Goal: Task Accomplishment & Management: Manage account settings

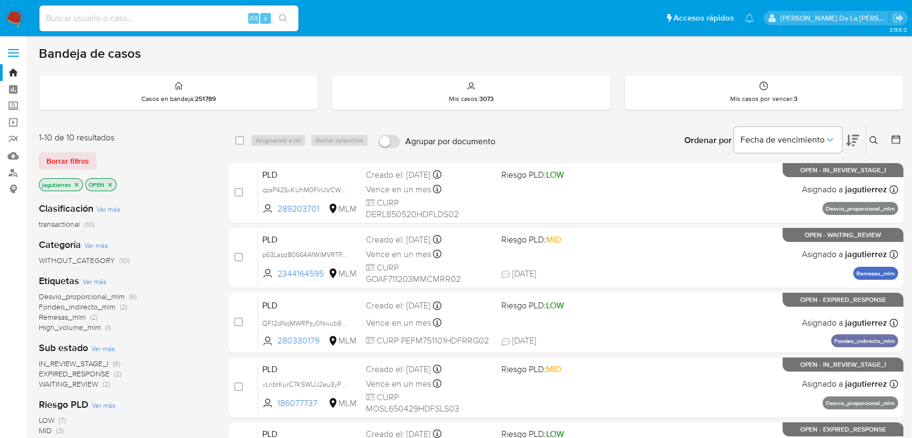
click at [86, 360] on span "IN_REVIEW_STAGE_I" at bounding box center [74, 363] width 70 height 11
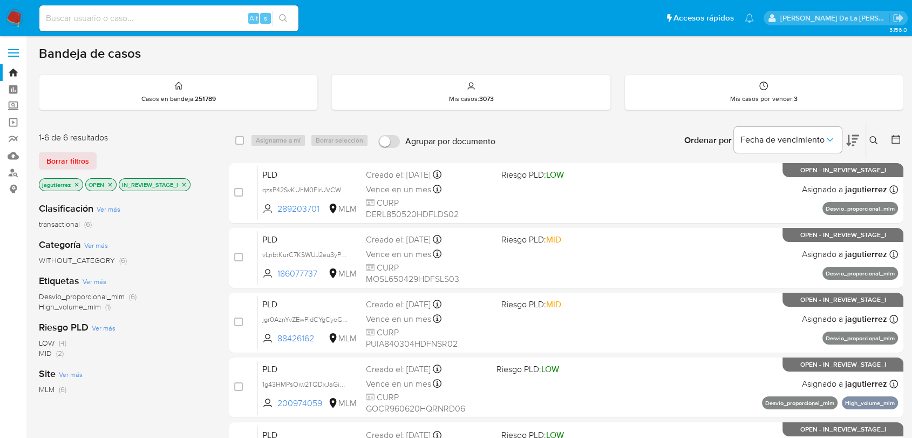
click at [17, 20] on img at bounding box center [14, 18] width 18 height 18
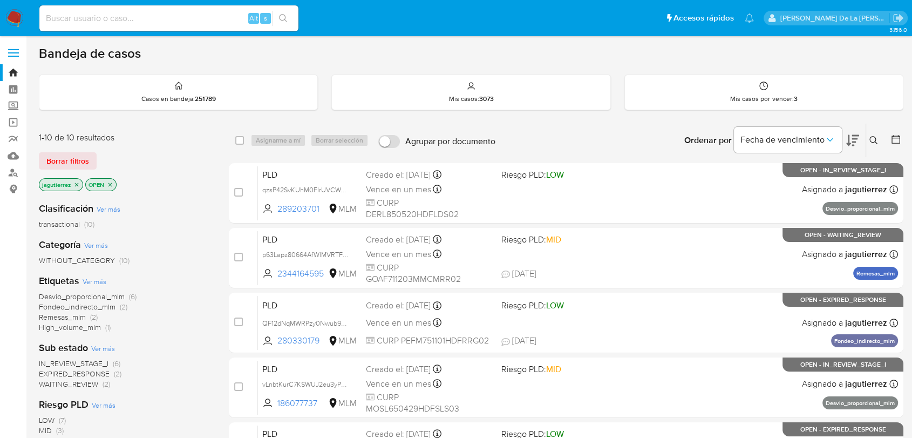
click at [76, 182] on icon "close-filter" at bounding box center [76, 184] width 6 height 6
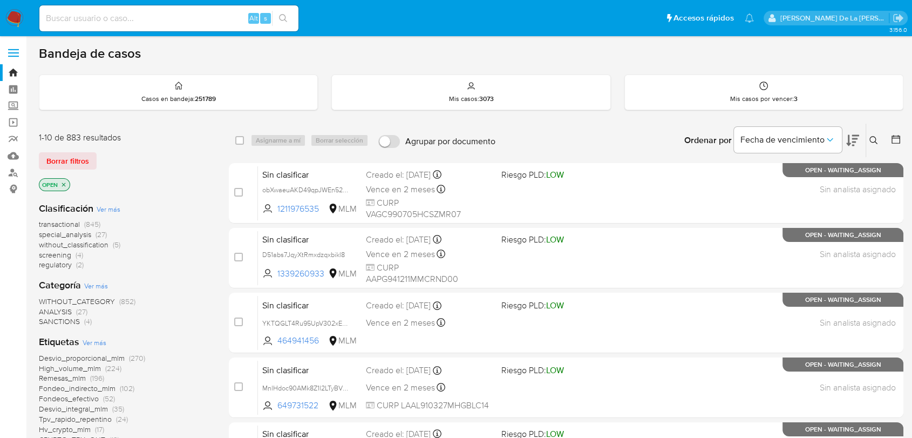
click at [55, 250] on span "screening" at bounding box center [55, 254] width 32 height 11
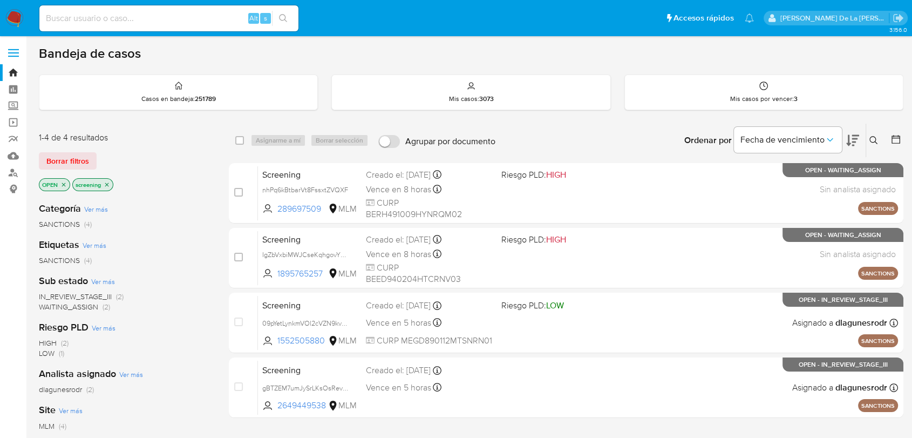
click at [9, 10] on img at bounding box center [14, 18] width 18 height 18
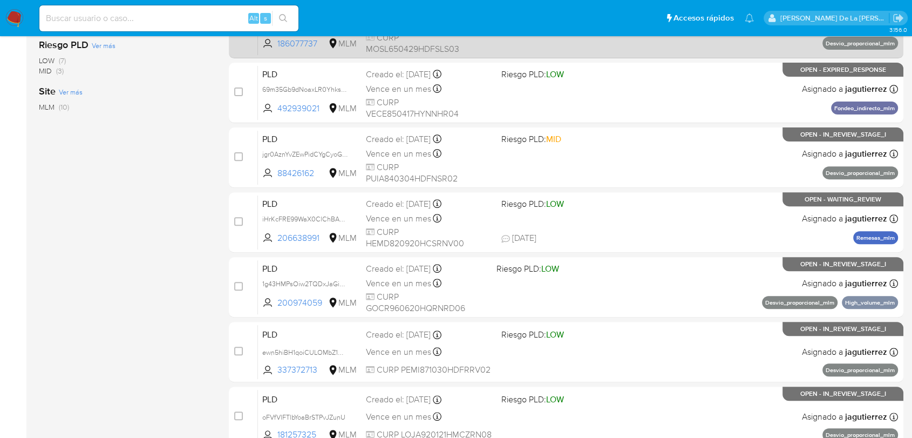
scroll to position [60, 0]
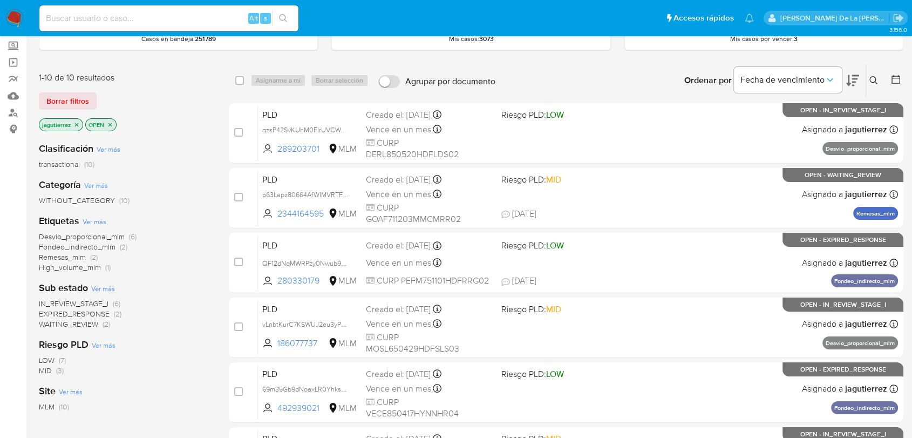
click at [82, 298] on span "IN_REVIEW_STAGE_I" at bounding box center [74, 303] width 70 height 11
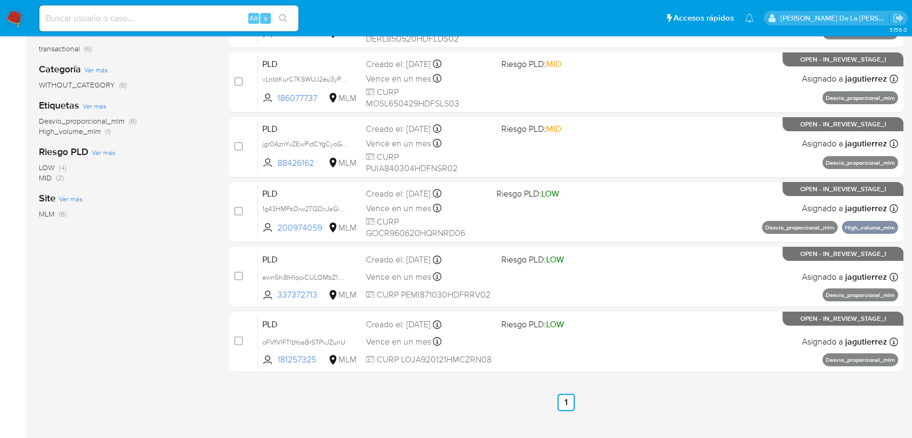
scroll to position [180, 0]
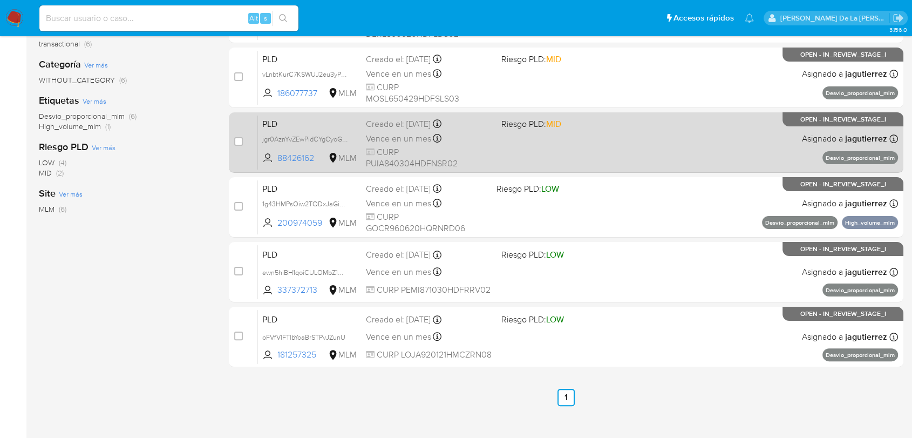
click at [556, 143] on div "PLD jgr0AznYvZEwPidCYgCyoG2C 88426162 MLM Riesgo PLD: MID Creado el: [DATE] Cre…" at bounding box center [578, 142] width 640 height 55
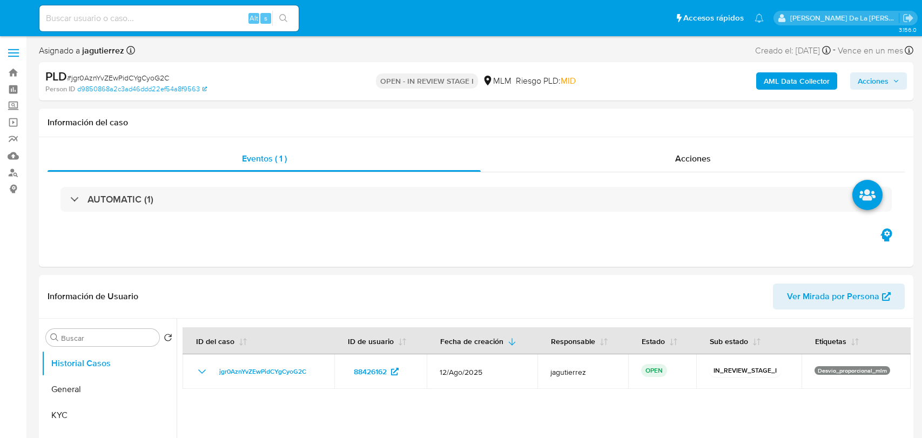
select select "10"
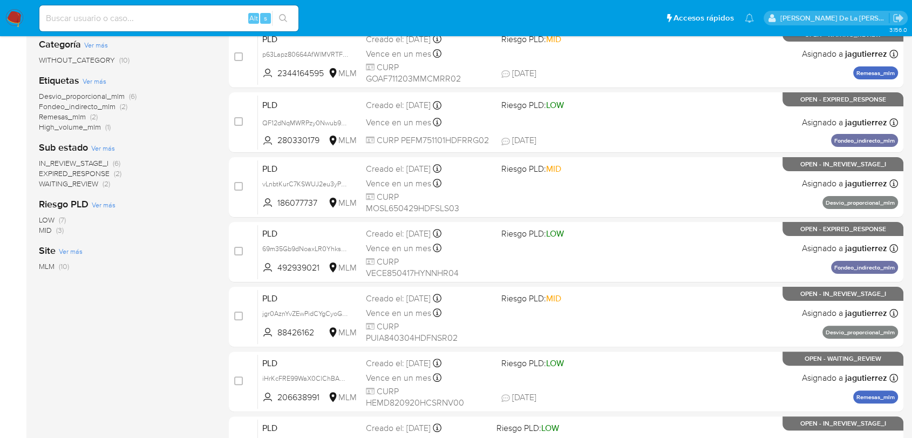
scroll to position [180, 0]
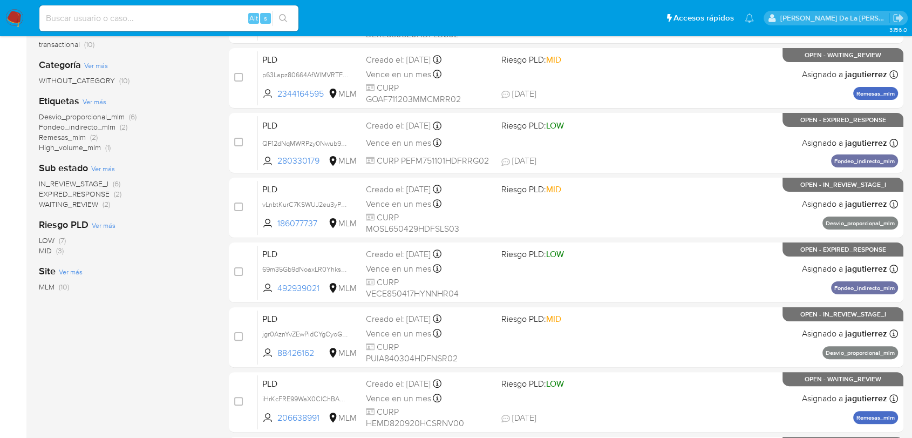
click at [76, 181] on span "IN_REVIEW_STAGE_I" at bounding box center [74, 183] width 70 height 11
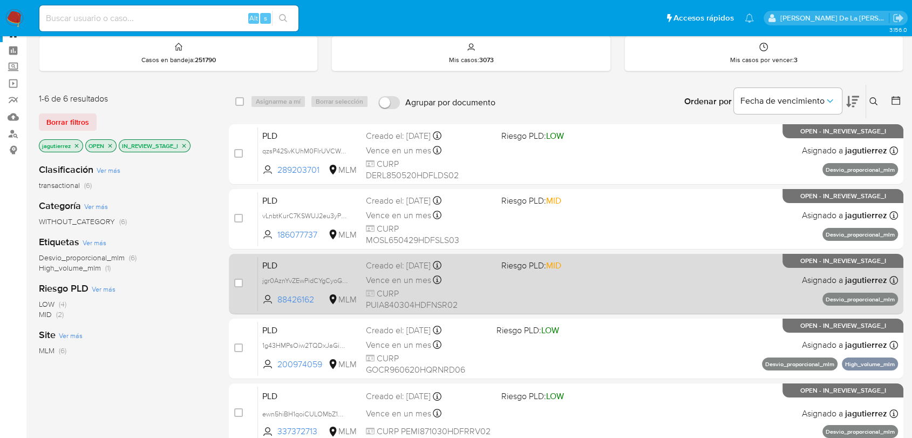
scroll to position [60, 0]
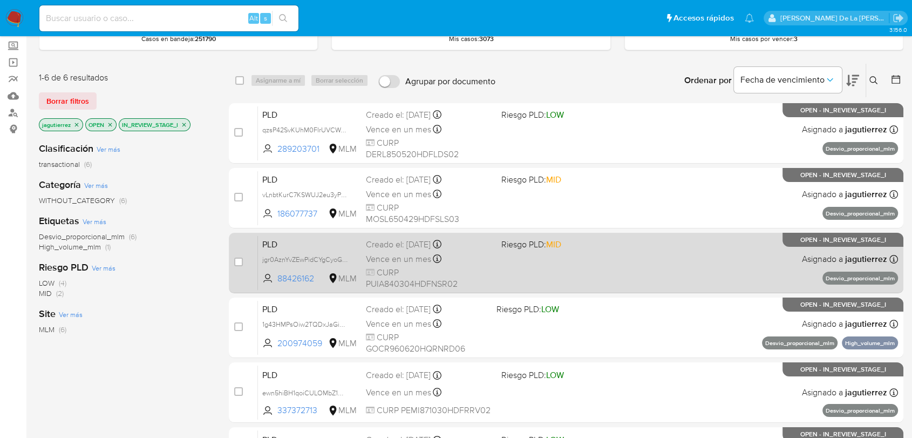
click at [530, 265] on div "PLD jgr0AznYvZEwPidCYgCyoG2C 88426162 MLM Riesgo PLD: MID Creado el: 12/08/2025…" at bounding box center [578, 262] width 640 height 55
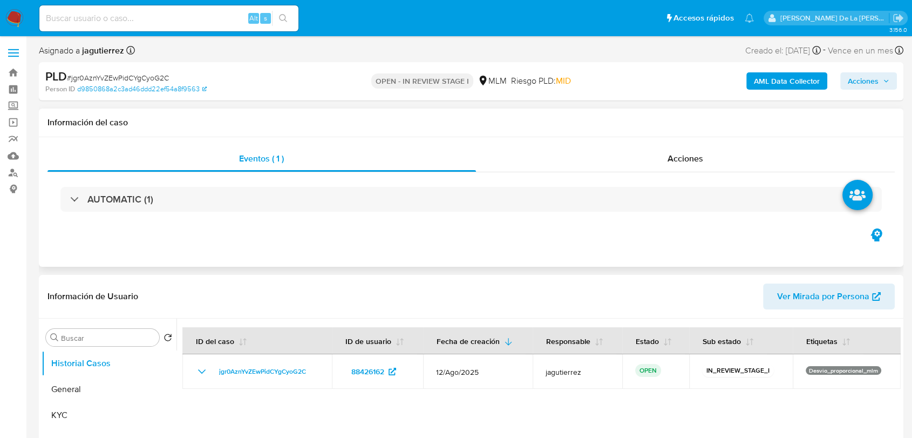
select select "10"
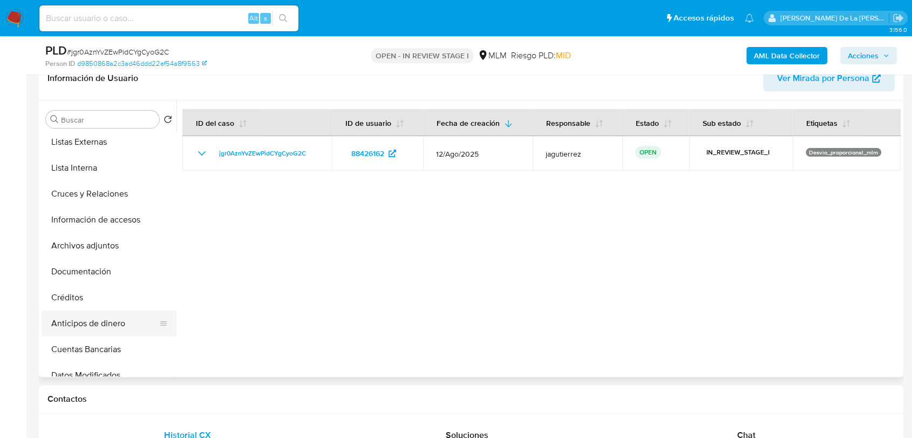
scroll to position [60, 0]
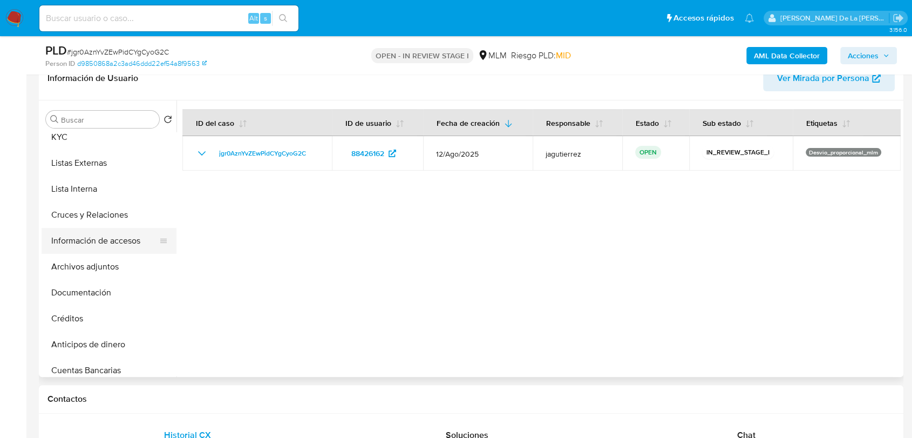
click at [107, 236] on button "Información de accesos" at bounding box center [105, 241] width 126 height 26
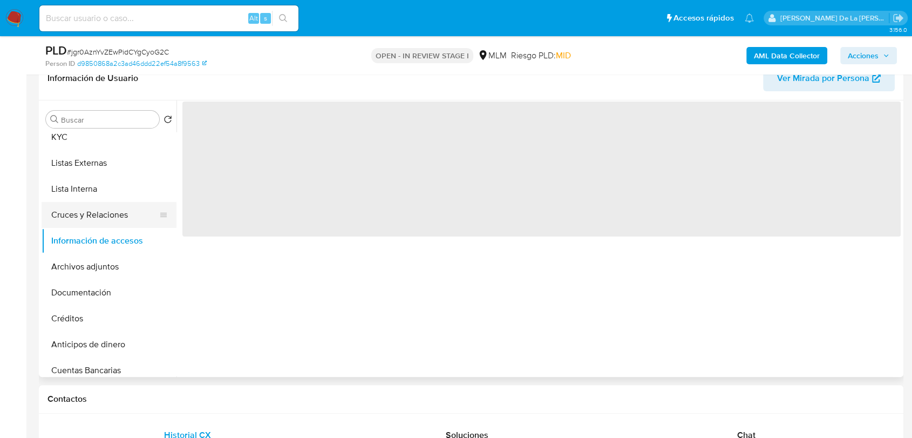
click at [104, 203] on button "Cruces y Relaciones" at bounding box center [105, 215] width 126 height 26
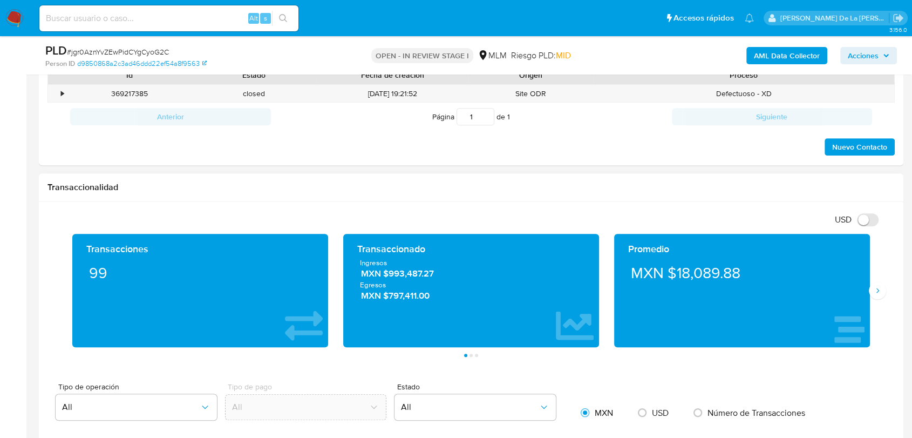
scroll to position [540, 0]
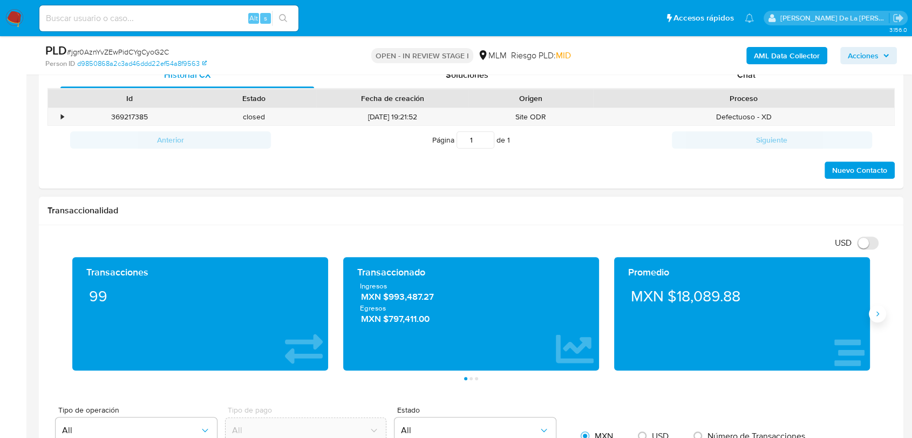
click at [880, 309] on icon "Siguiente" at bounding box center [877, 313] width 9 height 9
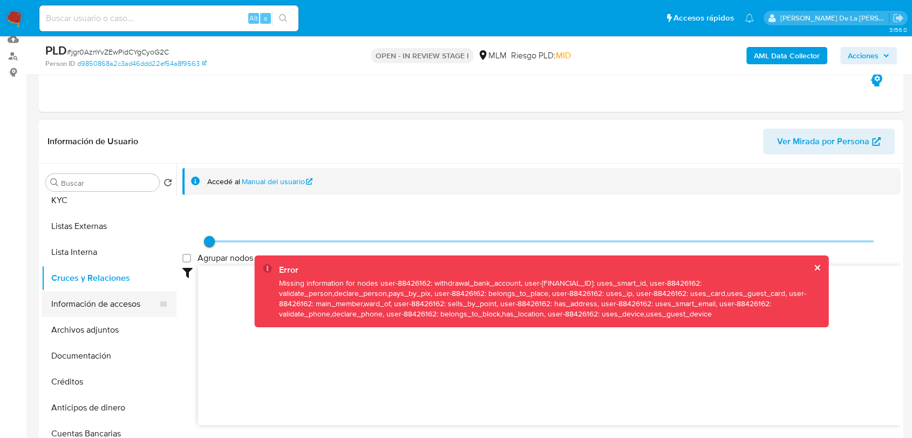
scroll to position [120, 0]
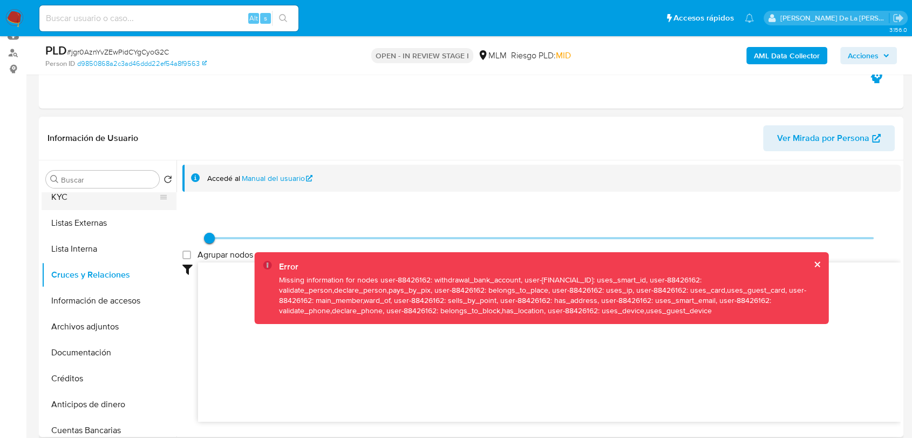
click at [86, 205] on button "KYC" at bounding box center [105, 197] width 126 height 26
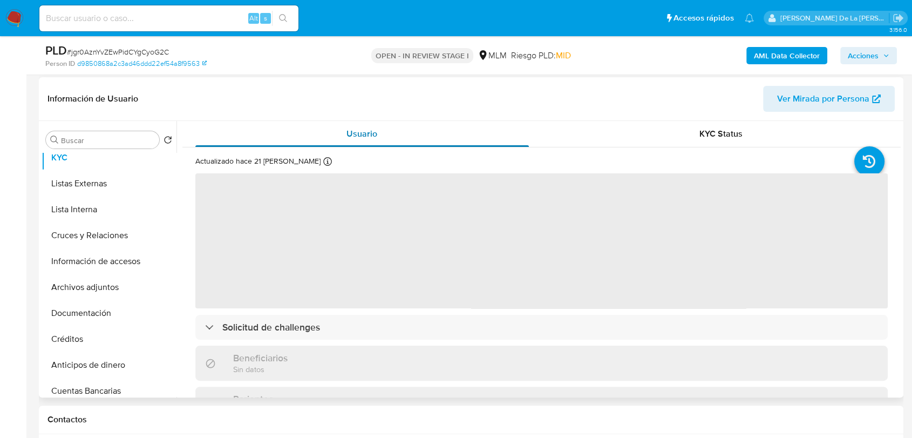
scroll to position [180, 0]
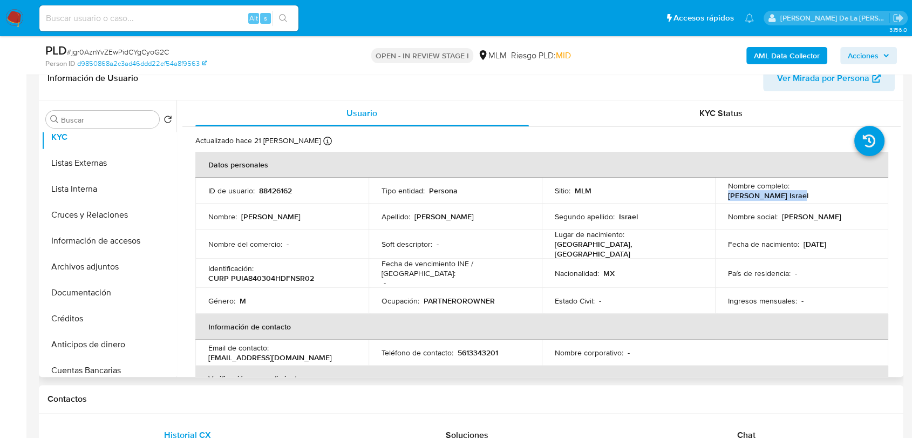
drag, startPoint x: 791, startPoint y: 191, endPoint x: 860, endPoint y: 189, distance: 68.6
click at [860, 189] on div "Nombre completo : Ariel Punsky Israel" at bounding box center [801, 190] width 147 height 19
click at [588, 112] on div "KYC Status" at bounding box center [722, 113] width 334 height 26
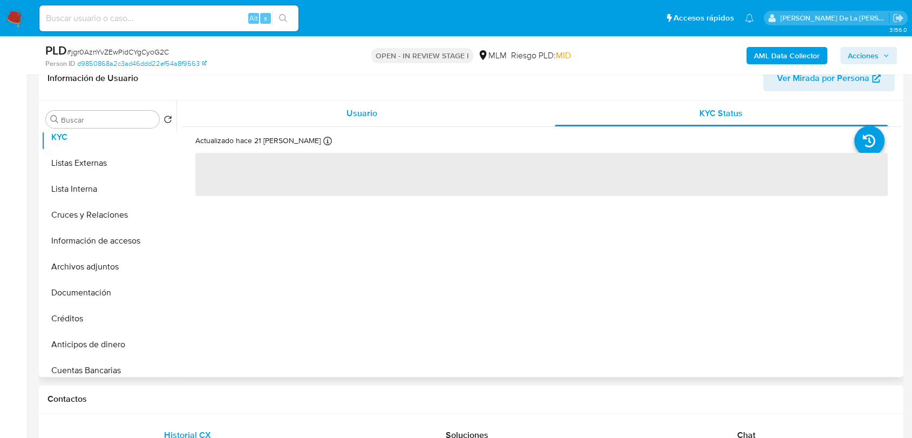
click at [414, 114] on div "Usuario" at bounding box center [362, 113] width 334 height 26
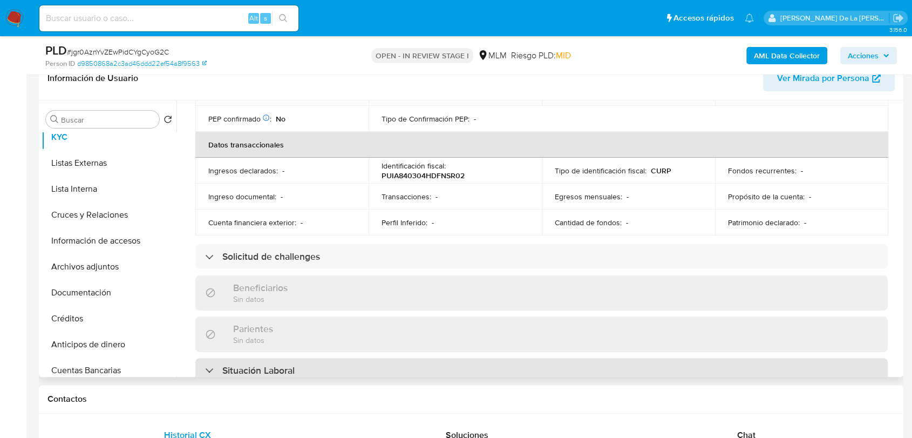
scroll to position [419, 0]
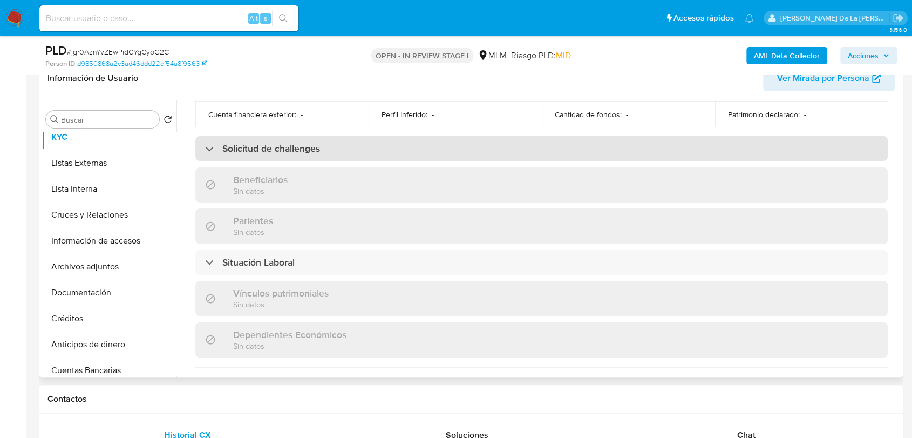
click at [234, 152] on div "Solicitud de challenges" at bounding box center [541, 148] width 693 height 25
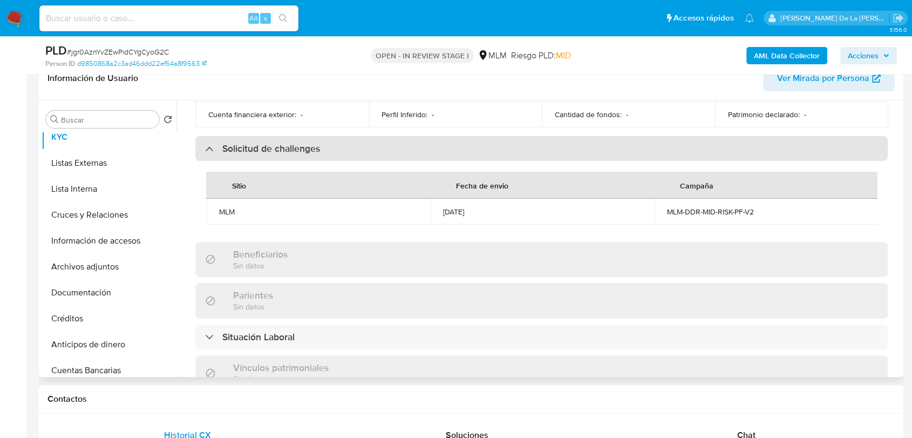
click at [235, 148] on div "Solicitud de challenges" at bounding box center [541, 148] width 693 height 25
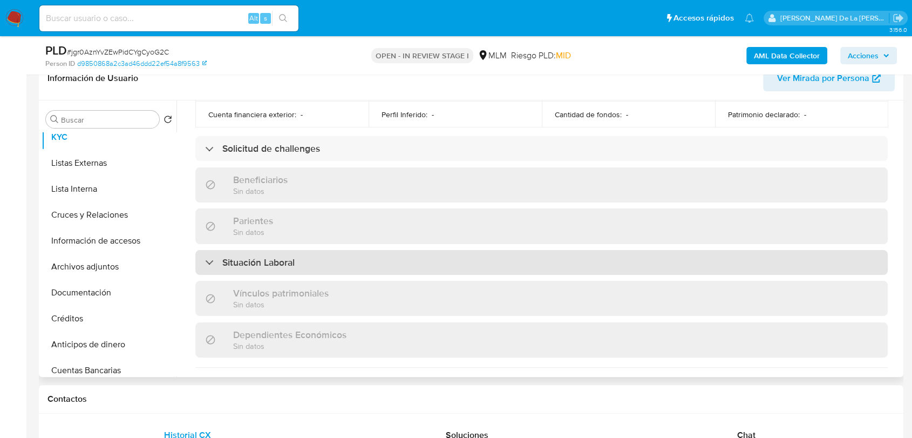
click at [234, 256] on h3 "Situación Laboral" at bounding box center [258, 262] width 72 height 12
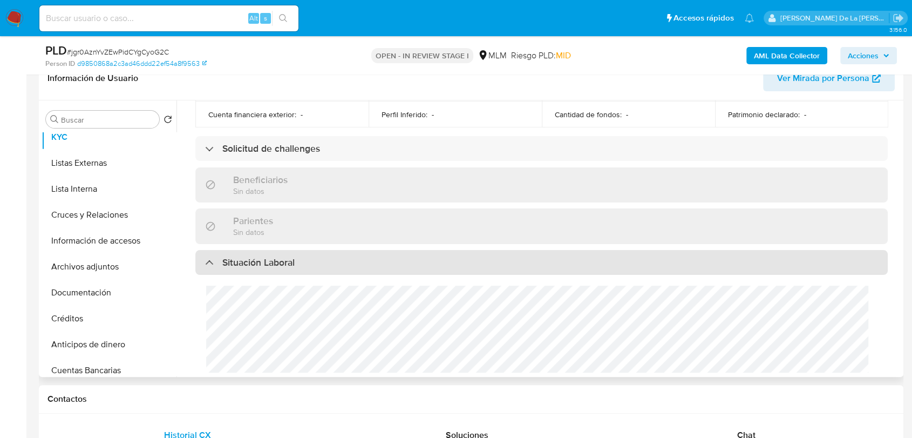
click at [234, 256] on h3 "Situación Laboral" at bounding box center [258, 262] width 72 height 12
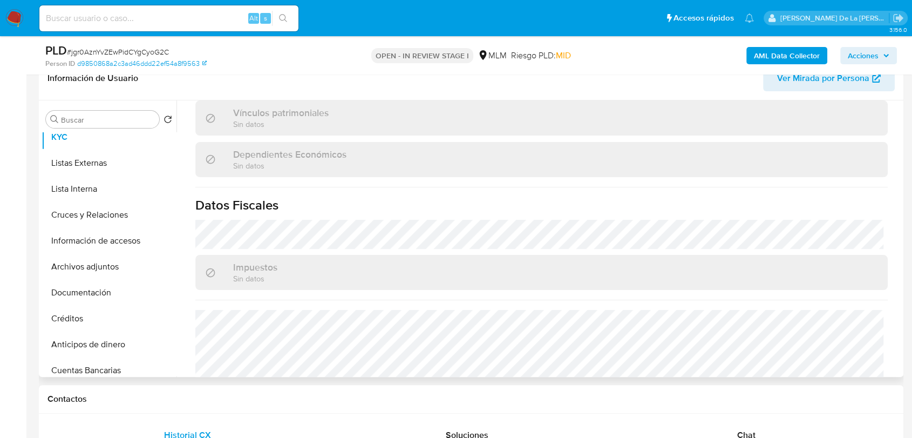
scroll to position [660, 0]
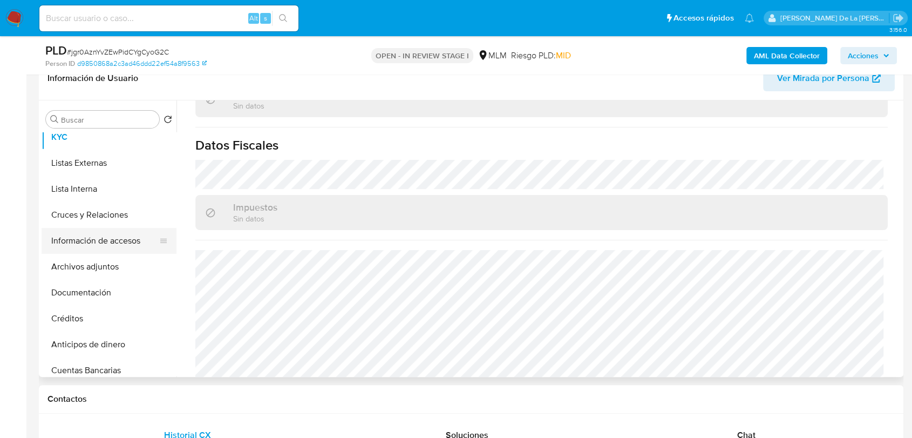
click at [103, 246] on button "Información de accesos" at bounding box center [105, 241] width 126 height 26
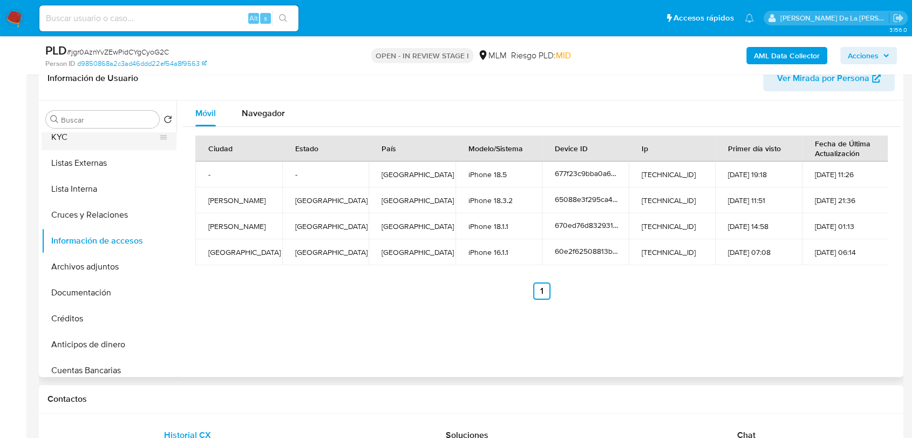
click at [82, 134] on button "KYC" at bounding box center [105, 137] width 126 height 26
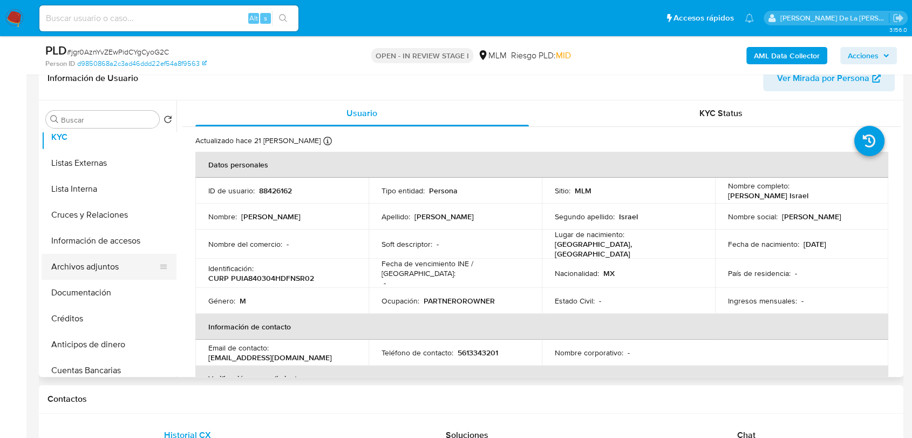
click at [93, 258] on button "Archivos adjuntos" at bounding box center [105, 267] width 126 height 26
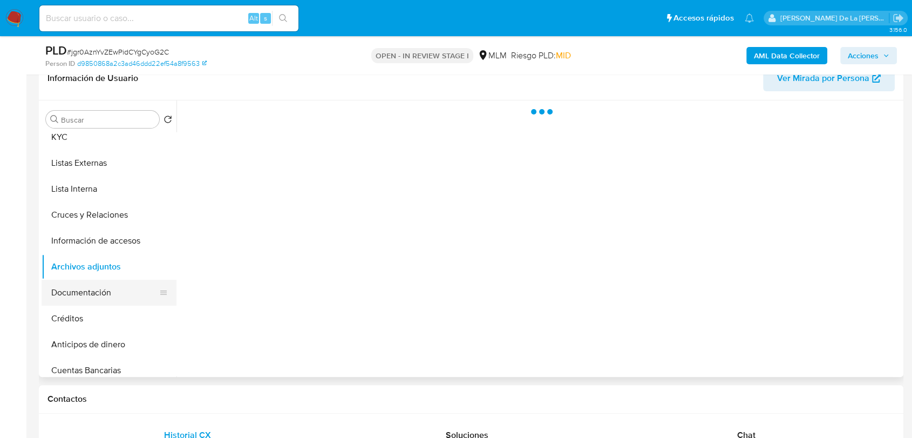
click at [98, 288] on button "Documentación" at bounding box center [105, 293] width 126 height 26
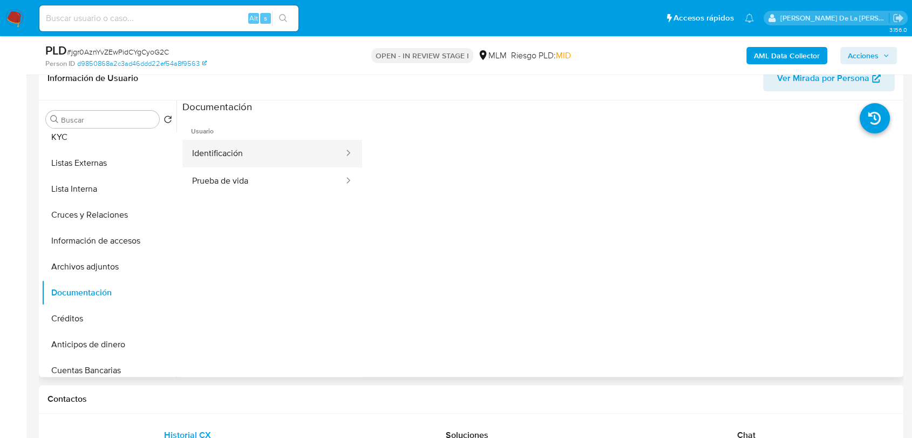
click at [259, 148] on button "Identificación" at bounding box center [263, 154] width 162 height 28
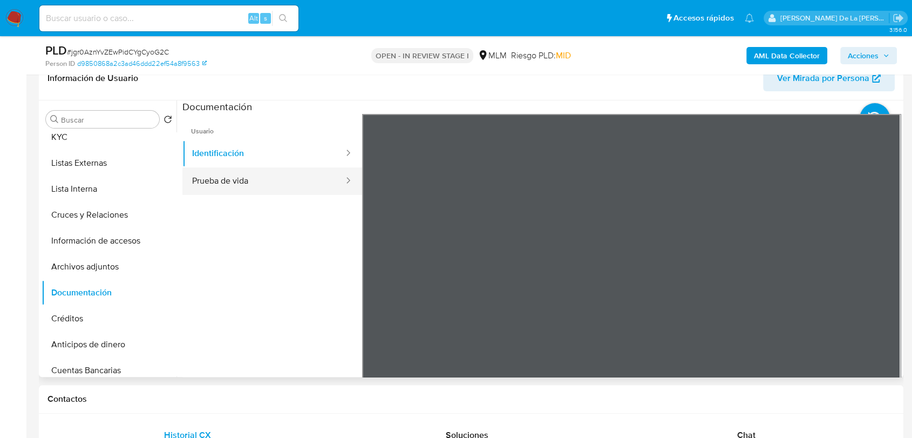
click at [283, 184] on button "Prueba de vida" at bounding box center [263, 181] width 162 height 28
click at [79, 144] on button "KYC" at bounding box center [105, 137] width 126 height 26
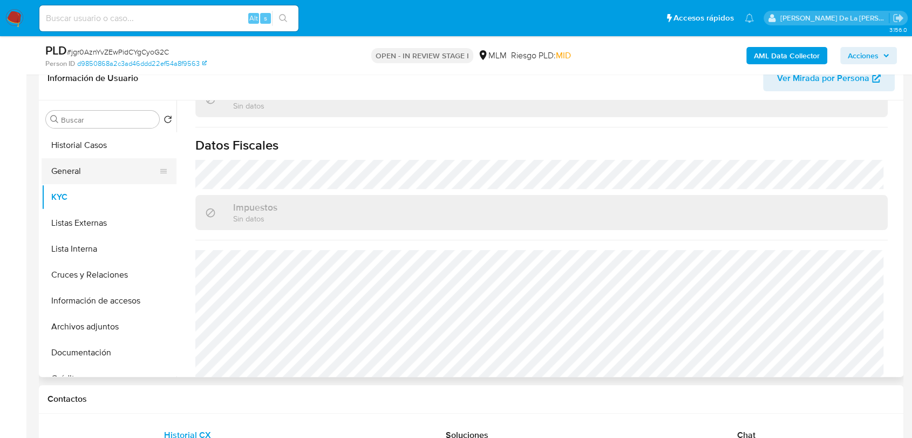
click at [103, 174] on button "General" at bounding box center [105, 171] width 126 height 26
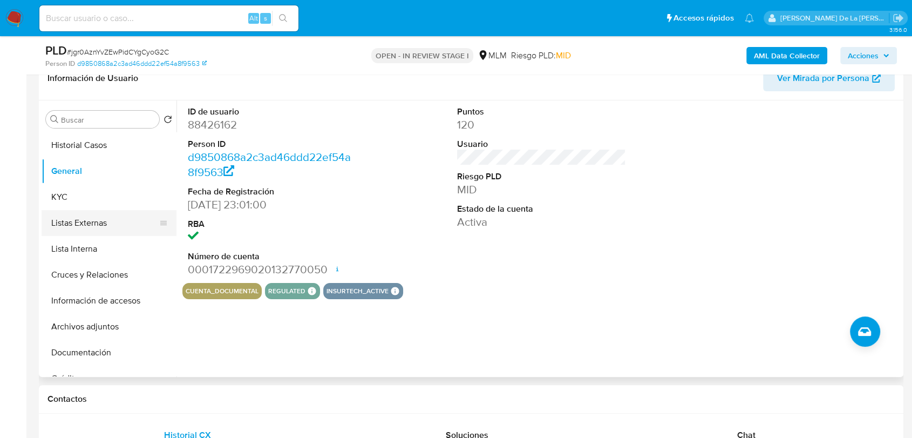
click at [92, 229] on button "Listas Externas" at bounding box center [105, 223] width 126 height 26
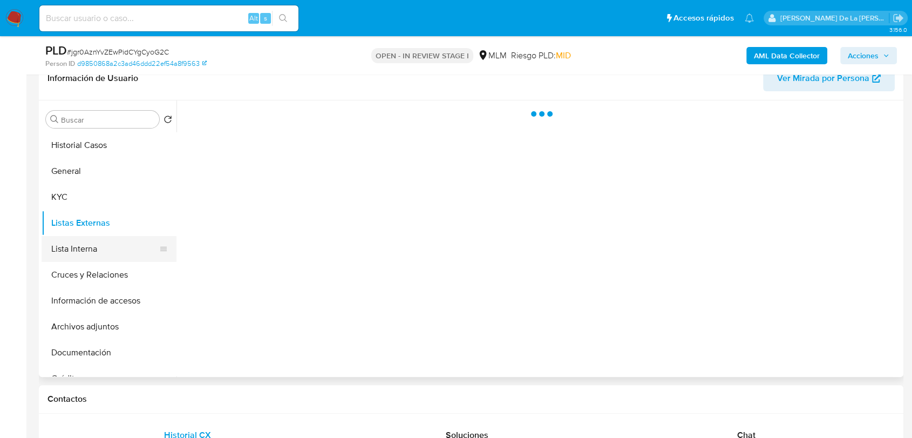
click at [95, 258] on button "Lista Interna" at bounding box center [105, 249] width 126 height 26
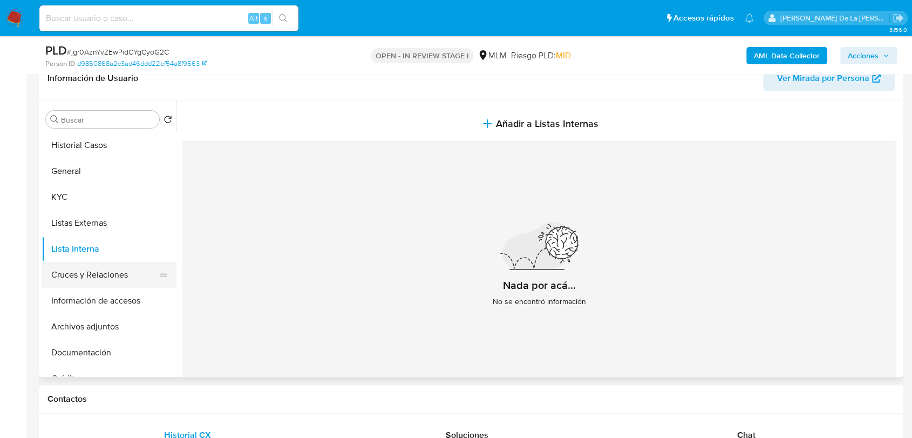
click at [93, 267] on button "Cruces y Relaciones" at bounding box center [105, 275] width 126 height 26
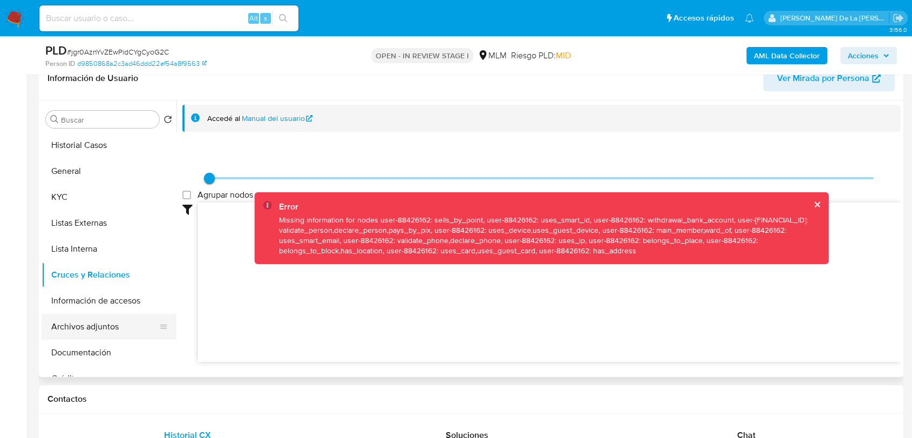
click at [94, 314] on button "Archivos adjuntos" at bounding box center [105, 327] width 126 height 26
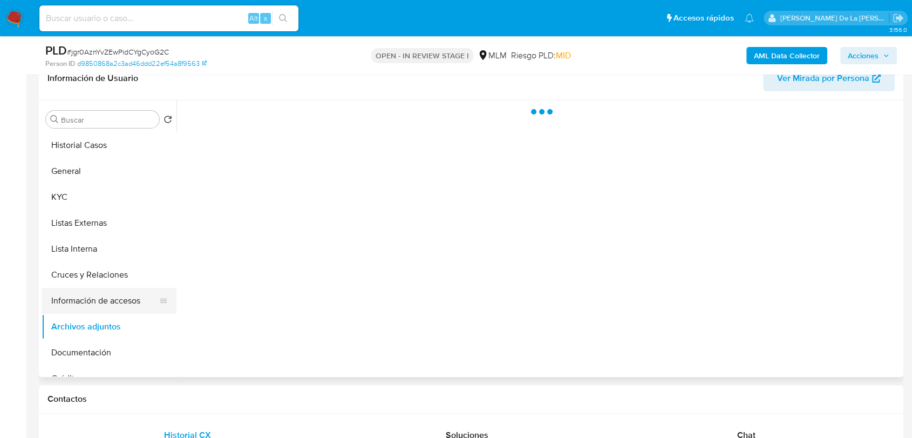
click at [101, 301] on button "Información de accesos" at bounding box center [105, 301] width 126 height 26
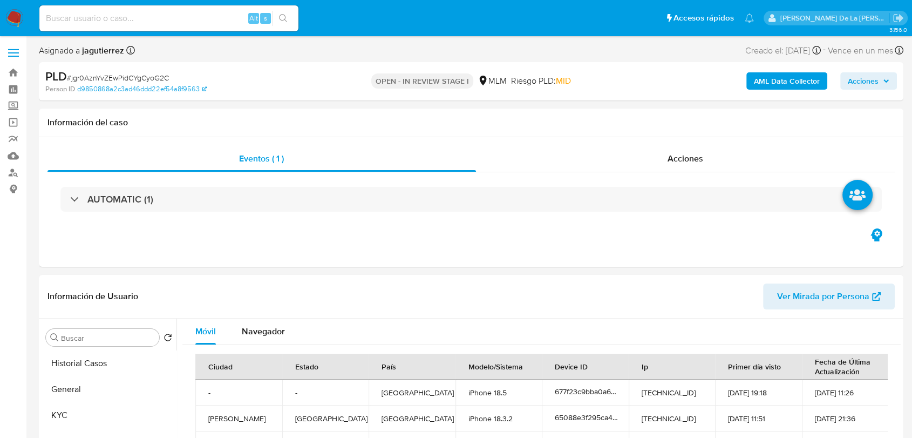
click at [753, 79] on button "AML Data Collector" at bounding box center [787, 80] width 81 height 17
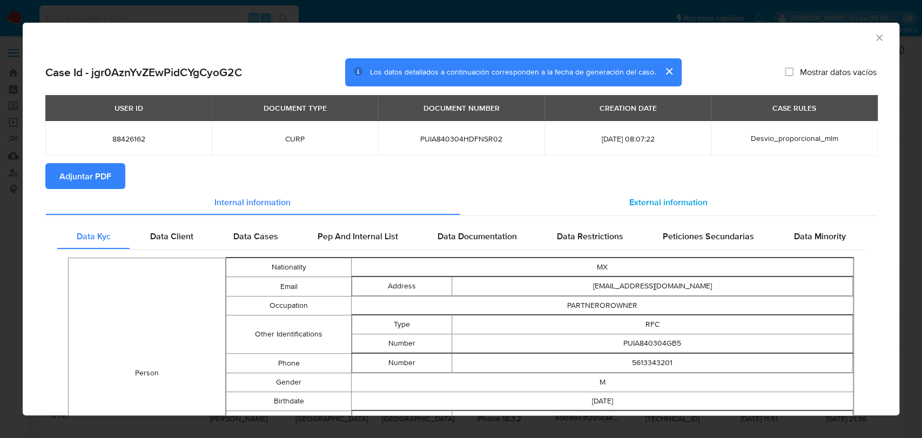
click at [621, 197] on div "External information" at bounding box center [668, 202] width 417 height 26
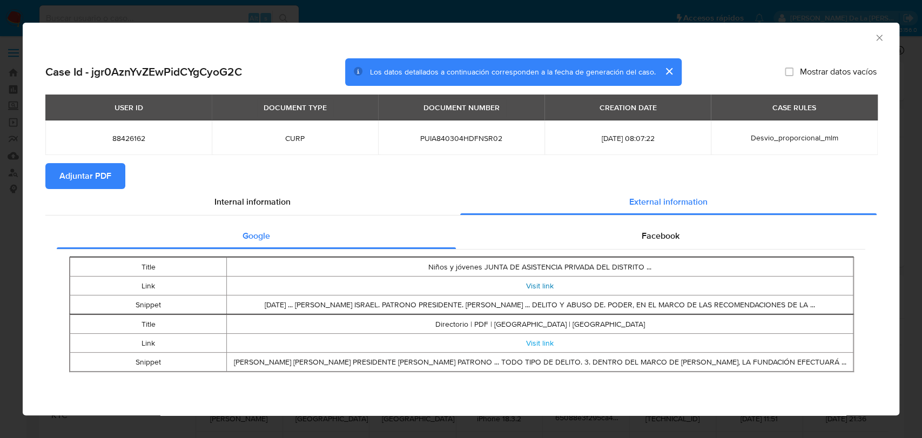
click at [538, 282] on link "Visit link" at bounding box center [540, 285] width 28 height 11
click at [671, 245] on div "Facebook" at bounding box center [660, 236] width 409 height 26
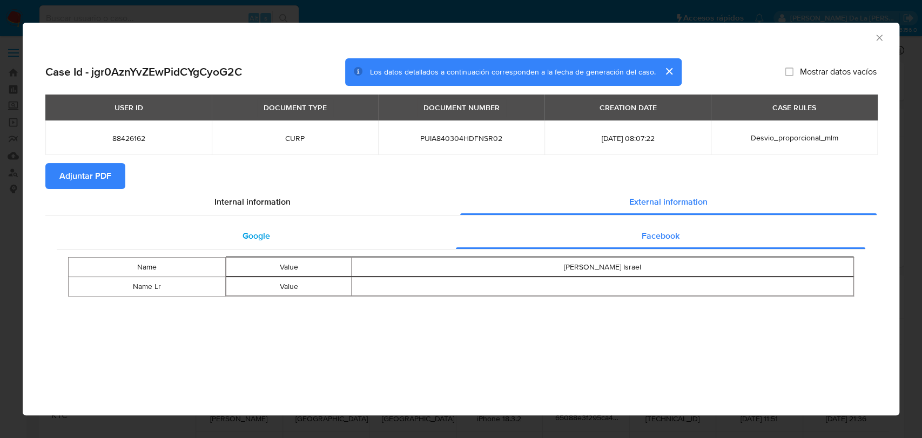
click at [246, 232] on span "Google" at bounding box center [256, 235] width 28 height 12
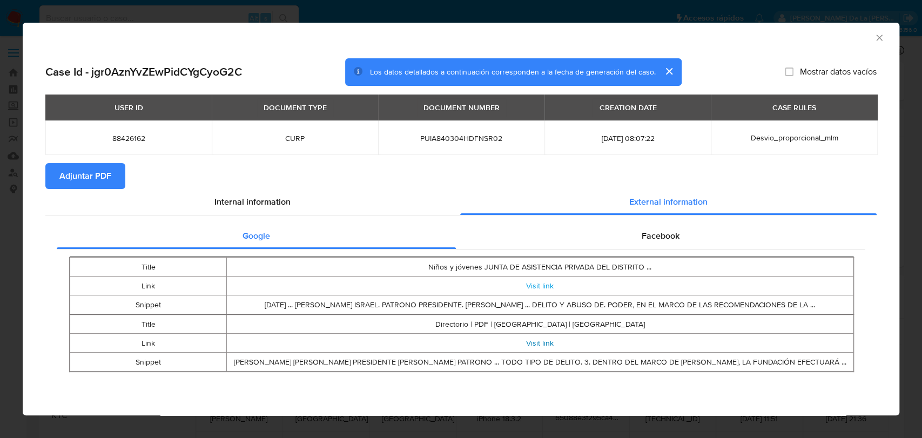
click at [538, 343] on link "Visit link" at bounding box center [540, 342] width 28 height 11
click at [543, 275] on td "Niños y jóvenes JUNTA DE ASISTENCIA PRIVADA DEL DISTRITO ..." at bounding box center [540, 267] width 626 height 19
click at [541, 279] on td "Visit link" at bounding box center [540, 285] width 626 height 19
click at [532, 285] on link "Visit link" at bounding box center [540, 285] width 28 height 11
click at [672, 69] on button "cerrar" at bounding box center [668, 71] width 26 height 26
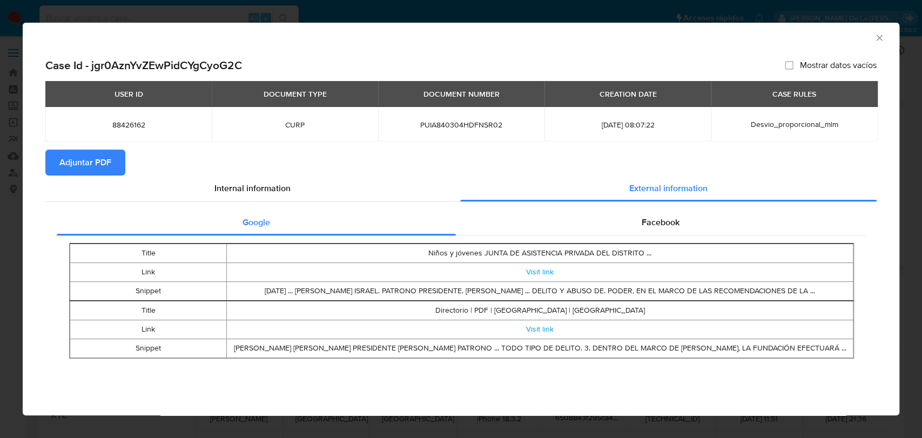
click at [871, 40] on div "AML Data Collector" at bounding box center [451, 36] width 843 height 12
click at [876, 38] on icon "Cerrar ventana" at bounding box center [878, 37] width 11 height 11
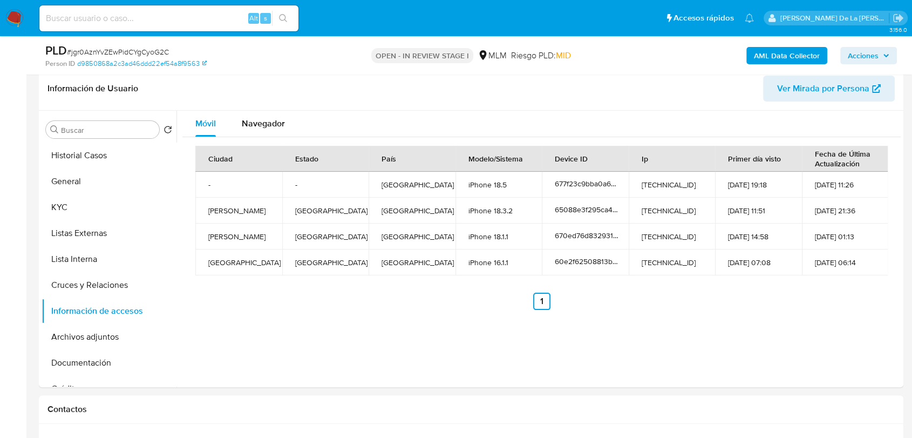
scroll to position [180, 0]
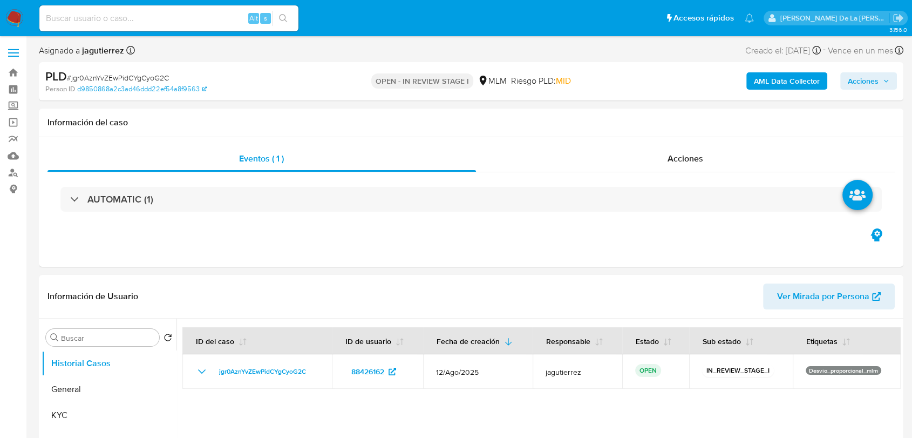
select select "10"
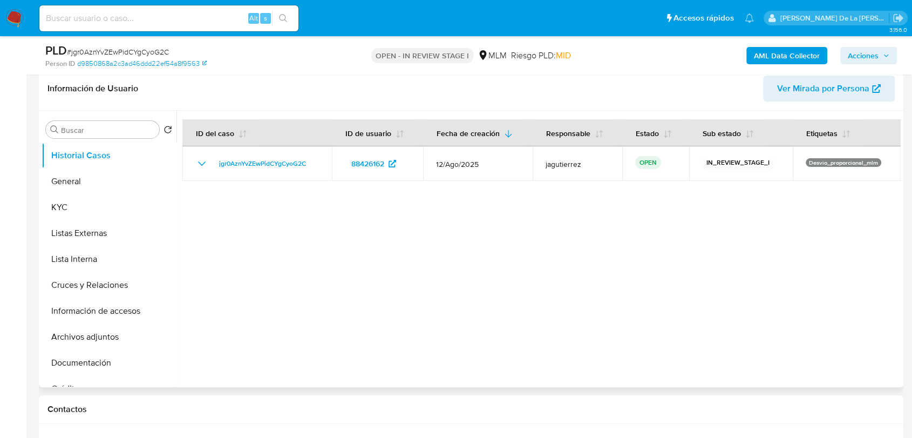
scroll to position [180, 0]
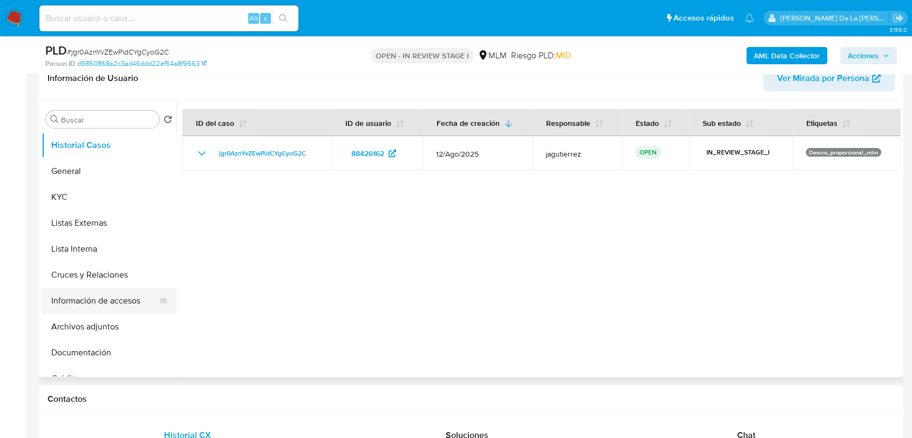
click at [114, 301] on button "Información de accesos" at bounding box center [105, 301] width 126 height 26
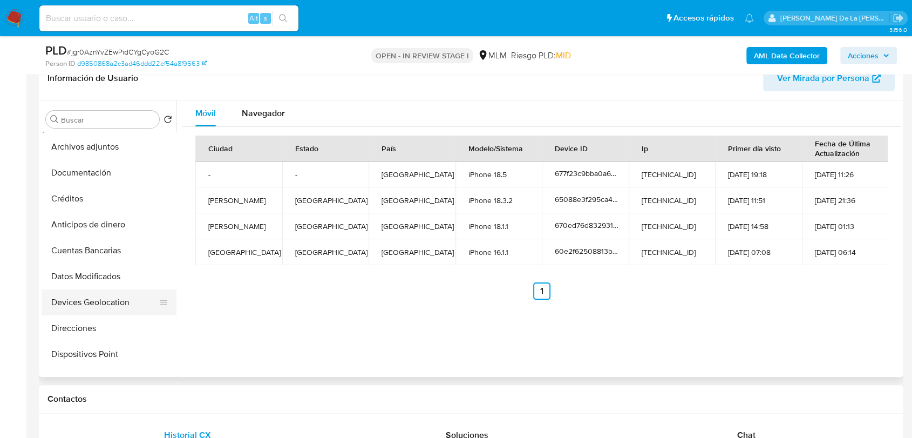
click at [109, 302] on button "Devices Geolocation" at bounding box center [105, 302] width 126 height 26
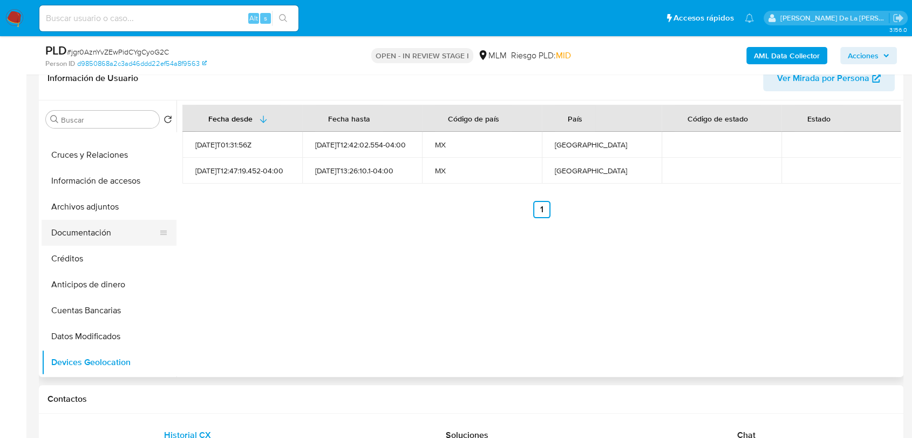
scroll to position [60, 0]
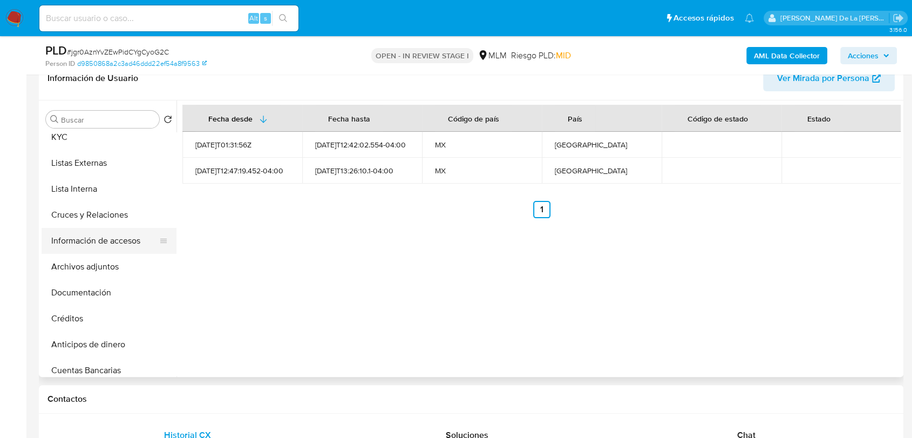
click at [89, 233] on button "Información de accesos" at bounding box center [105, 241] width 126 height 26
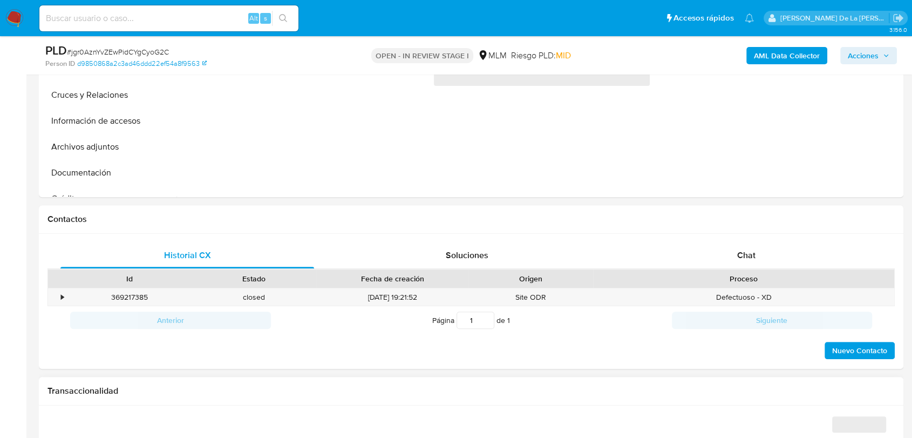
select select "10"
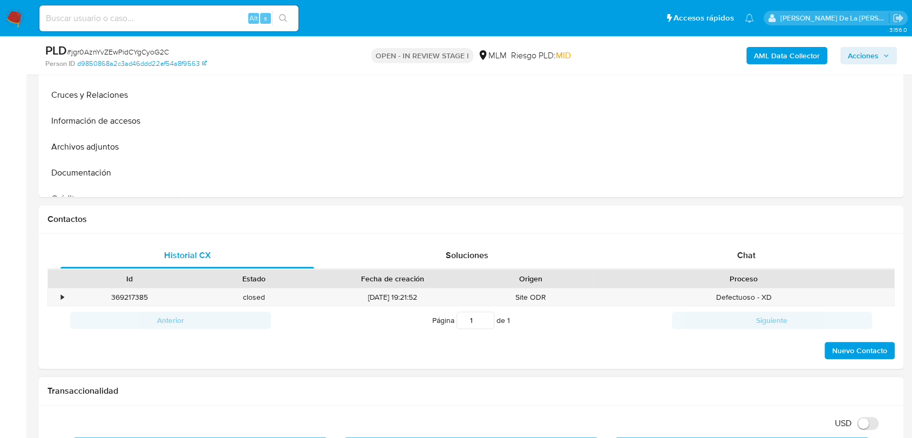
scroll to position [540, 0]
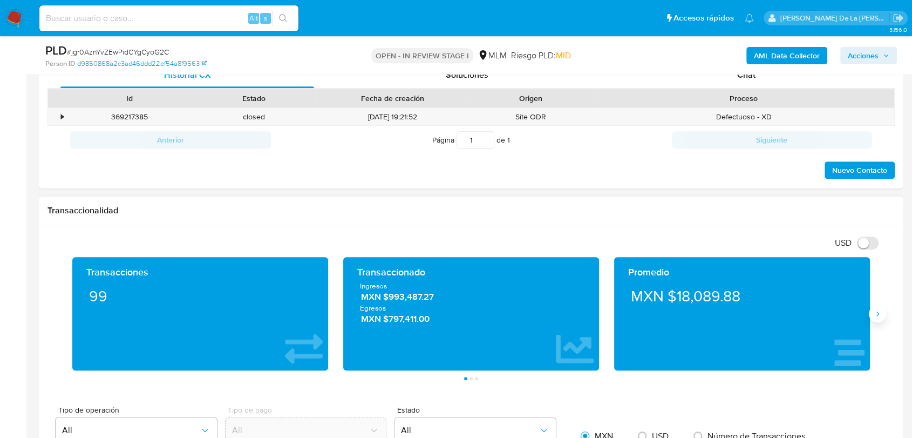
click at [878, 314] on icon "Siguiente" at bounding box center [877, 313] width 9 height 9
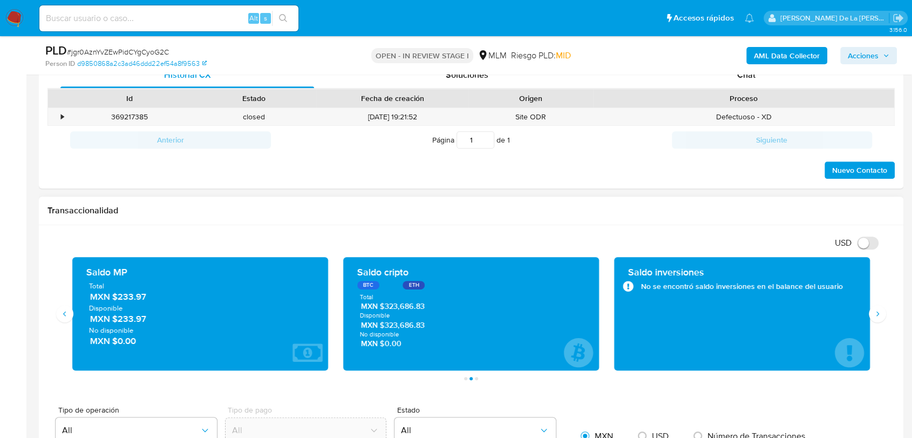
click at [423, 307] on span "MXN $323,686.83" at bounding box center [472, 306] width 222 height 10
click at [418, 307] on span "MXN $323,686.83" at bounding box center [472, 306] width 222 height 10
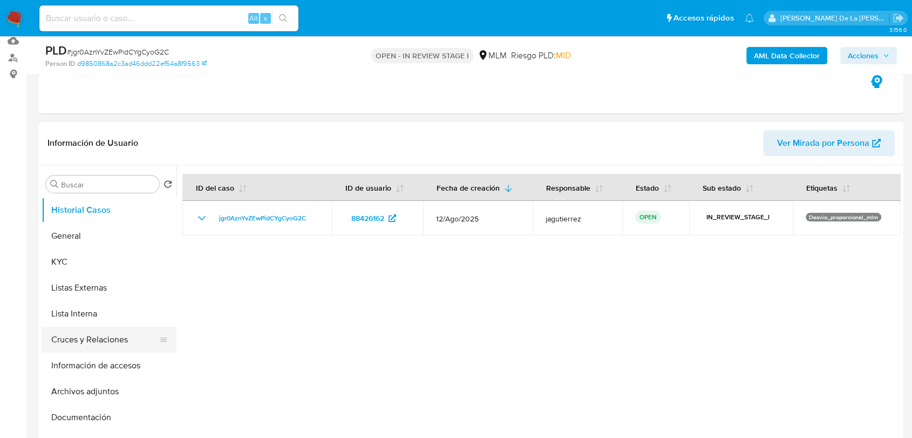
scroll to position [180, 0]
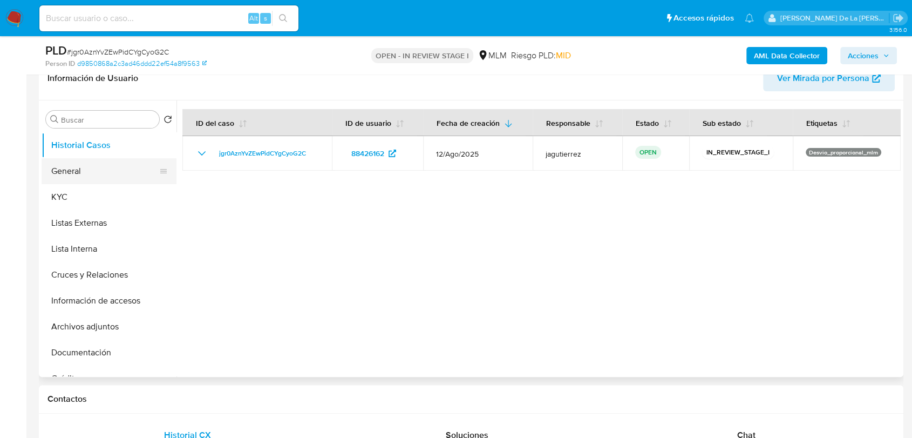
click at [79, 173] on button "General" at bounding box center [105, 171] width 126 height 26
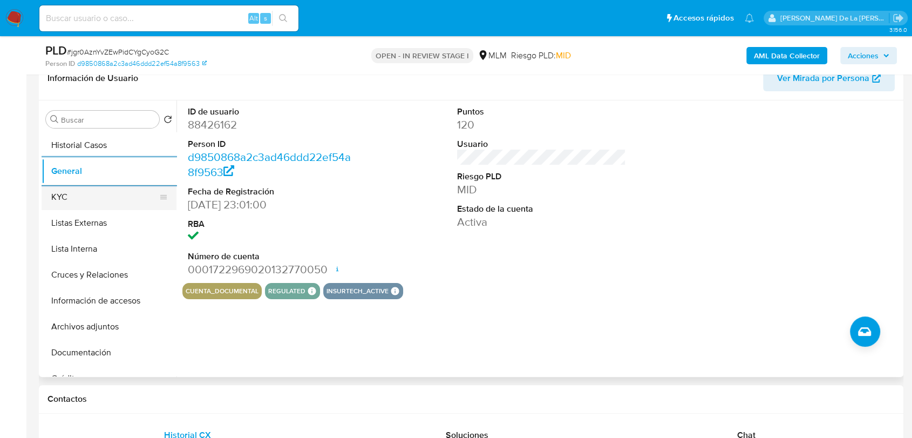
click at [102, 204] on button "KYC" at bounding box center [105, 197] width 126 height 26
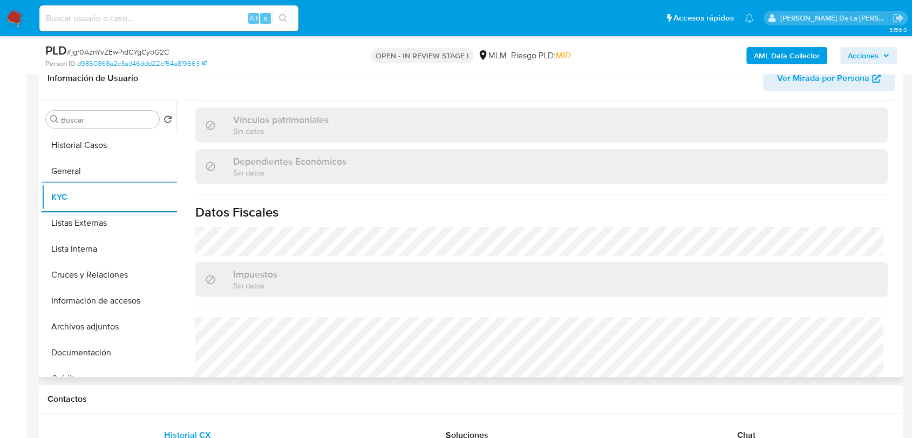
scroll to position [668, 0]
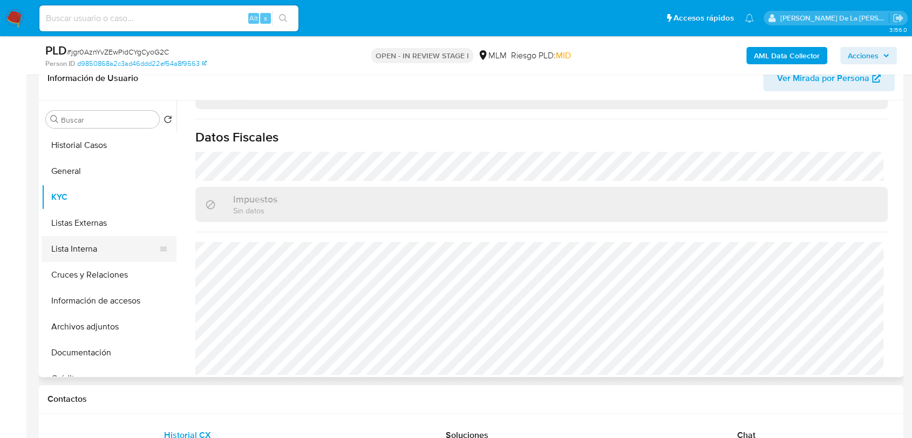
click at [78, 248] on button "Lista Interna" at bounding box center [105, 249] width 126 height 26
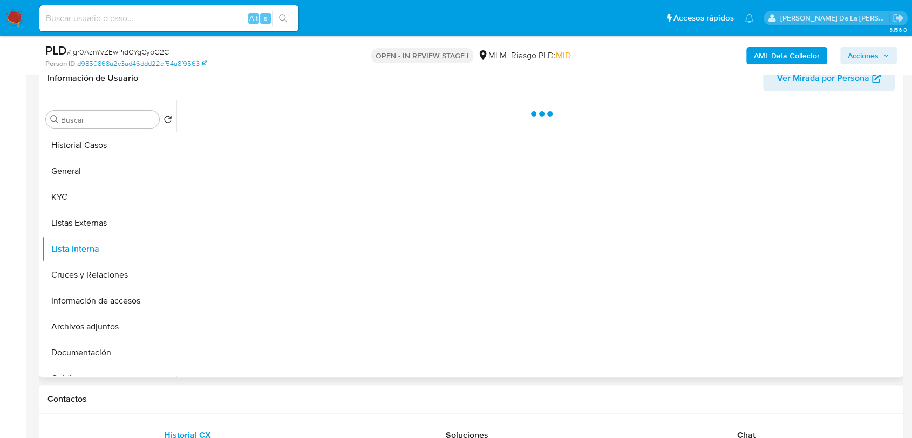
scroll to position [0, 0]
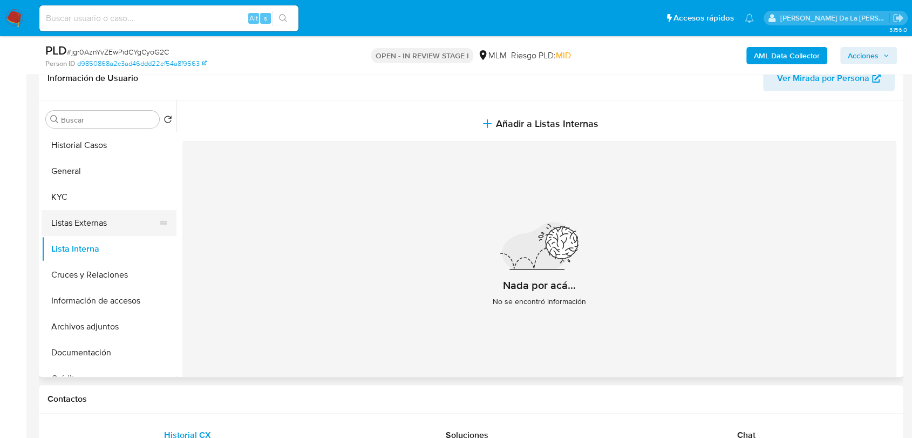
click at [52, 226] on button "Listas Externas" at bounding box center [105, 223] width 126 height 26
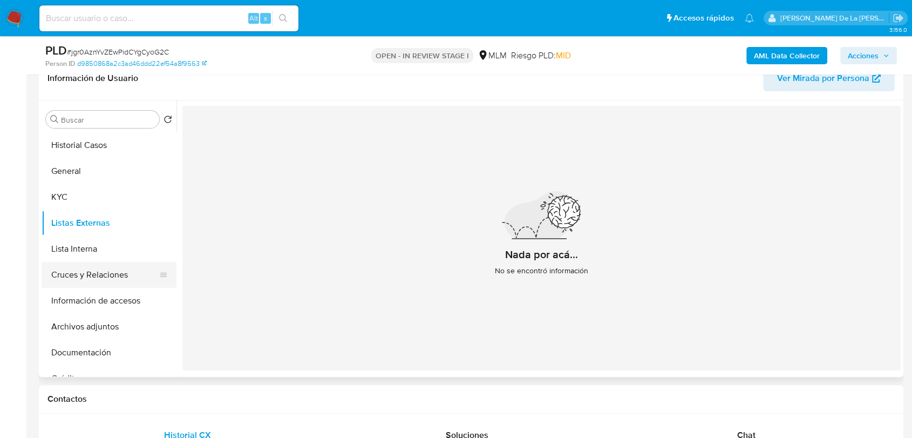
click at [117, 266] on button "Cruces y Relaciones" at bounding box center [105, 275] width 126 height 26
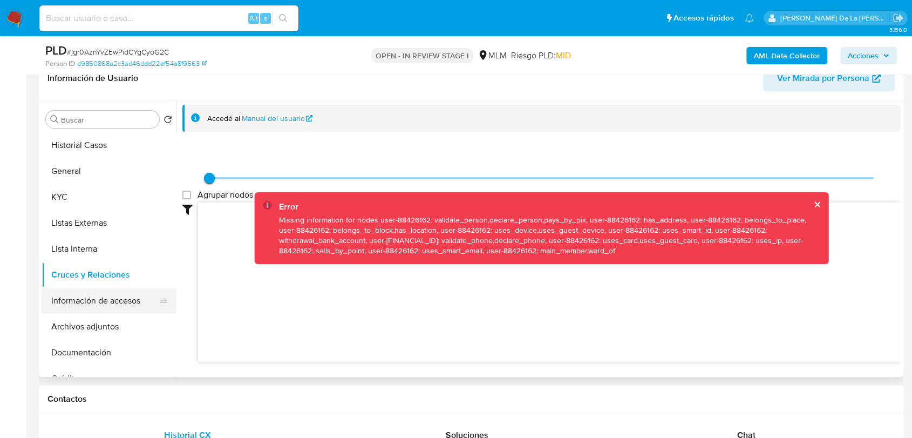
click at [77, 302] on button "Información de accesos" at bounding box center [105, 301] width 126 height 26
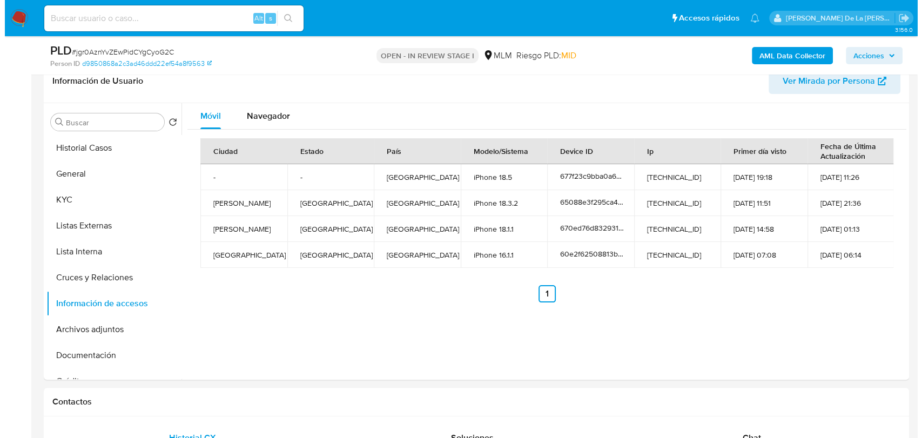
scroll to position [180, 0]
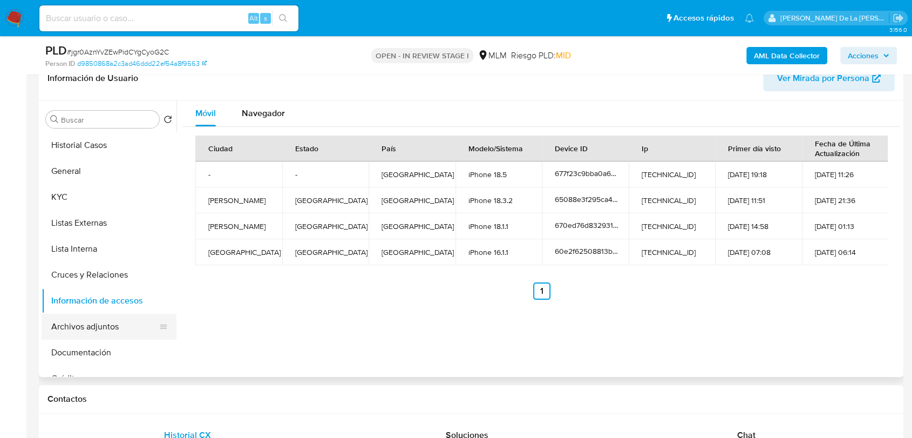
click at [100, 320] on button "Archivos adjuntos" at bounding box center [105, 327] width 126 height 26
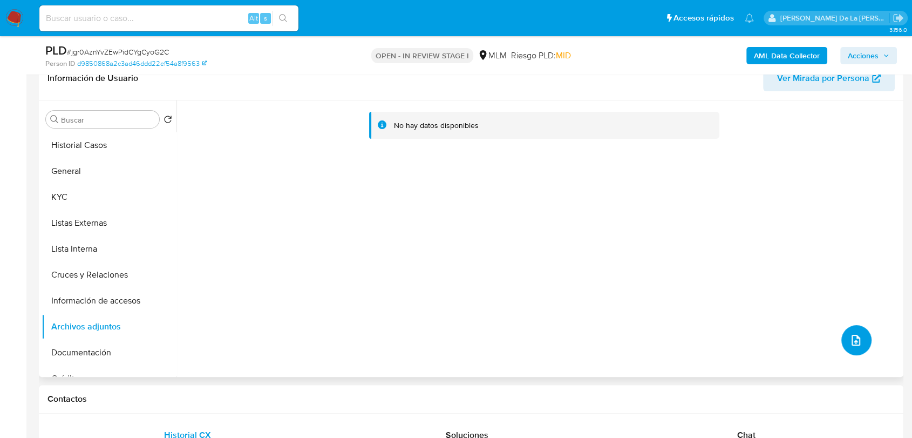
click at [844, 331] on button "upload-file" at bounding box center [857, 340] width 30 height 30
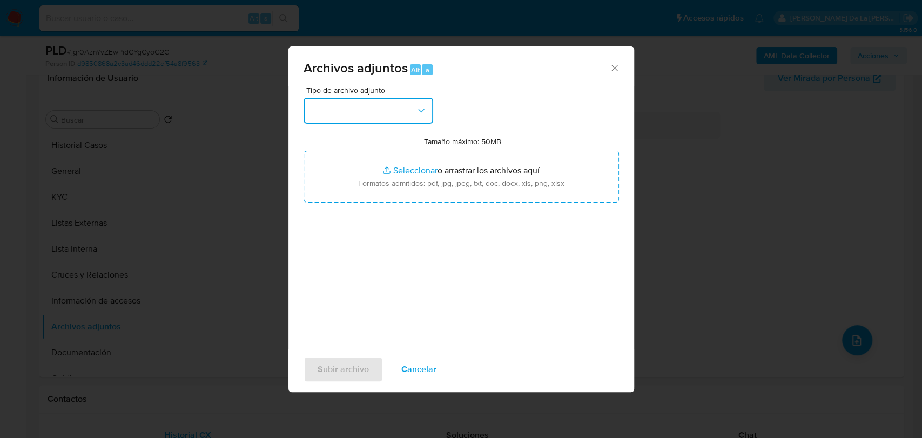
click at [348, 113] on button "button" at bounding box center [368, 111] width 130 height 26
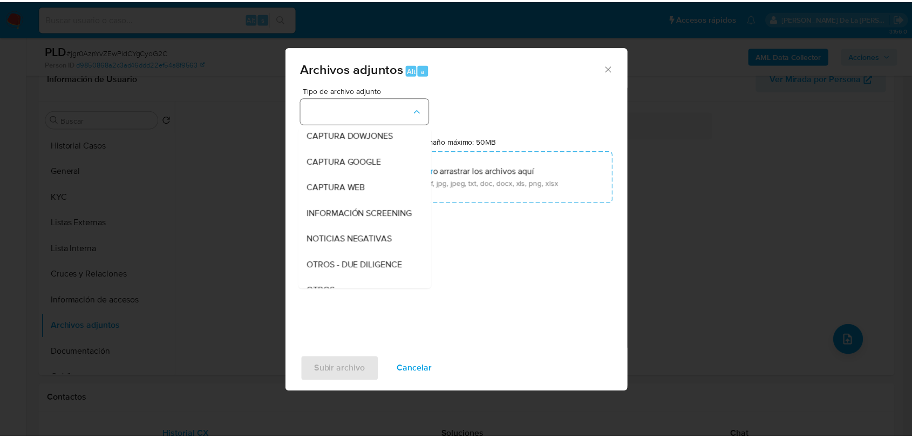
scroll to position [56, 0]
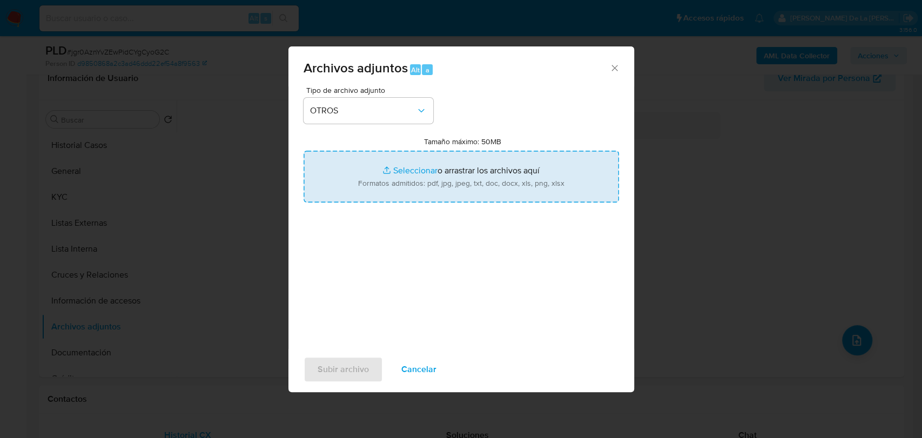
type input "C:\fakepath\88426162_ARIEL PUNSKY ISRAEL_AGO2025.pdf"
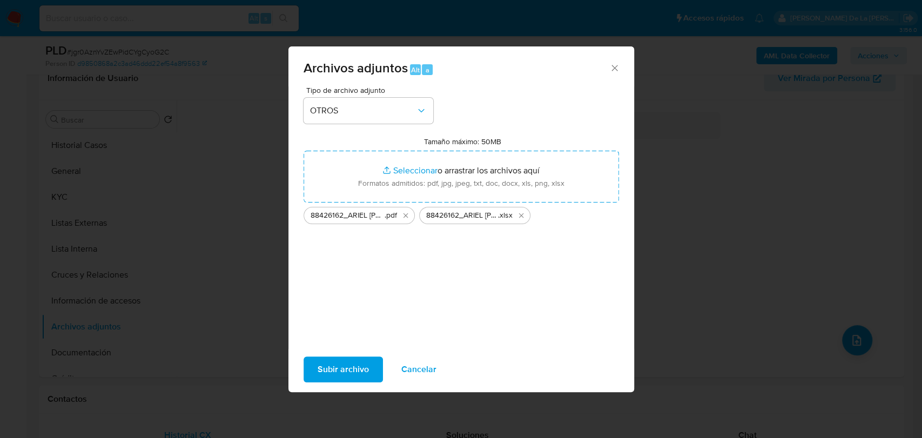
click at [346, 352] on div "Subir archivo Cancelar" at bounding box center [461, 369] width 346 height 41
click at [342, 364] on span "Subir archivo" at bounding box center [342, 369] width 51 height 24
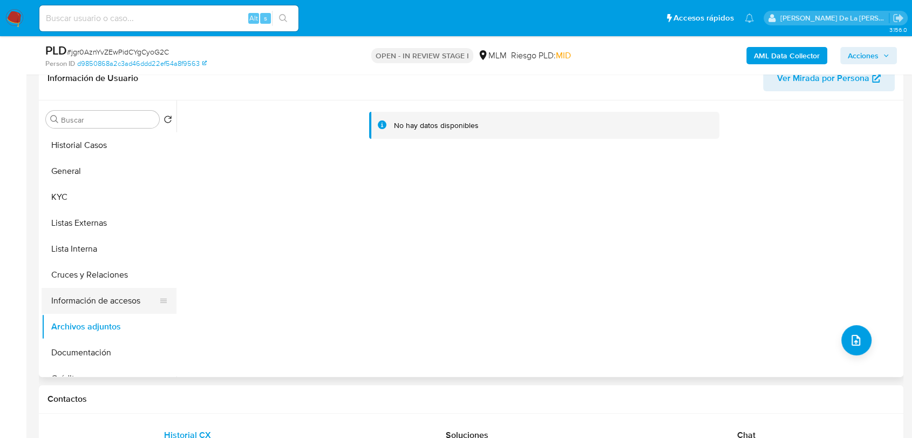
click at [98, 290] on ul "Historial Casos General KYC Listas Externas Lista Interna Cruces y Relaciones I…" at bounding box center [109, 253] width 135 height 243
drag, startPoint x: 90, startPoint y: 308, endPoint x: 83, endPoint y: 317, distance: 12.3
click at [89, 308] on button "Información de accesos" at bounding box center [109, 301] width 135 height 26
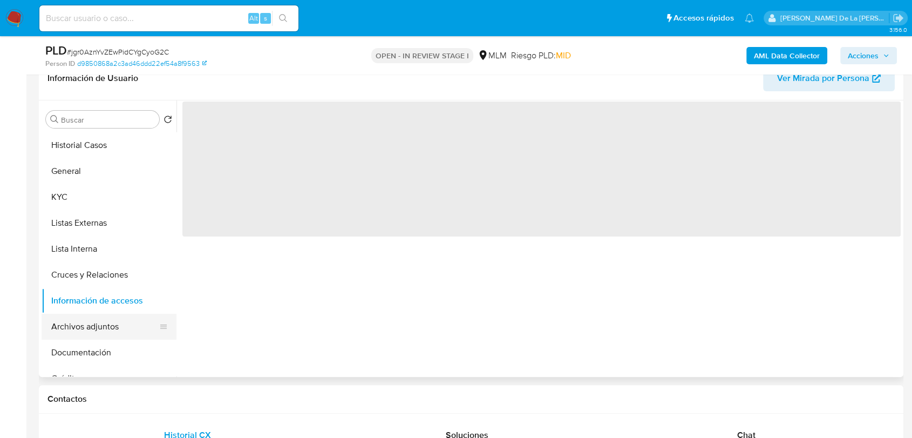
click at [82, 327] on button "Archivos adjuntos" at bounding box center [105, 327] width 126 height 26
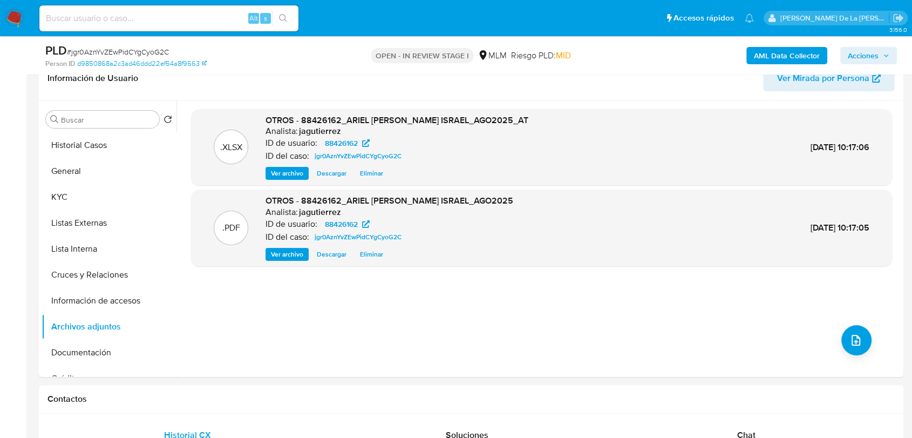
click at [866, 51] on span "Acciones" at bounding box center [863, 55] width 31 height 17
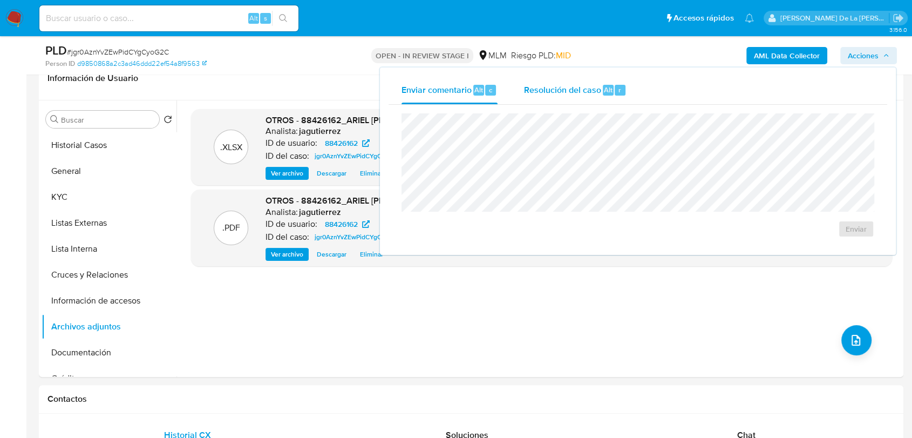
click at [564, 83] on div "Resolución del caso Alt r" at bounding box center [575, 90] width 103 height 28
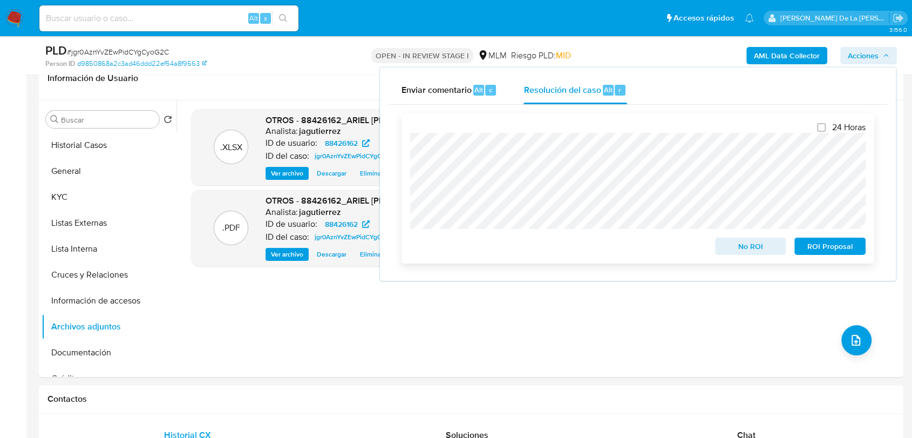
click at [773, 258] on div "24 Horas No ROI ROI Proposal" at bounding box center [638, 188] width 473 height 150
click at [769, 251] on span "No ROI" at bounding box center [751, 246] width 56 height 15
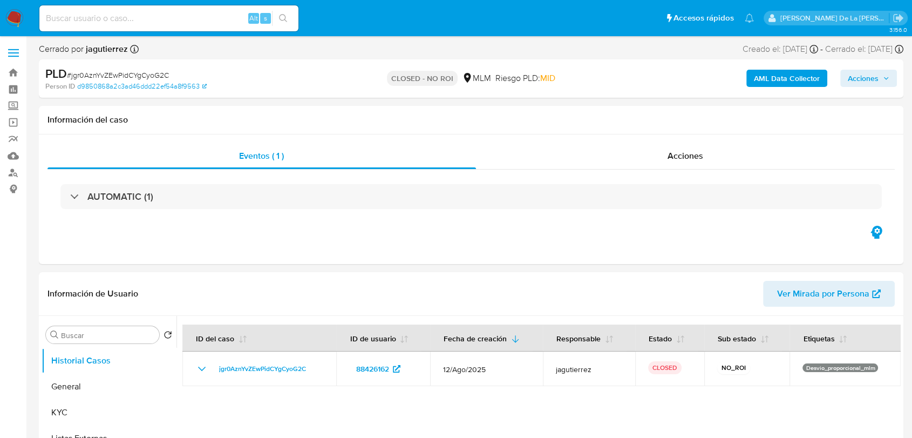
select select "10"
click at [21, 19] on img at bounding box center [14, 18] width 18 height 18
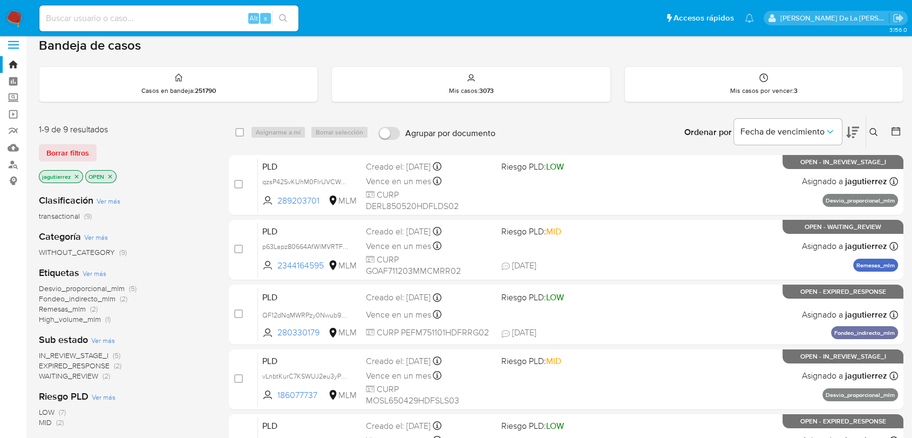
scroll to position [60, 0]
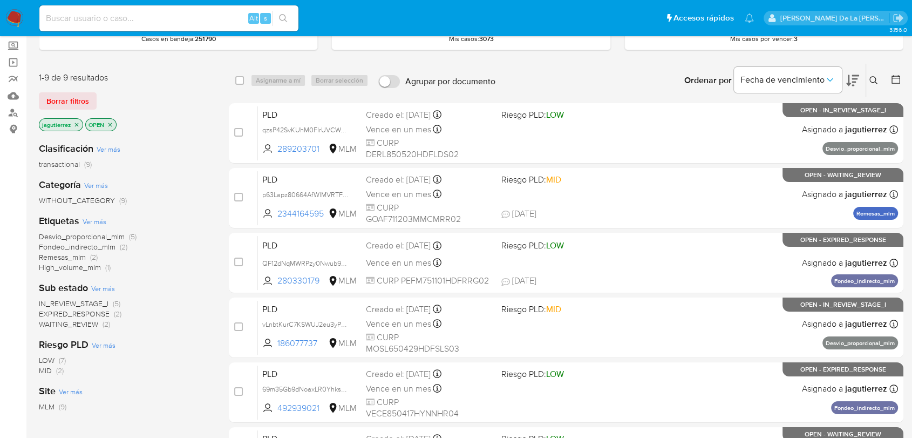
click at [93, 298] on span "IN_REVIEW_STAGE_I" at bounding box center [74, 303] width 70 height 11
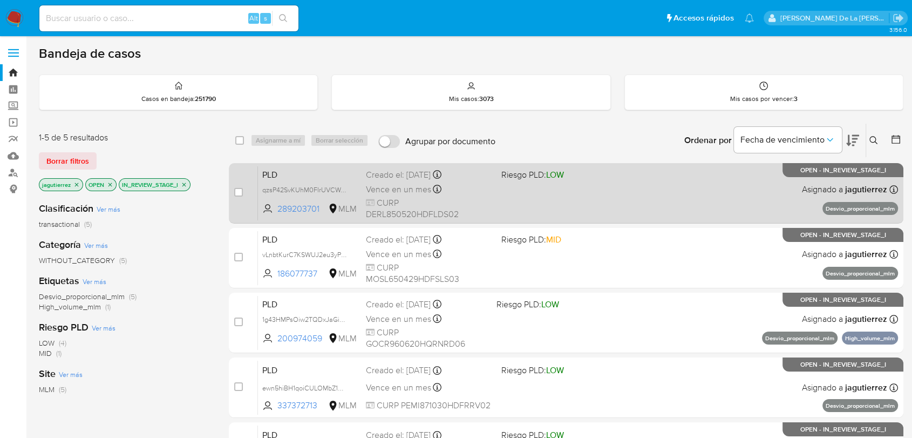
click at [520, 182] on div "PLD qzsP42SvKUhM0FIrUVCWAol8 289203701 MLM Riesgo PLD: LOW Creado el: 12/08/202…" at bounding box center [578, 193] width 640 height 55
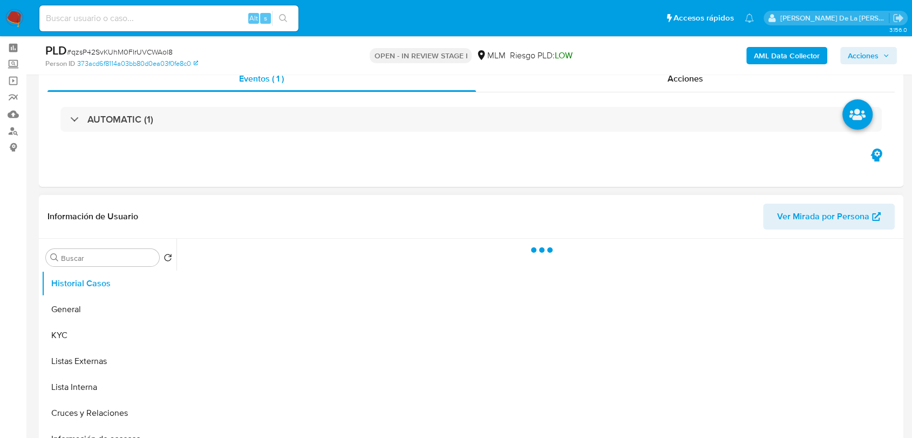
scroll to position [120, 0]
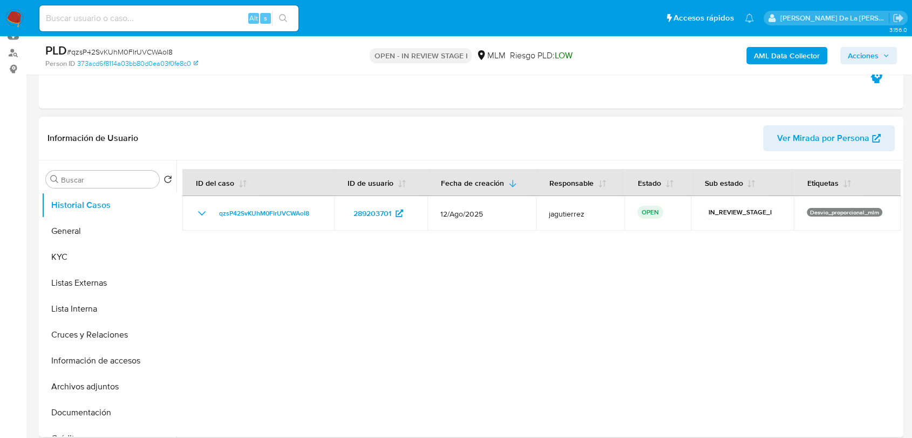
select select "10"
click at [114, 341] on button "Cruces y Relaciones" at bounding box center [105, 335] width 126 height 26
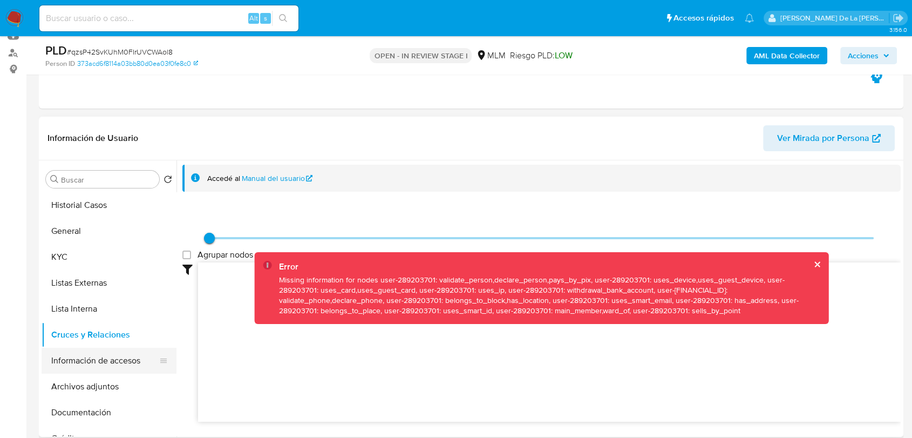
click at [109, 357] on button "Información de accesos" at bounding box center [105, 361] width 126 height 26
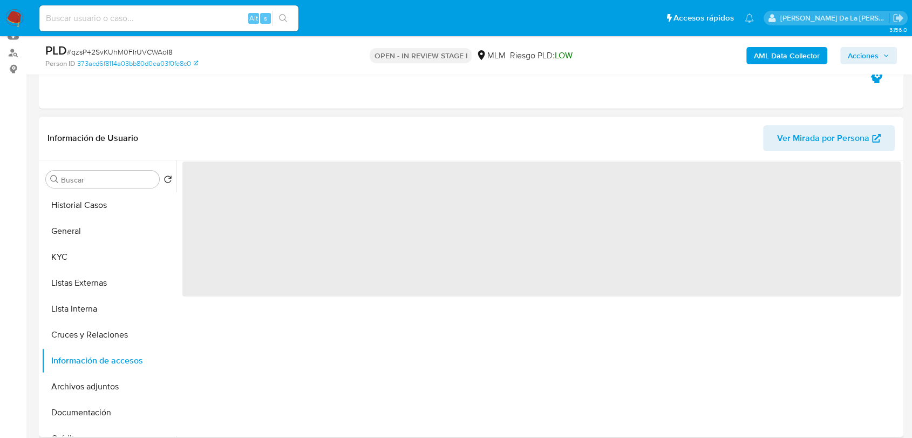
scroll to position [180, 0]
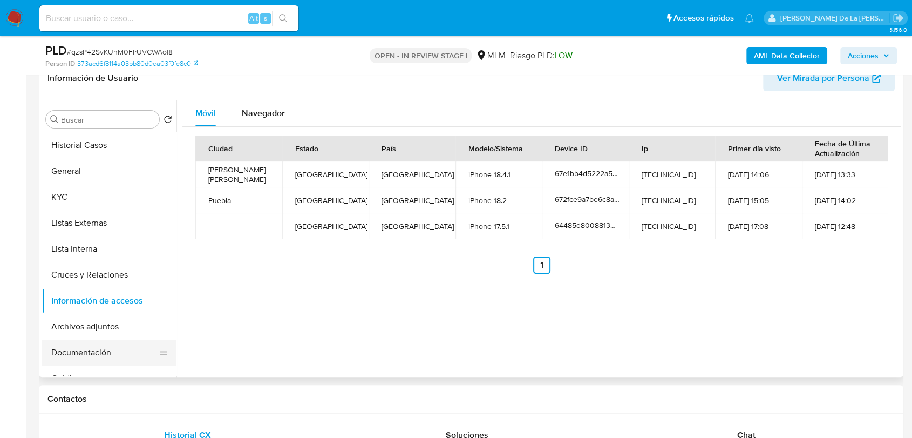
click at [94, 350] on button "Documentación" at bounding box center [105, 353] width 126 height 26
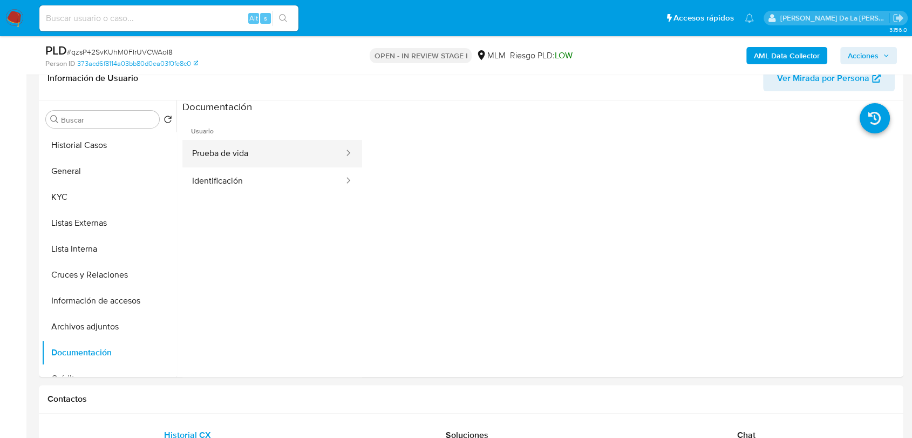
click at [260, 147] on button "Prueba de vida" at bounding box center [263, 154] width 162 height 28
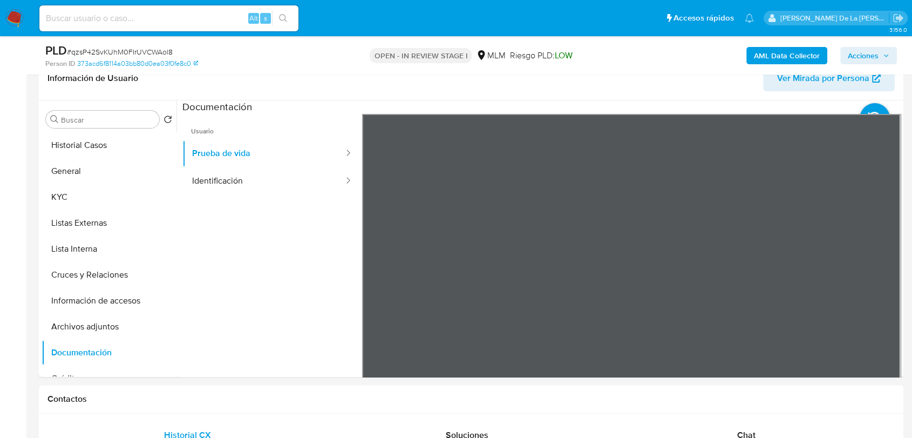
click at [322, 197] on ul "Usuario Prueba de vida Identificación" at bounding box center [272, 269] width 180 height 311
click at [276, 191] on button "Identificación" at bounding box center [263, 181] width 162 height 28
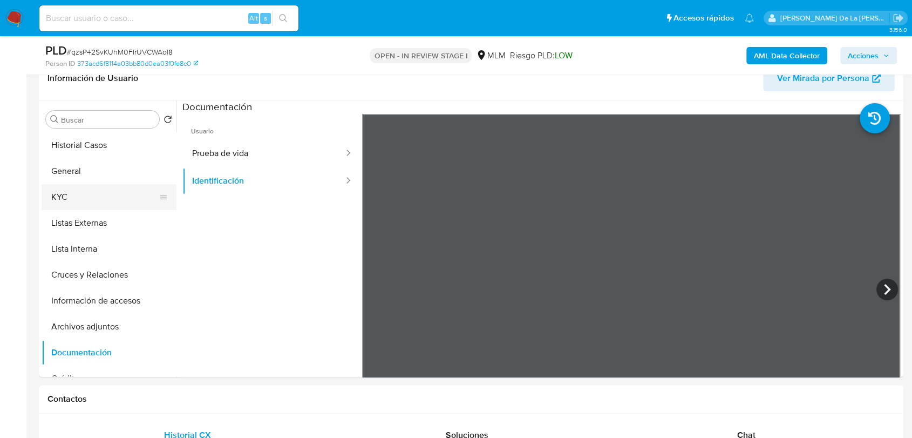
click at [69, 191] on button "KYC" at bounding box center [105, 197] width 126 height 26
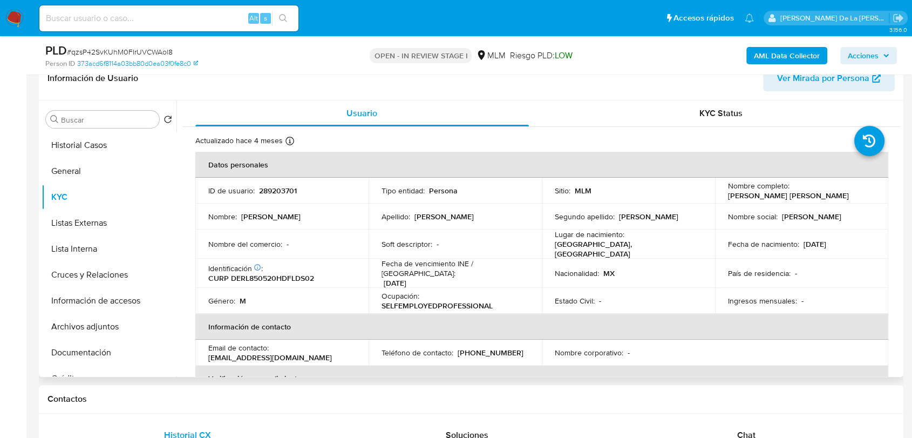
drag, startPoint x: 720, startPoint y: 193, endPoint x: 861, endPoint y: 200, distance: 140.6
click at [861, 200] on td "Nombre completo : Jose Luis Andres Delgado Rodriguez" at bounding box center [801, 191] width 173 height 26
click at [92, 361] on button "Documentación" at bounding box center [105, 353] width 126 height 26
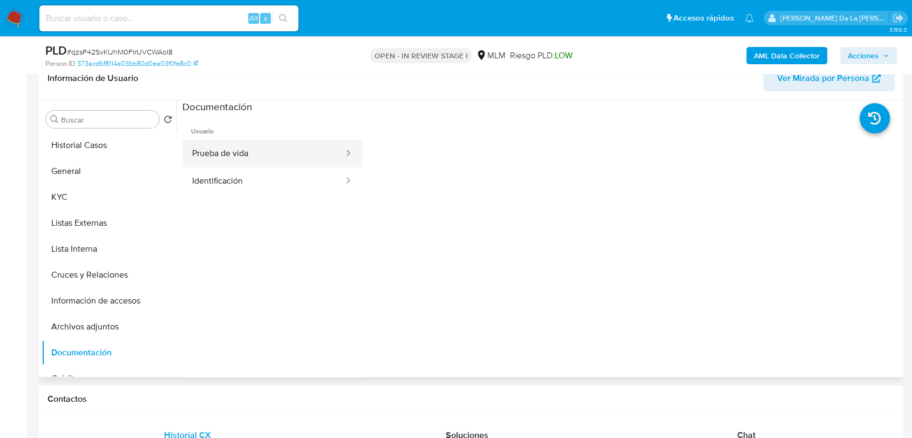
click at [241, 156] on button "Prueba de vida" at bounding box center [263, 154] width 162 height 28
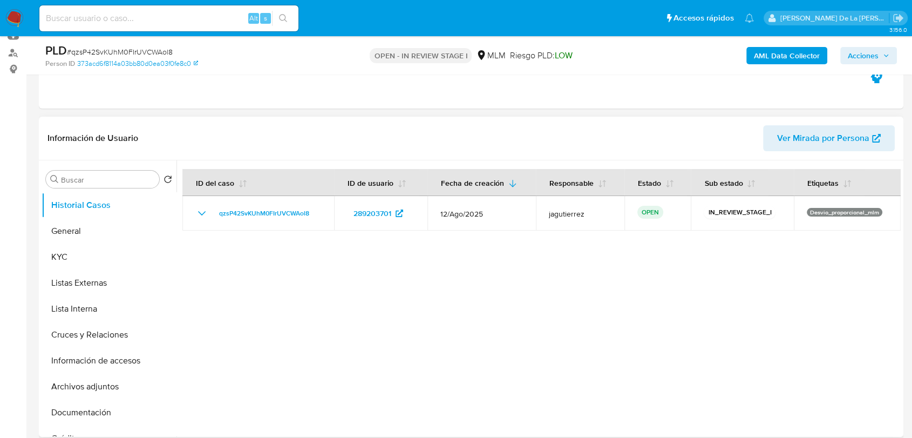
select select "10"
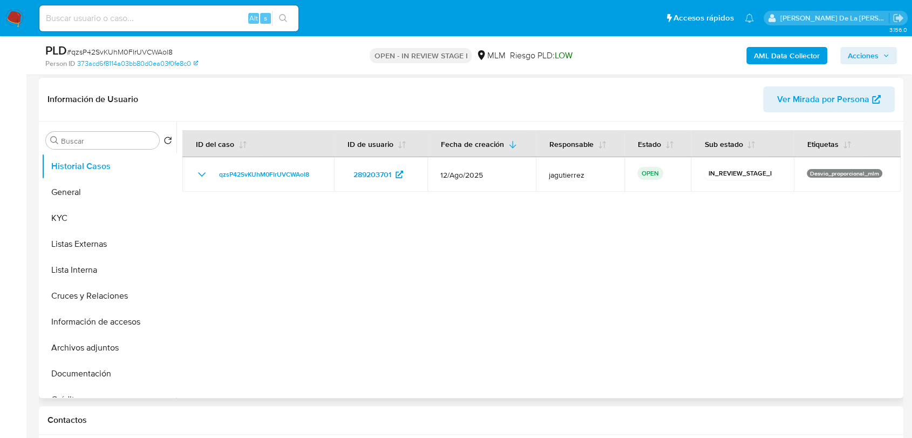
scroll to position [180, 0]
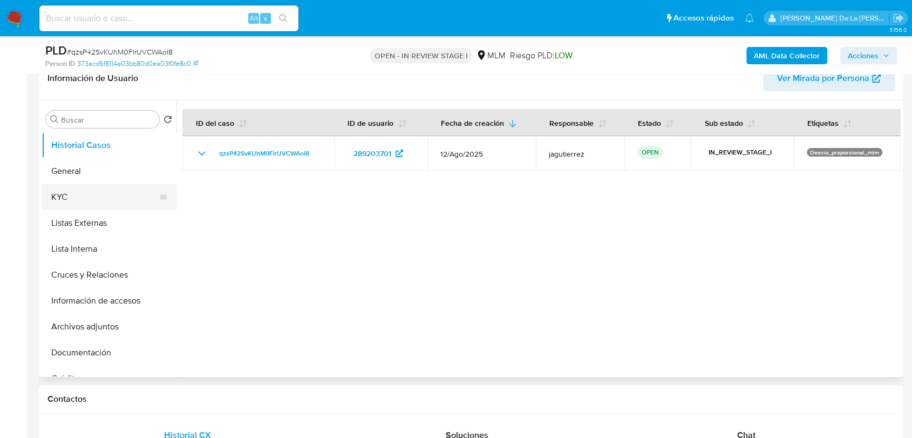
click at [43, 188] on button "KYC" at bounding box center [105, 197] width 126 height 26
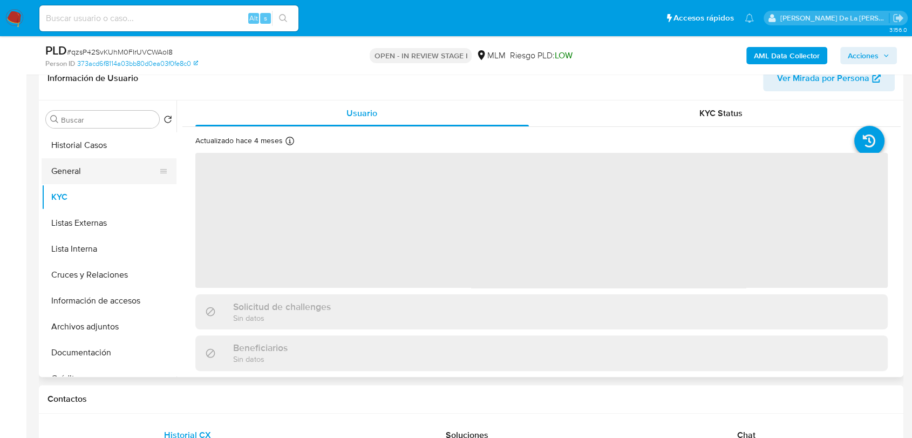
click at [58, 173] on button "General" at bounding box center [105, 171] width 126 height 26
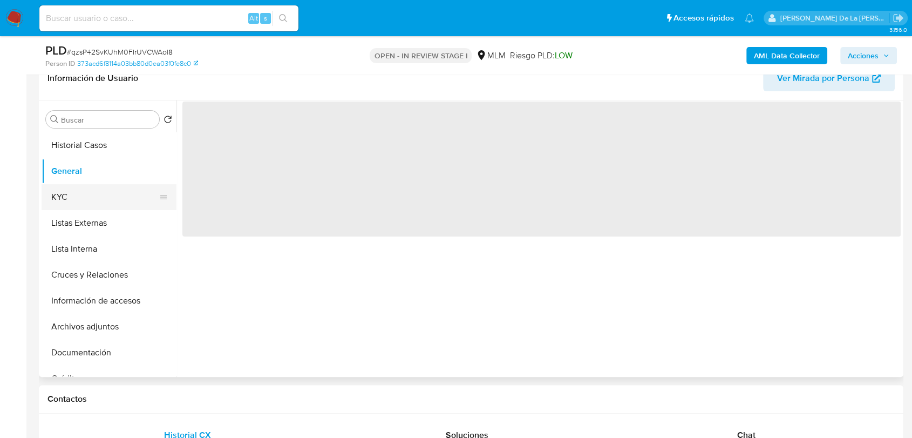
click at [80, 197] on button "KYC" at bounding box center [105, 197] width 126 height 26
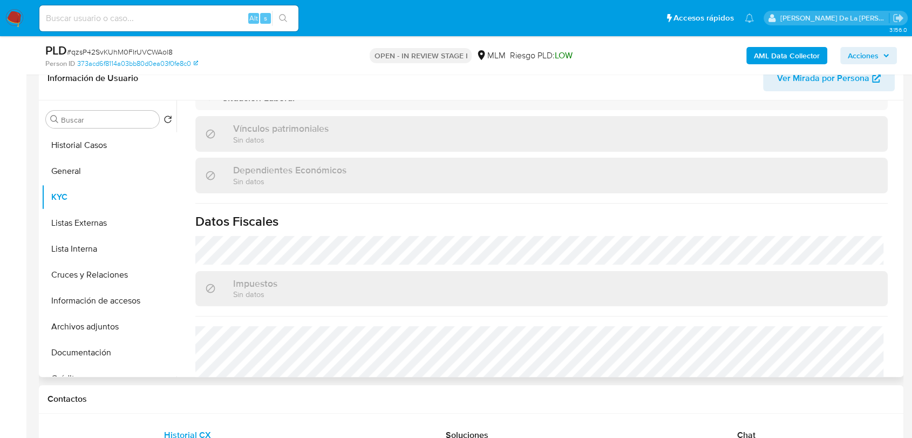
scroll to position [678, 0]
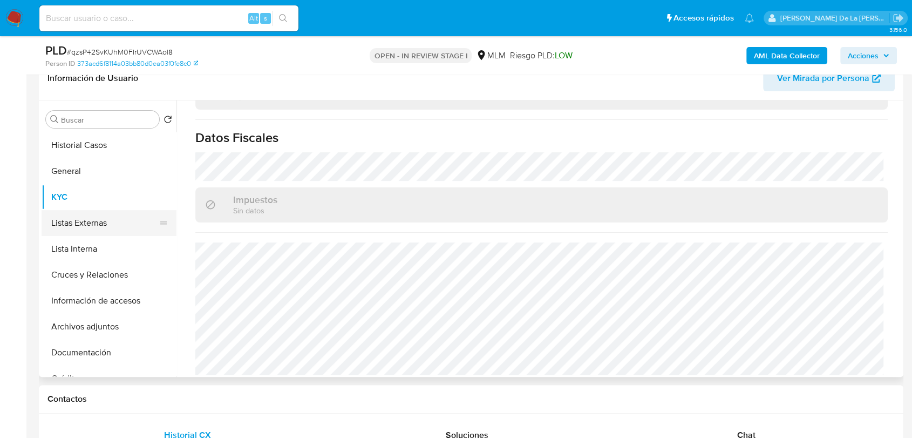
click at [89, 226] on button "Listas Externas" at bounding box center [105, 223] width 126 height 26
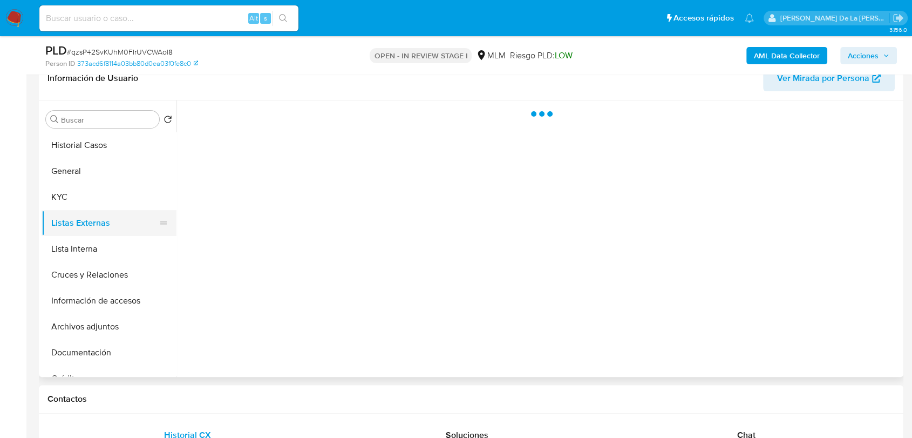
scroll to position [0, 0]
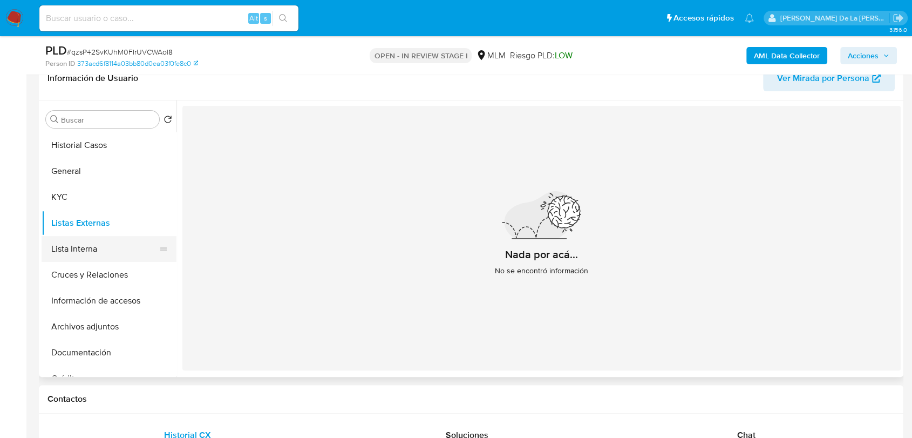
click at [71, 236] on button "Lista Interna" at bounding box center [105, 249] width 126 height 26
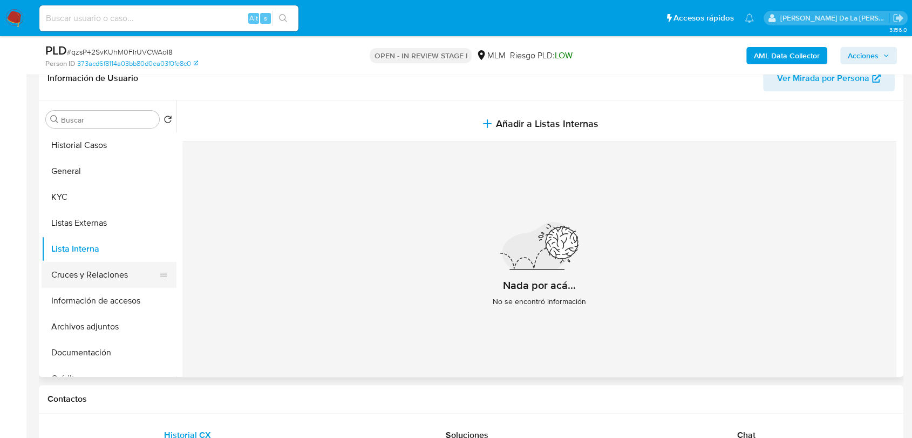
click at [111, 275] on button "Cruces y Relaciones" at bounding box center [105, 275] width 126 height 26
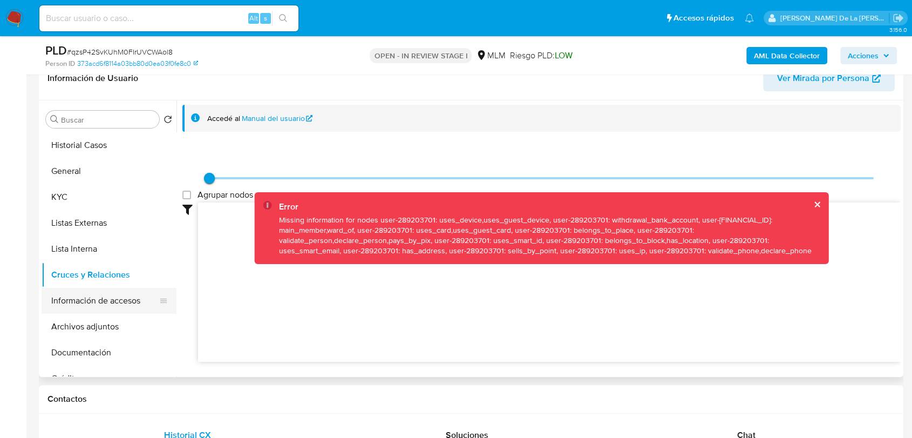
click at [118, 297] on button "Información de accesos" at bounding box center [105, 301] width 126 height 26
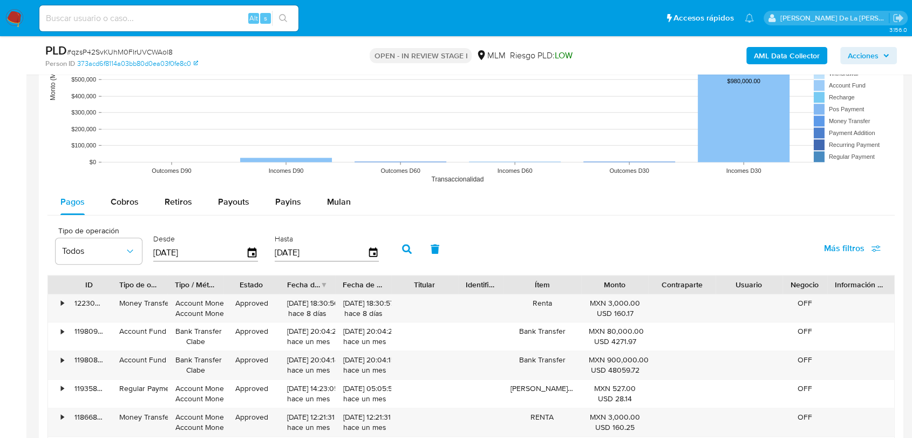
scroll to position [1140, 0]
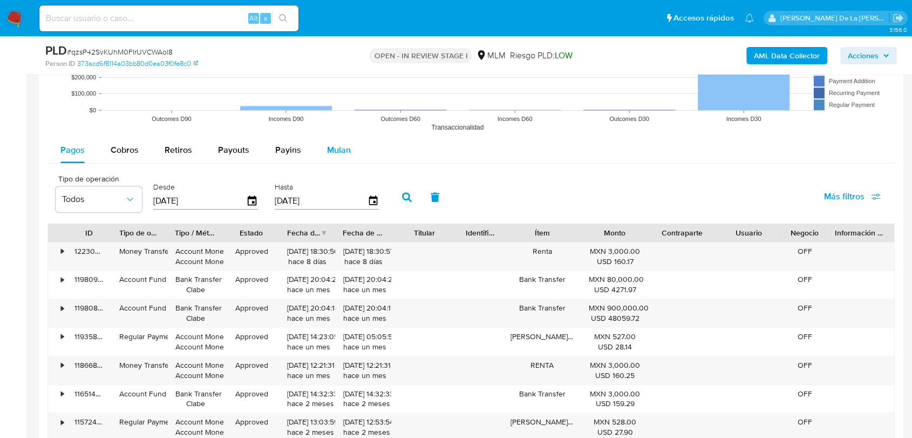
click at [320, 146] on button "Mulan" at bounding box center [339, 150] width 50 height 26
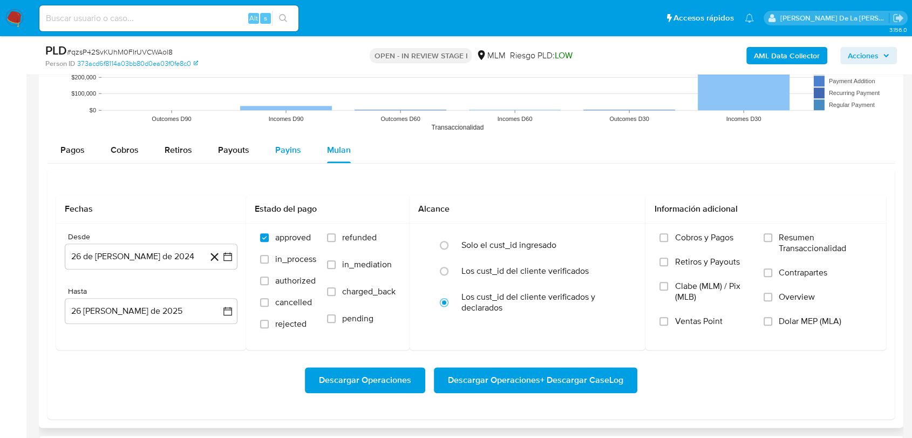
click at [286, 147] on span "Payins" at bounding box center [288, 150] width 26 height 12
select select "10"
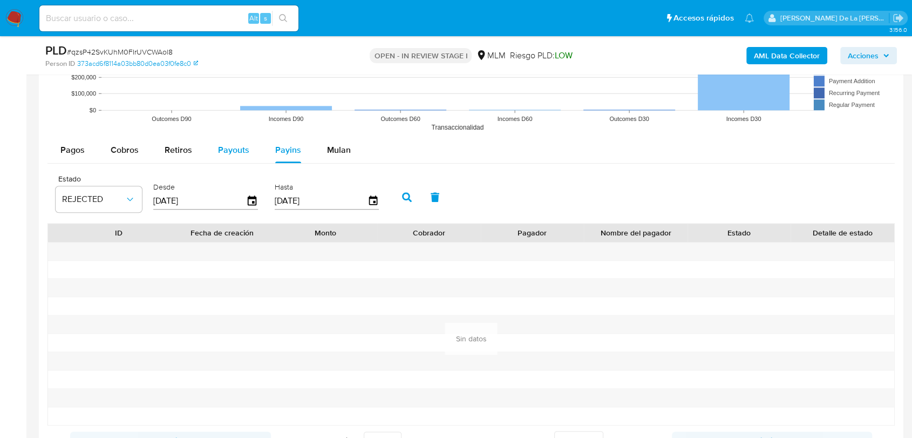
click at [227, 155] on div "Payouts" at bounding box center [233, 150] width 31 height 26
select select "10"
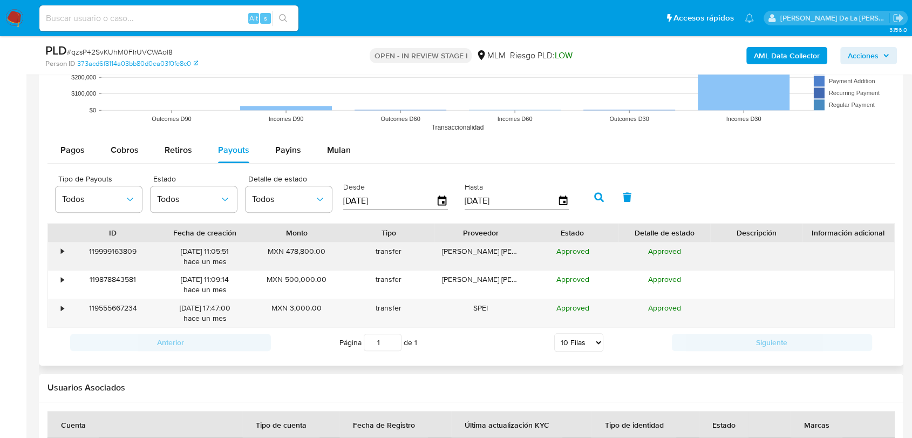
click at [56, 248] on div "•" at bounding box center [57, 256] width 19 height 28
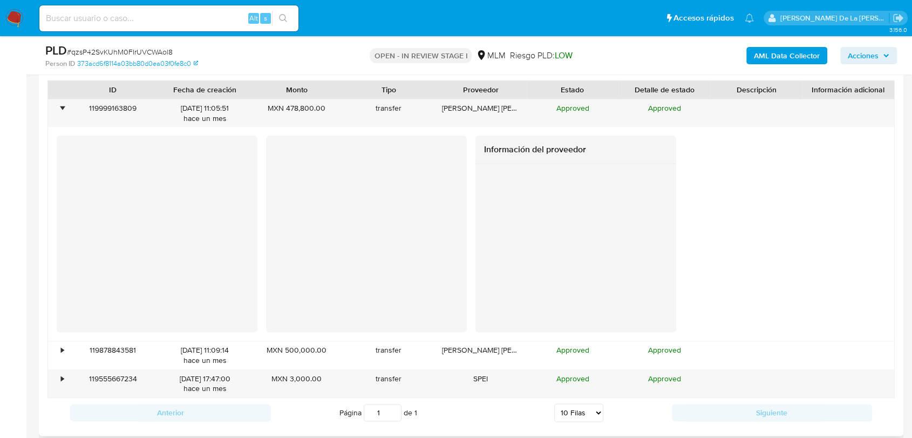
scroll to position [1319, 0]
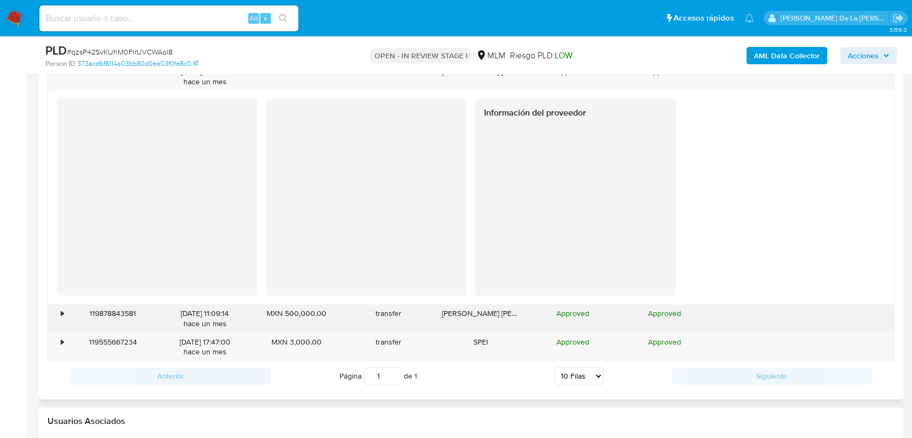
click at [58, 304] on div "•" at bounding box center [57, 318] width 19 height 28
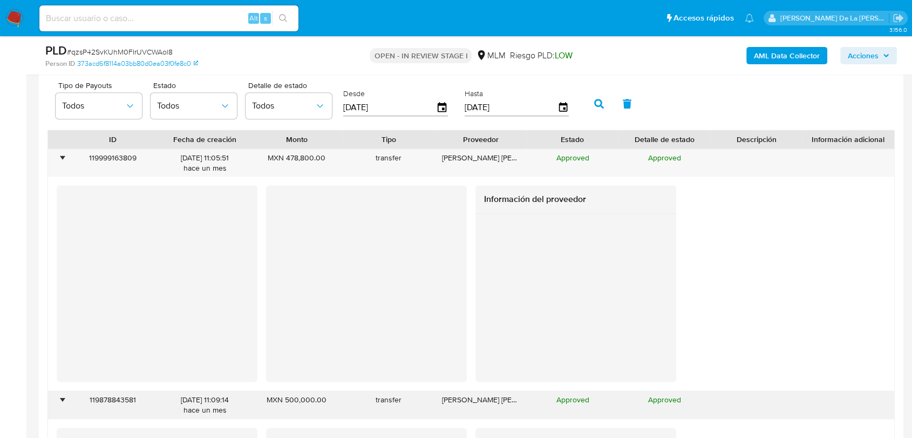
scroll to position [1200, 0]
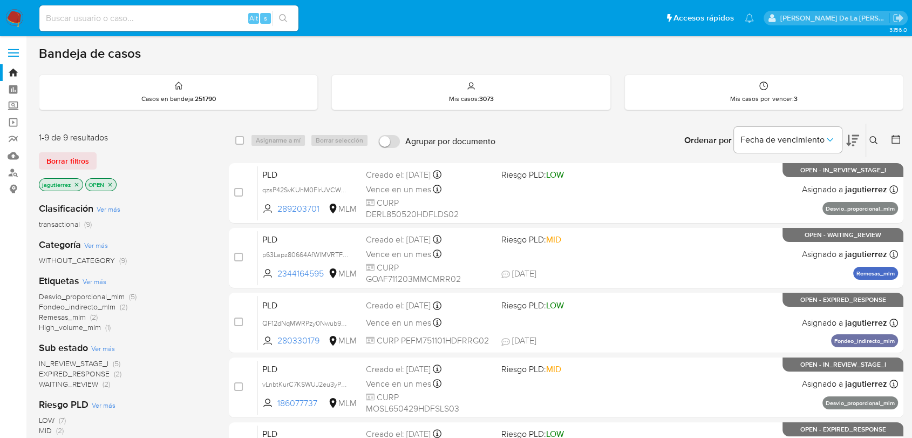
click at [94, 362] on span "IN_REVIEW_STAGE_I" at bounding box center [74, 363] width 70 height 11
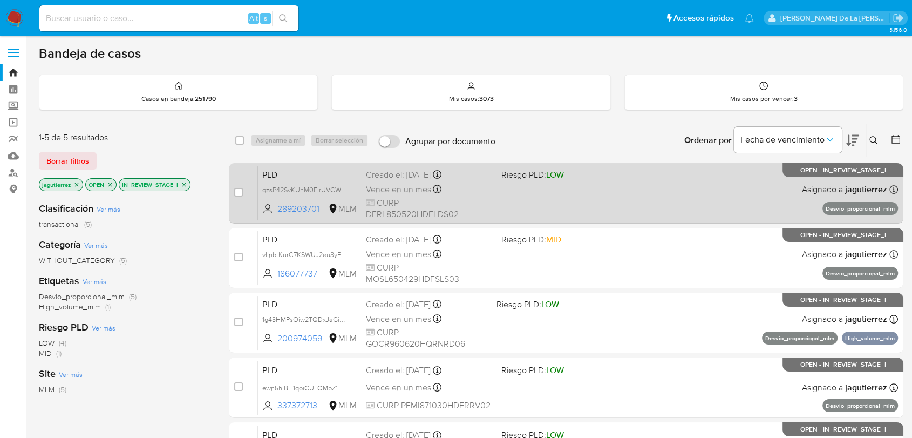
click at [555, 197] on div "PLD qzsP42SvKUhM0FIrUVCWAol8 289203701 MLM Riesgo PLD: LOW Creado el: [DATE] Cr…" at bounding box center [578, 193] width 640 height 55
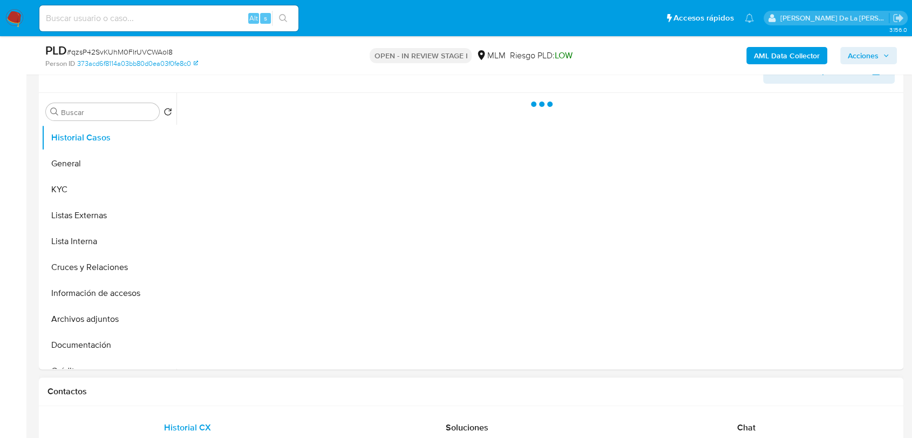
scroll to position [240, 0]
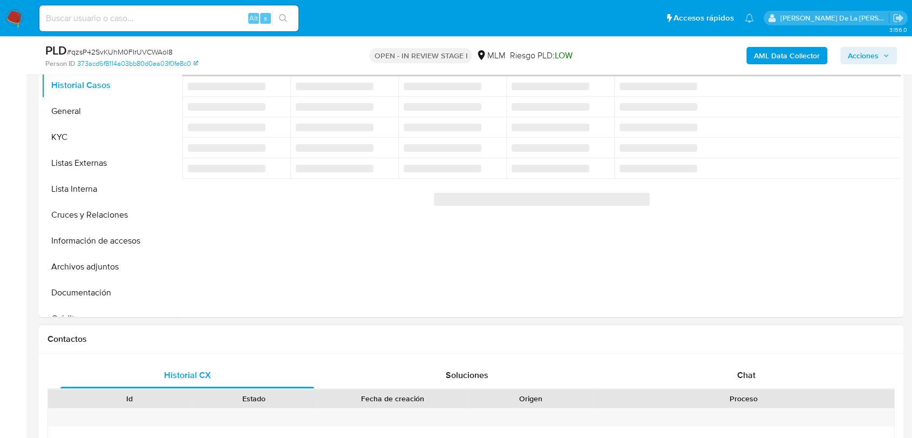
select select "10"
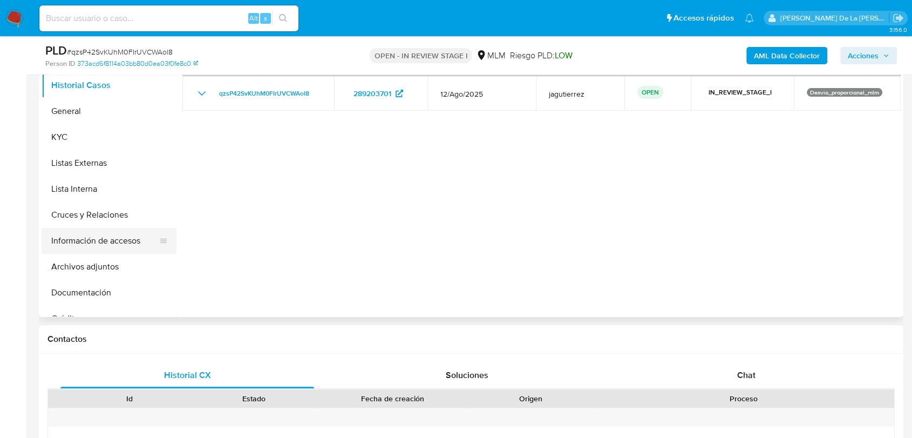
click at [78, 249] on button "Información de accesos" at bounding box center [105, 241] width 126 height 26
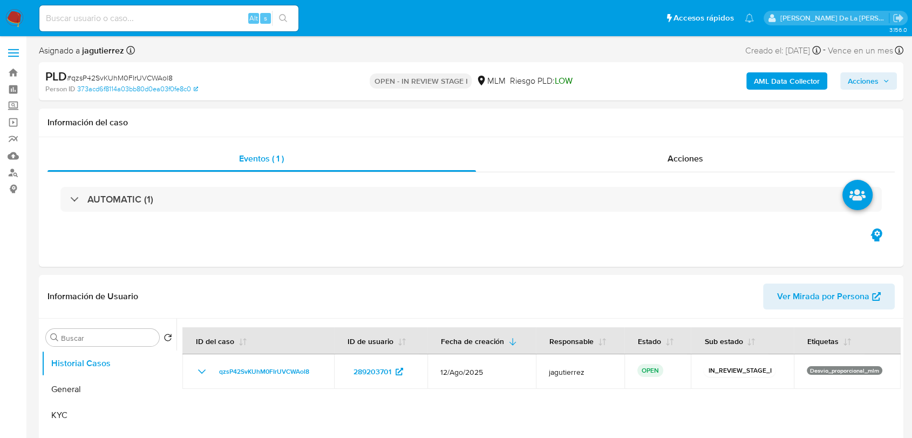
select select "10"
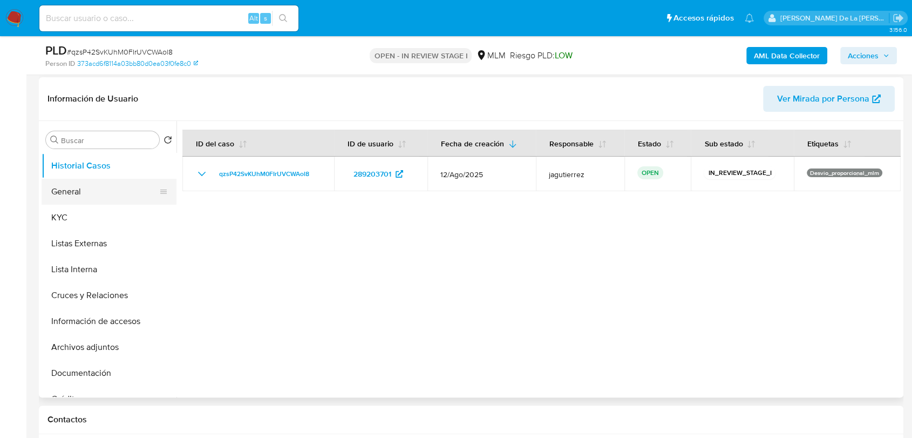
scroll to position [180, 0]
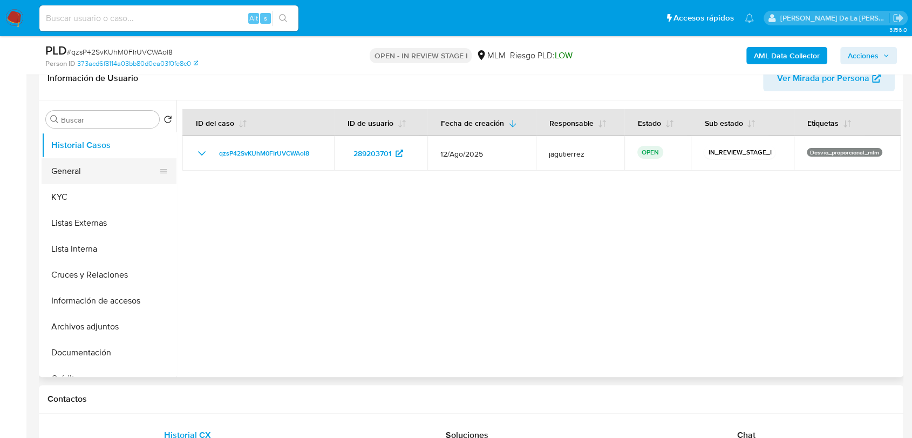
click at [126, 178] on button "General" at bounding box center [105, 171] width 126 height 26
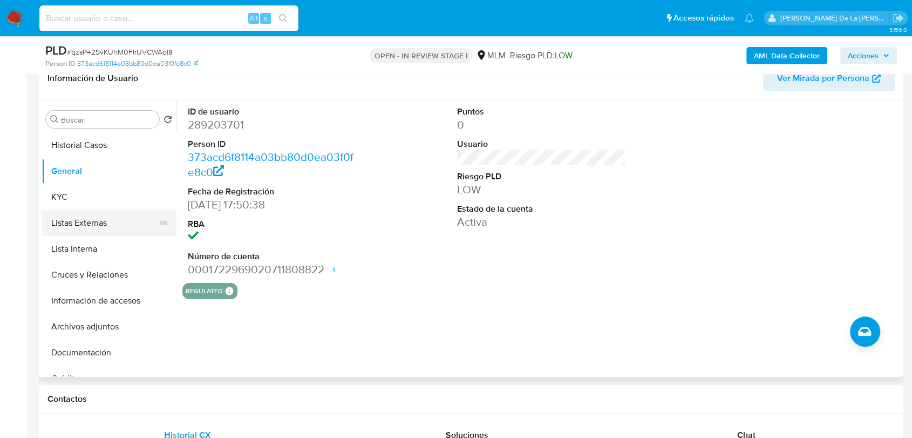
click at [100, 214] on button "Listas Externas" at bounding box center [105, 223] width 126 height 26
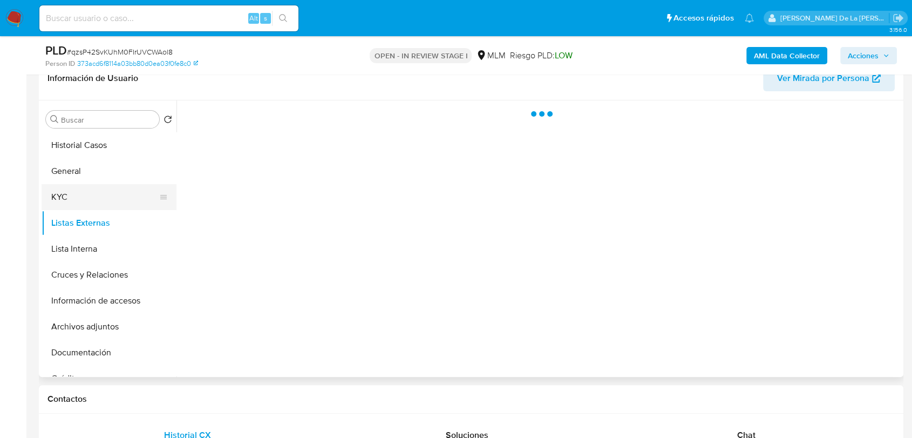
click at [99, 199] on button "KYC" at bounding box center [105, 197] width 126 height 26
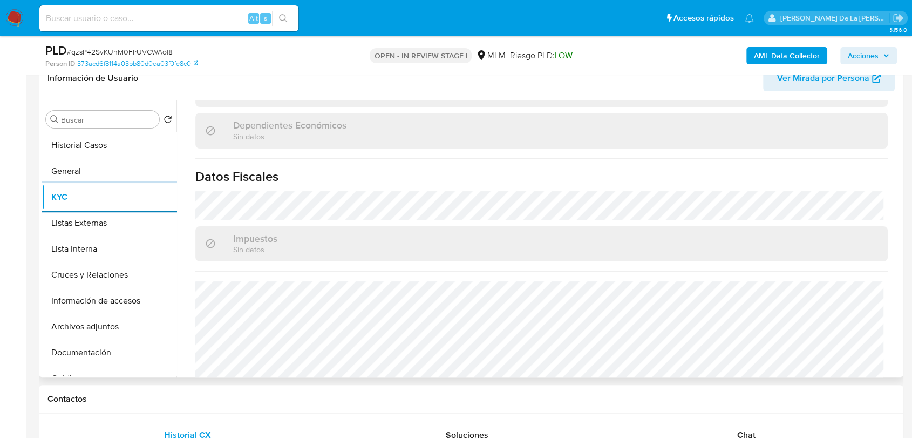
scroll to position [678, 0]
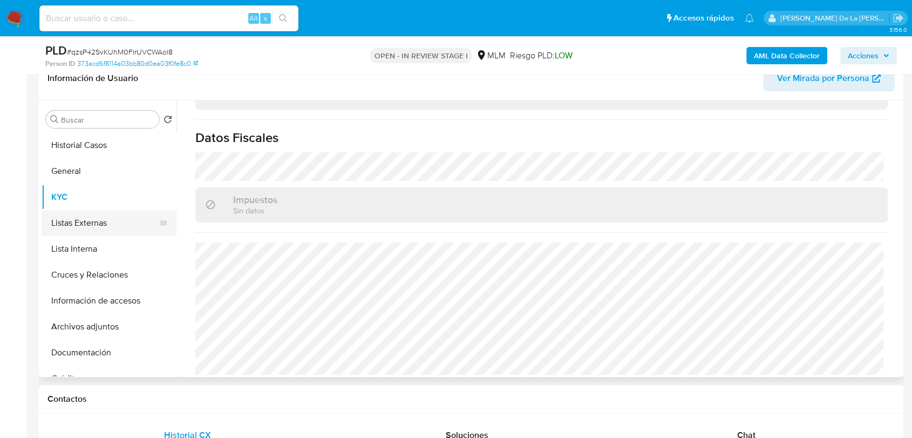
click at [111, 225] on button "Listas Externas" at bounding box center [105, 223] width 126 height 26
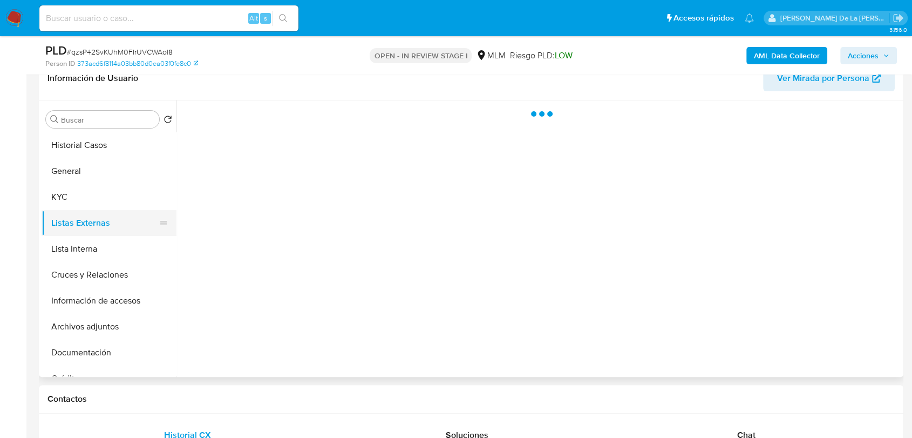
scroll to position [0, 0]
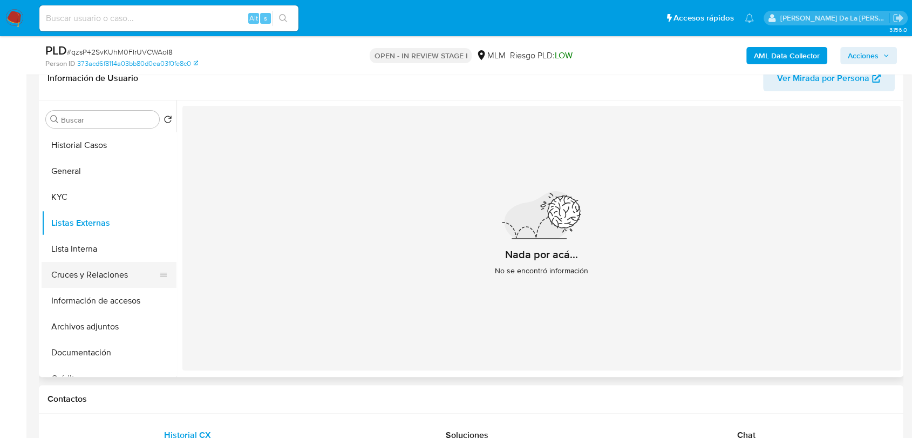
click at [116, 279] on button "Cruces y Relaciones" at bounding box center [105, 275] width 126 height 26
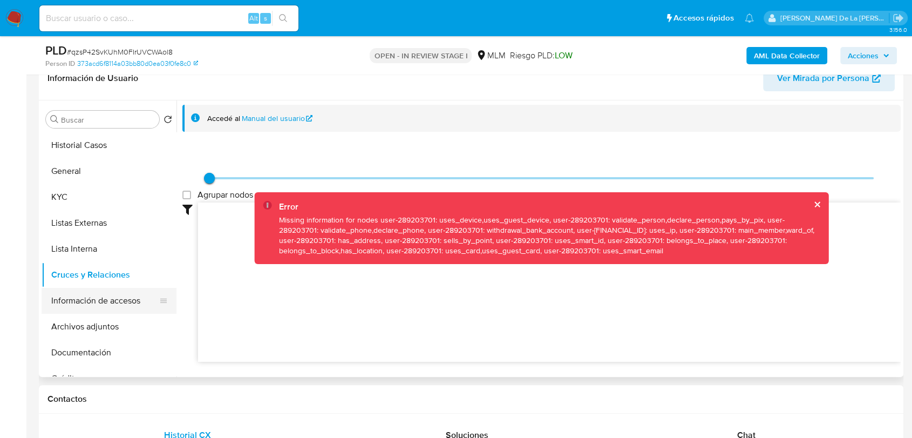
click at [100, 294] on button "Información de accesos" at bounding box center [105, 301] width 126 height 26
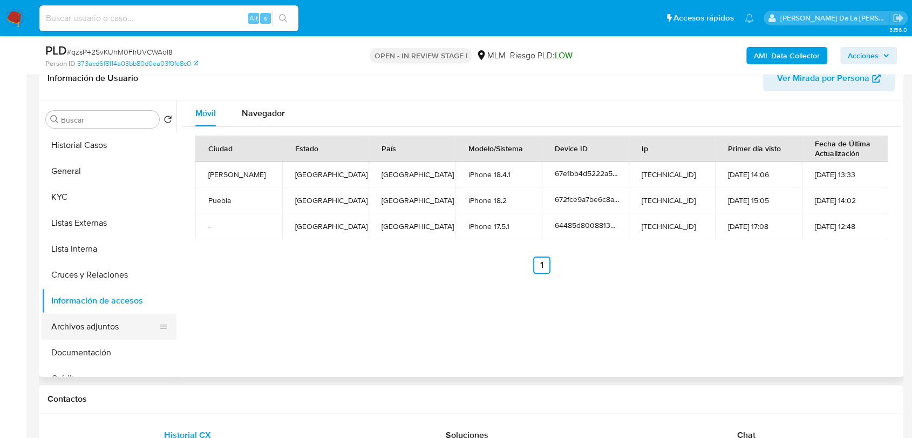
click at [61, 327] on button "Archivos adjuntos" at bounding box center [105, 327] width 126 height 26
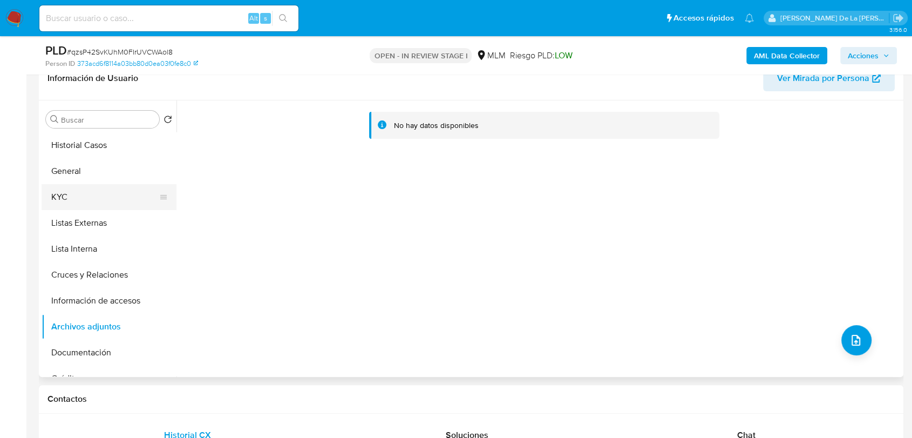
click at [76, 185] on button "KYC" at bounding box center [105, 197] width 126 height 26
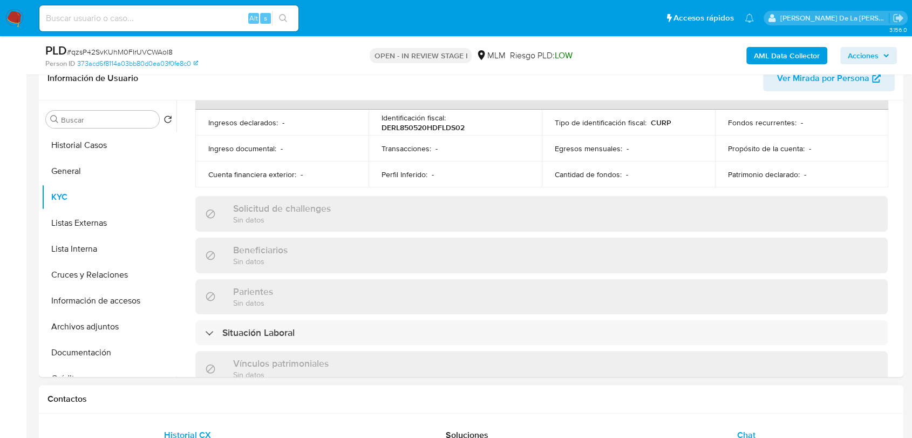
click at [743, 435] on span "Chat" at bounding box center [746, 435] width 18 height 12
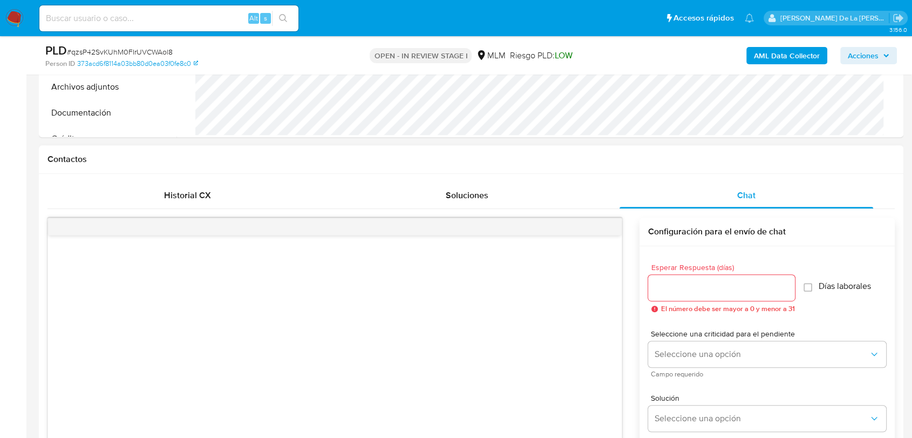
scroll to position [600, 0]
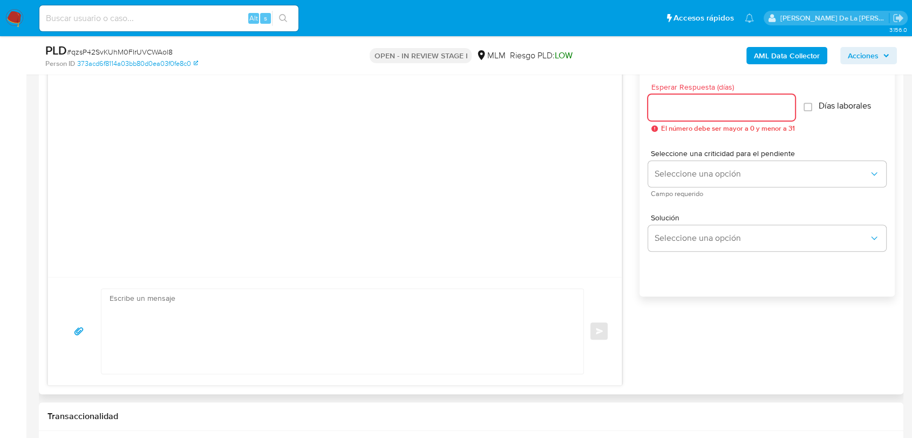
click at [697, 105] on input "Esperar Respuesta (días)" at bounding box center [721, 107] width 147 height 14
drag, startPoint x: 673, startPoint y: 109, endPoint x: 605, endPoint y: 107, distance: 68.0
click at [605, 107] on div "Enviar Configuración para el envío de chat Esperar Respuesta (días) 4 El número…" at bounding box center [472, 211] width 848 height 348
type input "5"
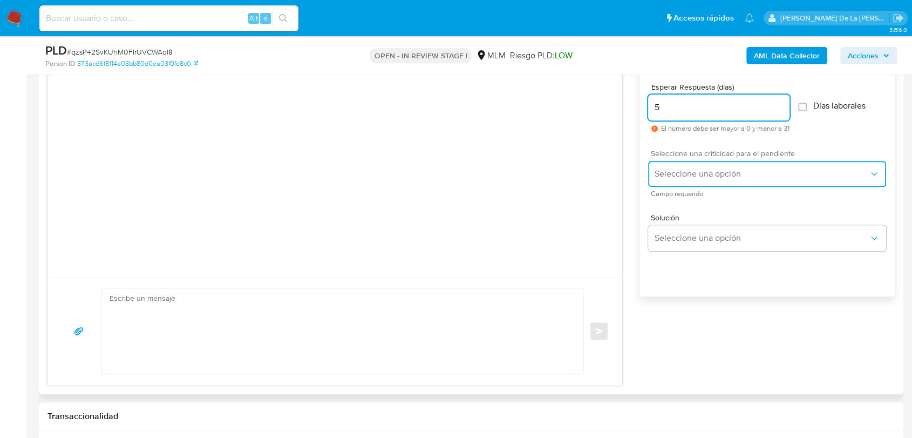
click at [669, 164] on button "Seleccione una opción" at bounding box center [767, 174] width 238 height 26
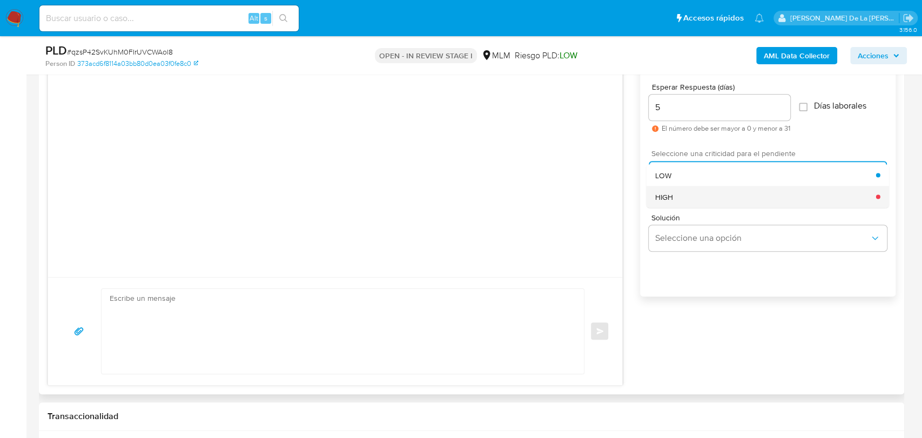
click at [672, 193] on span "HIGH" at bounding box center [663, 197] width 18 height 10
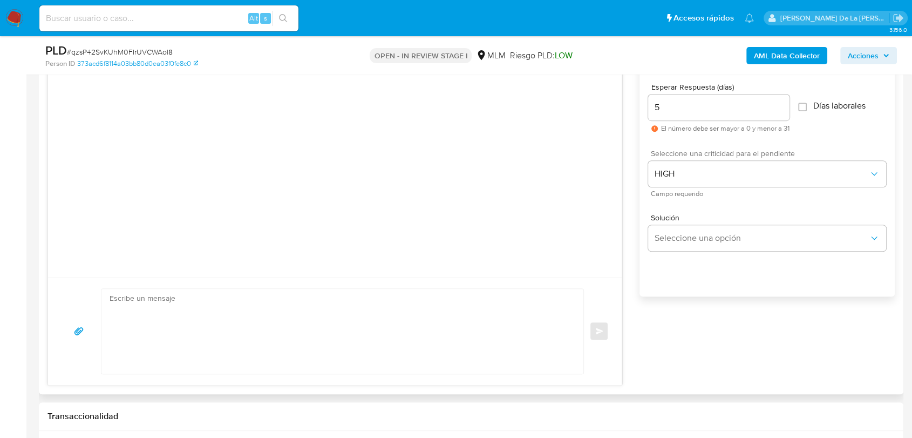
click at [293, 329] on textarea at bounding box center [340, 331] width 460 height 85
click at [189, 347] on textarea at bounding box center [340, 331] width 460 height 85
paste textarea "Loremips dolorsi, Am consectetur adi el se doeiusmodtem in utlabo et do mag ali…"
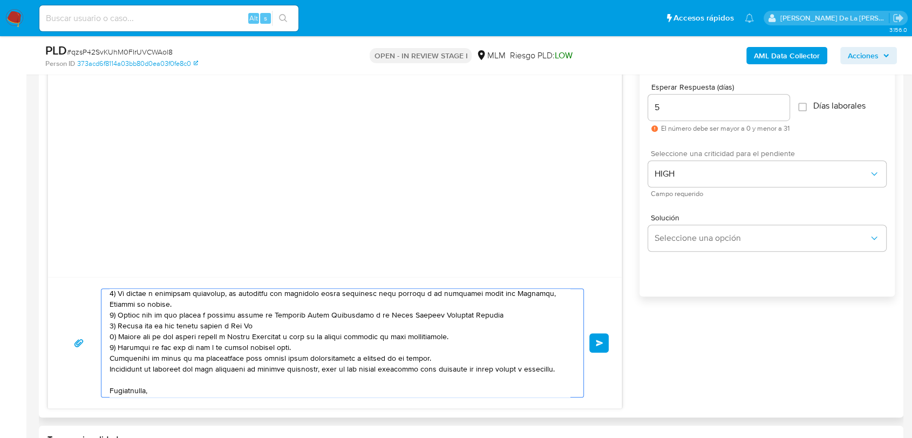
scroll to position [0, 0]
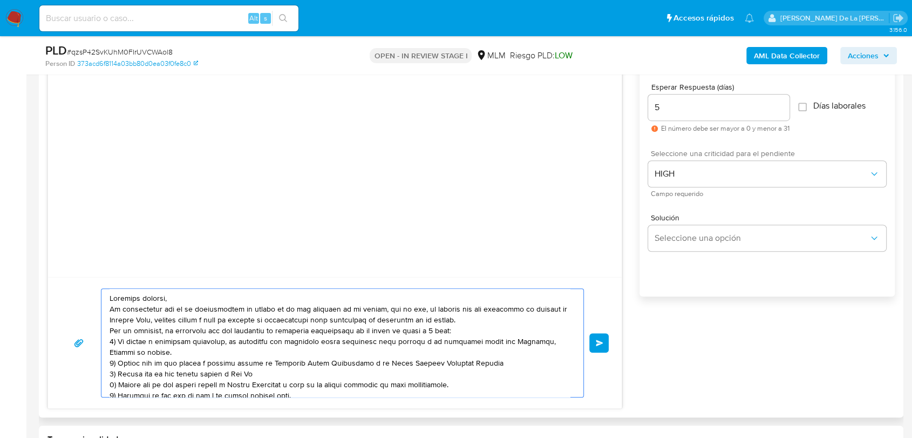
click at [188, 295] on textarea at bounding box center [340, 343] width 460 height 108
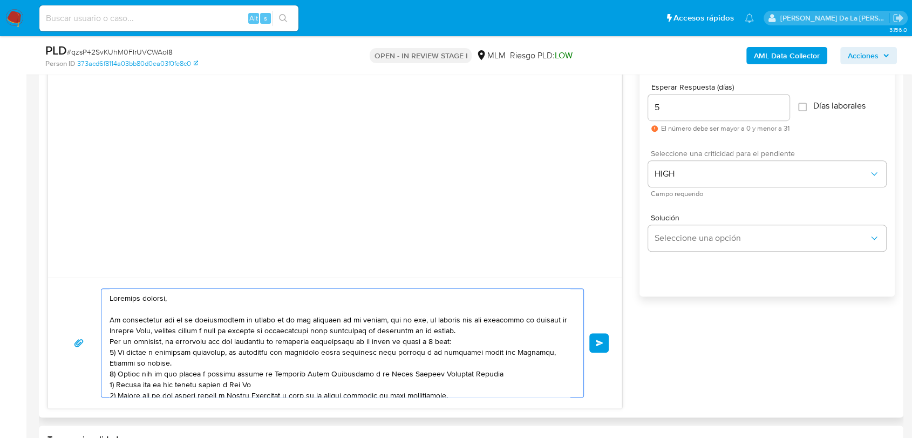
click at [518, 334] on textarea at bounding box center [340, 343] width 460 height 108
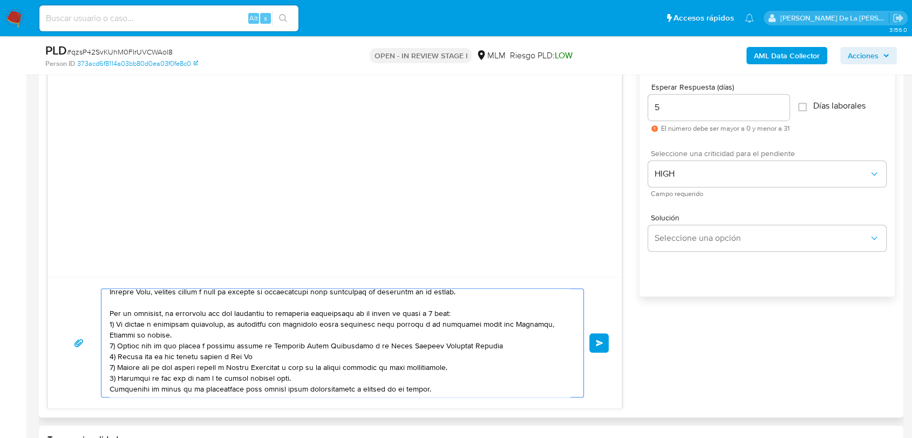
scroll to position [60, 0]
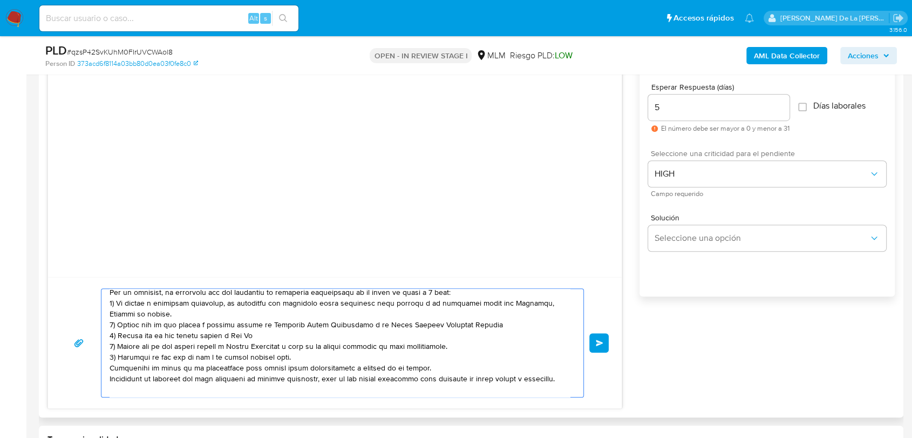
click at [330, 360] on textarea at bounding box center [340, 343] width 460 height 108
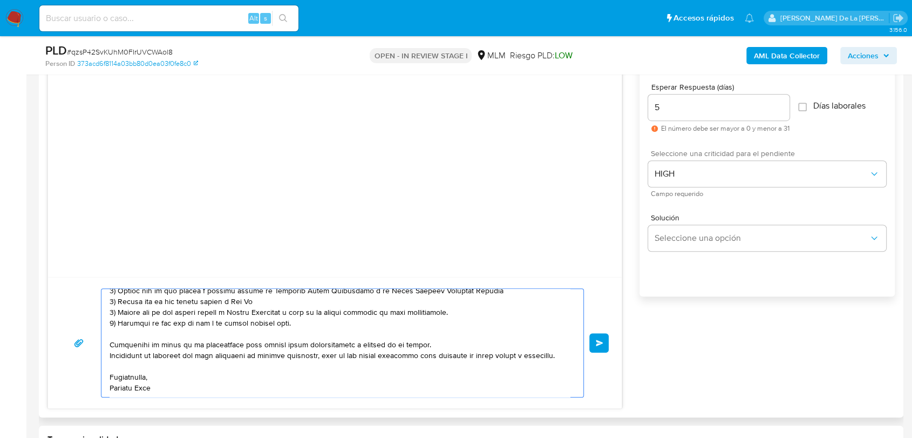
scroll to position [120, 0]
click at [133, 380] on textarea at bounding box center [340, 343] width 460 height 108
click at [123, 386] on textarea at bounding box center [340, 343] width 460 height 108
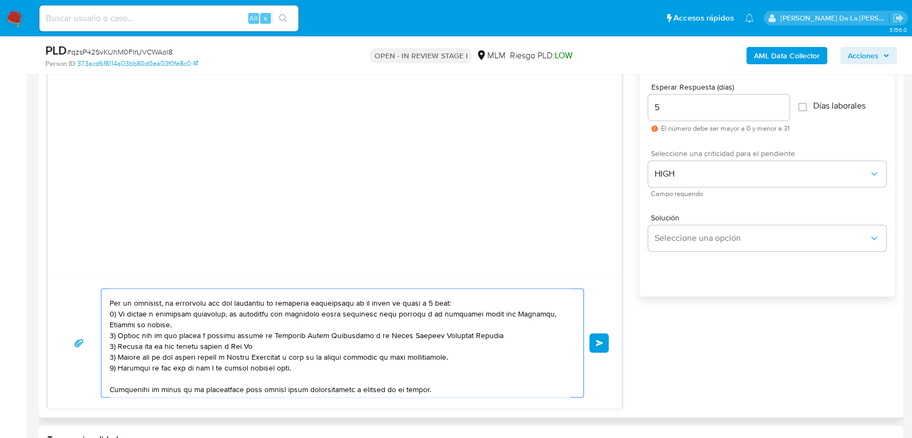
drag, startPoint x: 195, startPoint y: 341, endPoint x: 490, endPoint y: 334, distance: 294.8
click at [491, 333] on textarea at bounding box center [340, 343] width 460 height 108
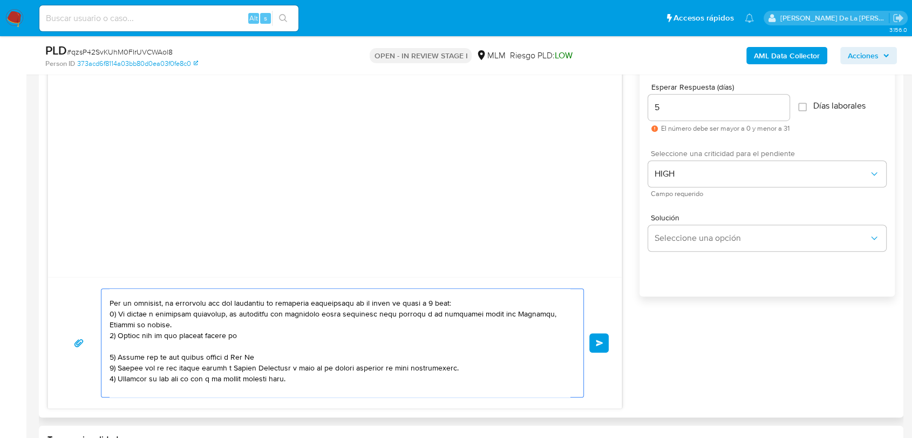
paste textarea "name: LV UP EXPERTOS EN CONSTRUCCIONES SA DE C || alias: name: COINMEX MAX SAPI…"
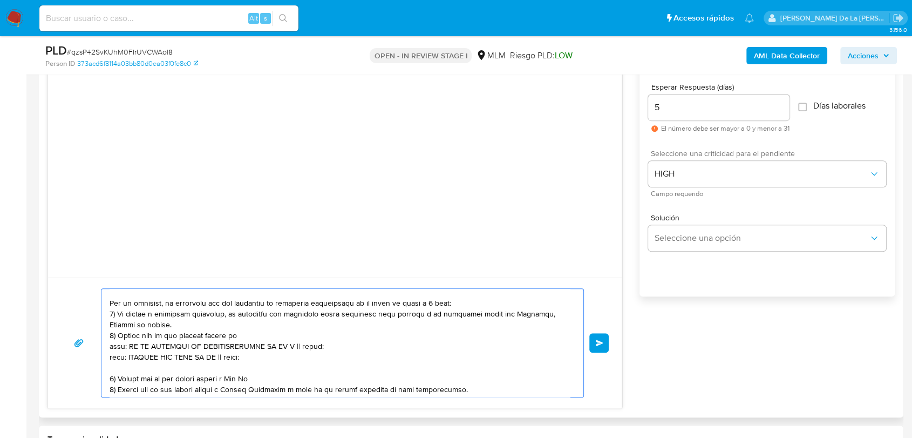
click at [112, 347] on textarea at bounding box center [340, 343] width 460 height 108
click at [121, 362] on textarea at bounding box center [340, 343] width 460 height 108
click at [301, 349] on textarea at bounding box center [340, 343] width 460 height 108
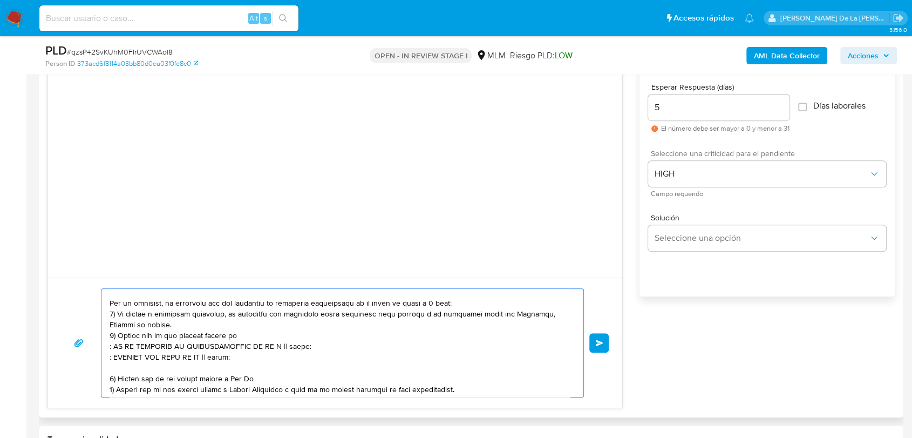
click at [301, 349] on textarea at bounding box center [340, 343] width 460 height 108
click at [301, 350] on textarea at bounding box center [340, 343] width 460 height 108
click at [221, 358] on textarea at bounding box center [340, 343] width 460 height 108
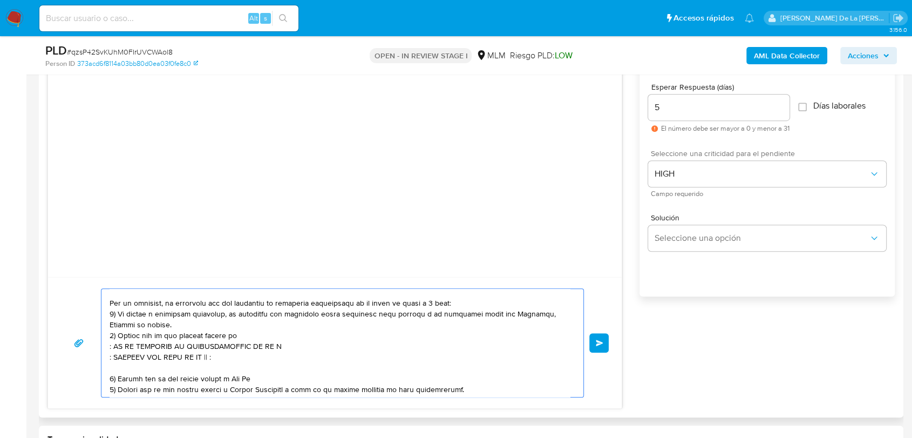
click at [213, 362] on textarea at bounding box center [340, 343] width 460 height 108
drag, startPoint x: 225, startPoint y: 360, endPoint x: 205, endPoint y: 360, distance: 19.4
click at [205, 360] on textarea at bounding box center [340, 343] width 460 height 108
click at [358, 333] on textarea at bounding box center [340, 343] width 460 height 108
click at [315, 352] on textarea at bounding box center [340, 343] width 460 height 108
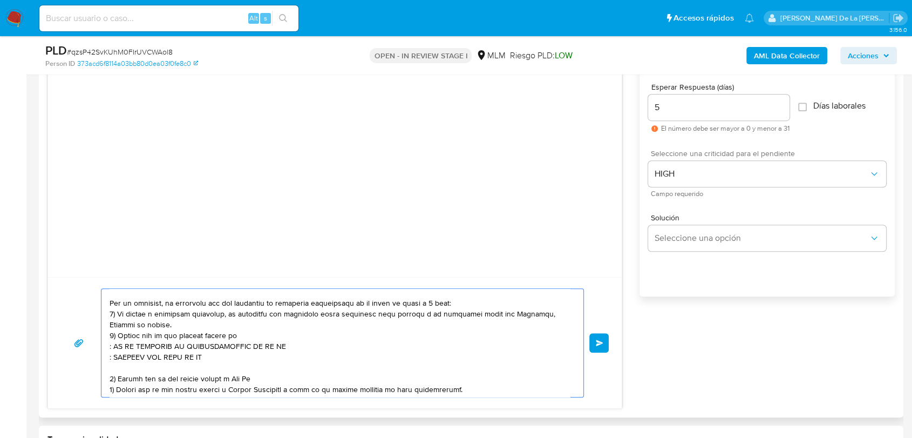
drag, startPoint x: 106, startPoint y: 360, endPoint x: 128, endPoint y: 362, distance: 22.2
click at [108, 360] on div at bounding box center [339, 343] width 477 height 108
click at [125, 370] on textarea at bounding box center [340, 343] width 460 height 108
click at [112, 360] on textarea at bounding box center [340, 343] width 460 height 108
click at [111, 348] on textarea at bounding box center [340, 343] width 460 height 108
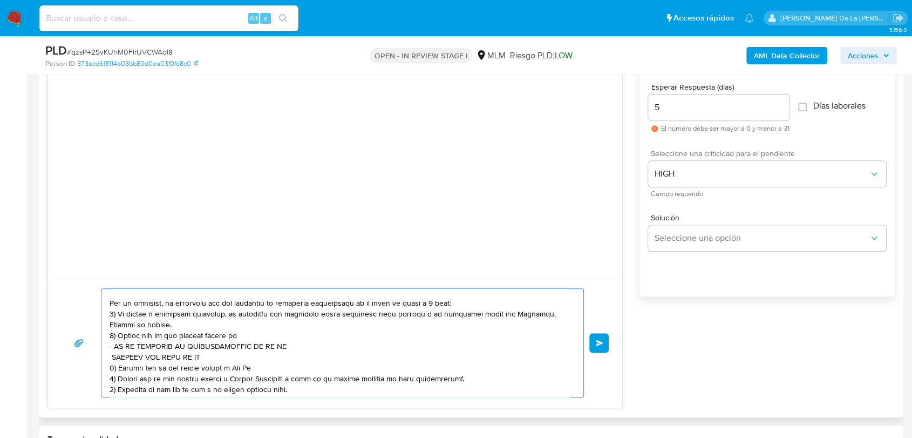
click at [111, 357] on textarea at bounding box center [340, 343] width 460 height 108
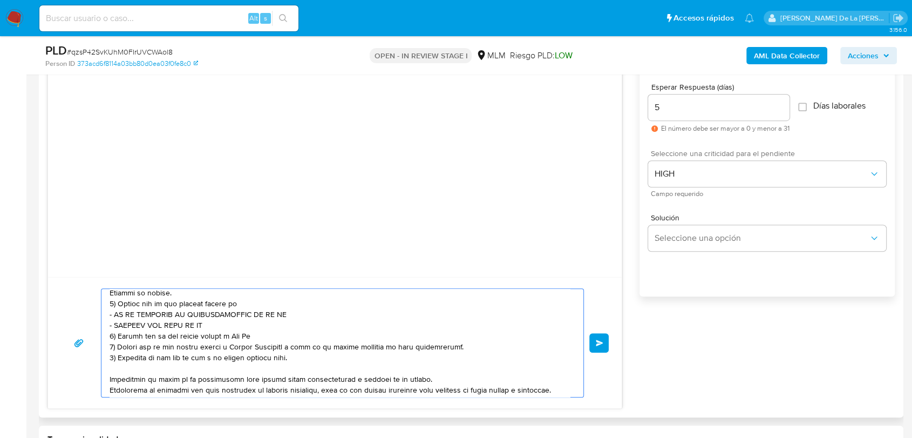
scroll to position [109, 0]
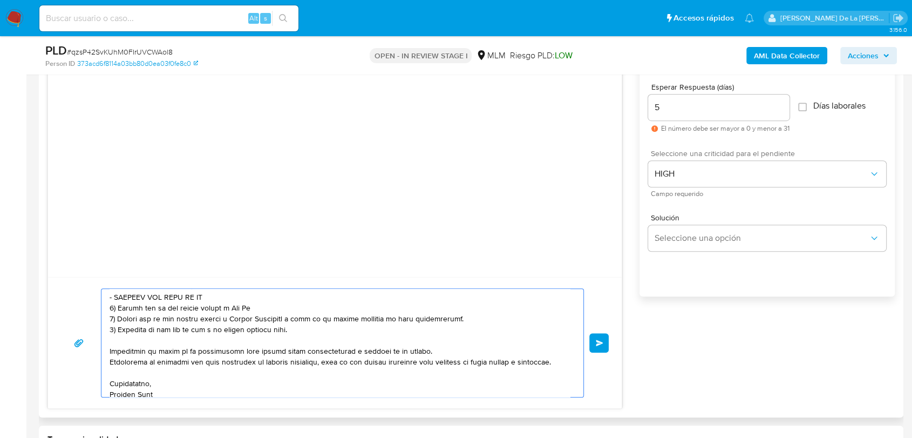
drag, startPoint x: 253, startPoint y: 310, endPoint x: 230, endPoint y: 310, distance: 22.7
click at [230, 310] on textarea at bounding box center [340, 343] width 460 height 108
paste textarea "name: AUTOMOVILES AKV SA DE CV || alias:"
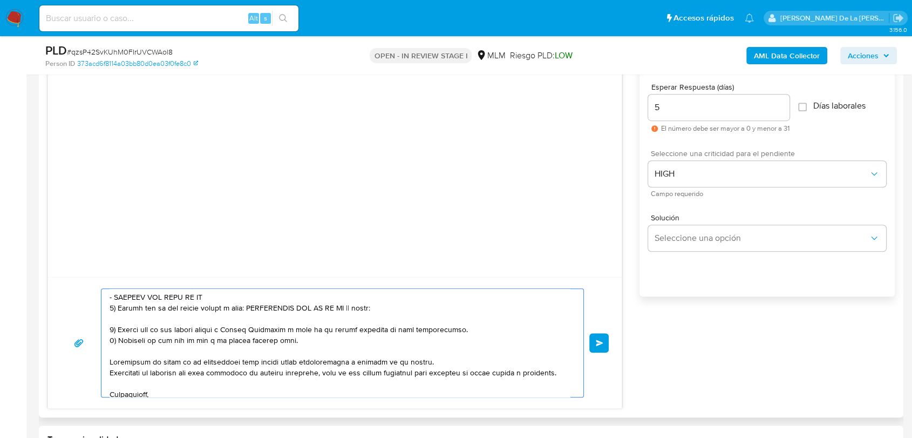
click at [239, 306] on textarea at bounding box center [340, 343] width 460 height 108
click at [348, 307] on textarea at bounding box center [340, 343] width 460 height 108
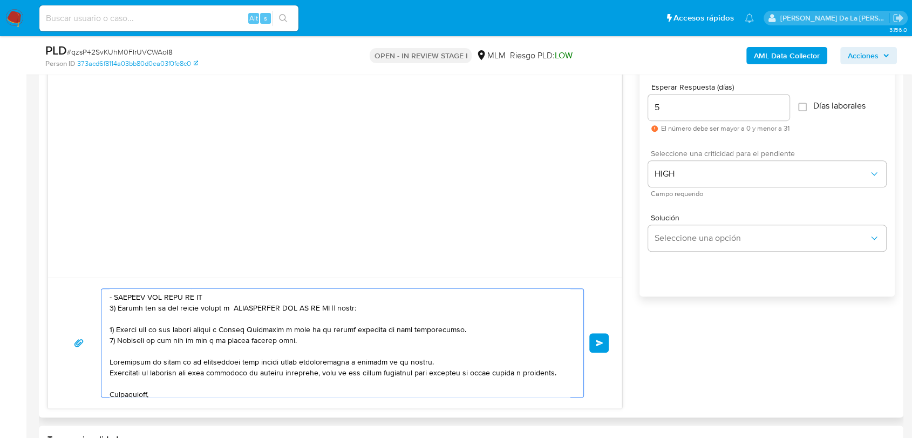
click at [349, 307] on textarea at bounding box center [340, 343] width 460 height 108
click at [348, 311] on textarea at bounding box center [340, 343] width 460 height 108
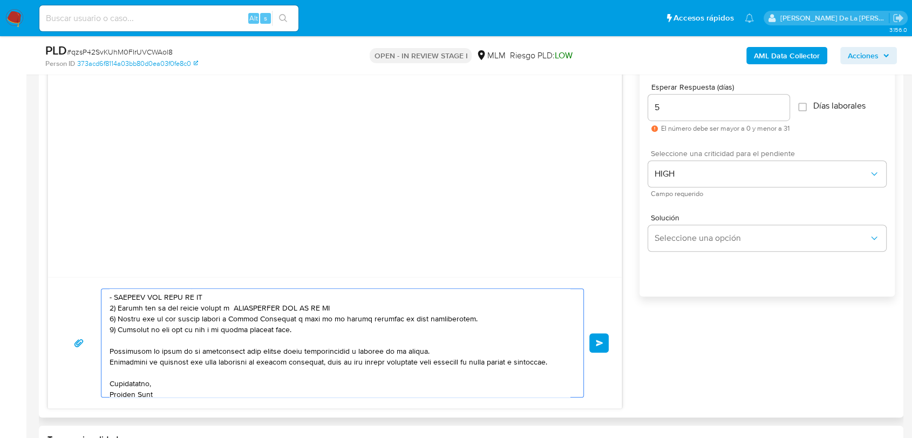
drag, startPoint x: 112, startPoint y: 333, endPoint x: 117, endPoint y: 323, distance: 10.6
click at [117, 323] on textarea at bounding box center [340, 343] width 460 height 108
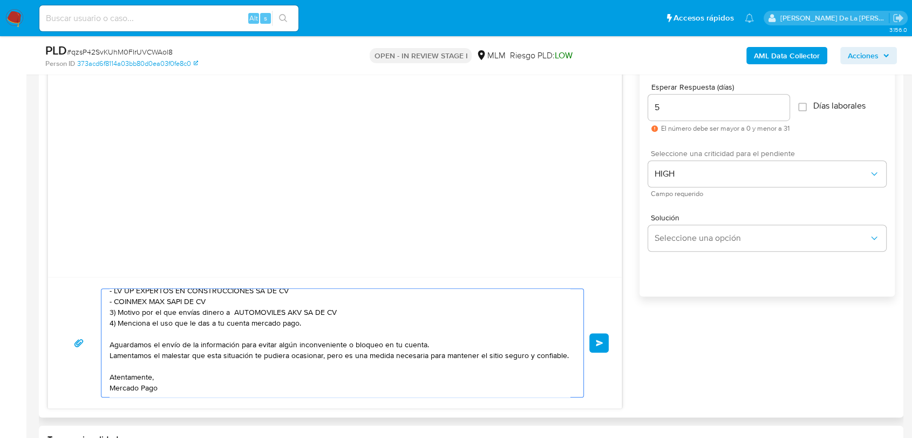
scroll to position [120, 0]
type textarea "Estimado cliente, Te comunicamos que se ha identificado un cambio en el uso hab…"
click at [597, 340] on span "Enviar" at bounding box center [600, 343] width 8 height 6
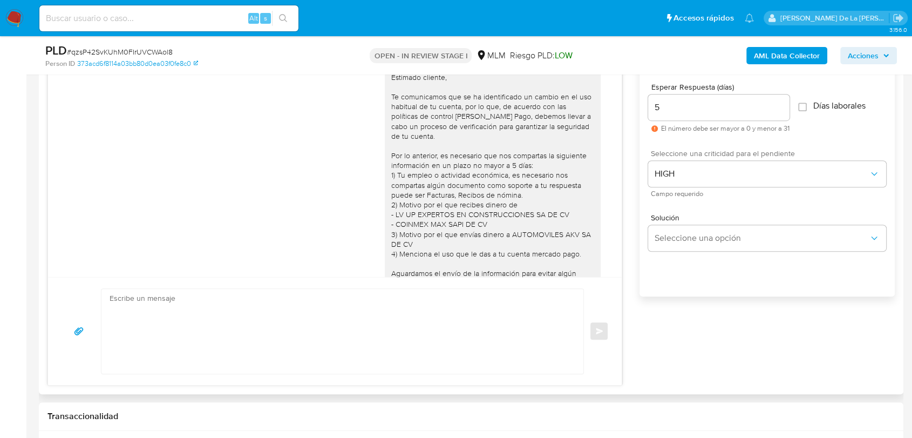
scroll to position [95, 0]
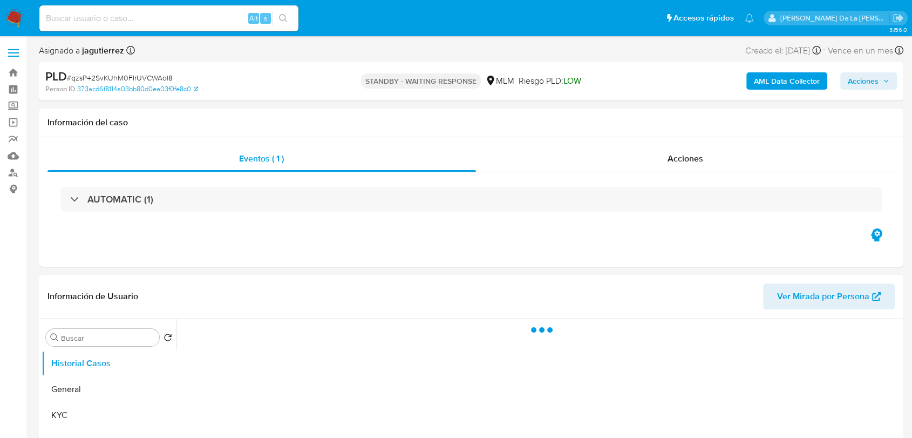
click at [17, 12] on img at bounding box center [14, 18] width 18 height 18
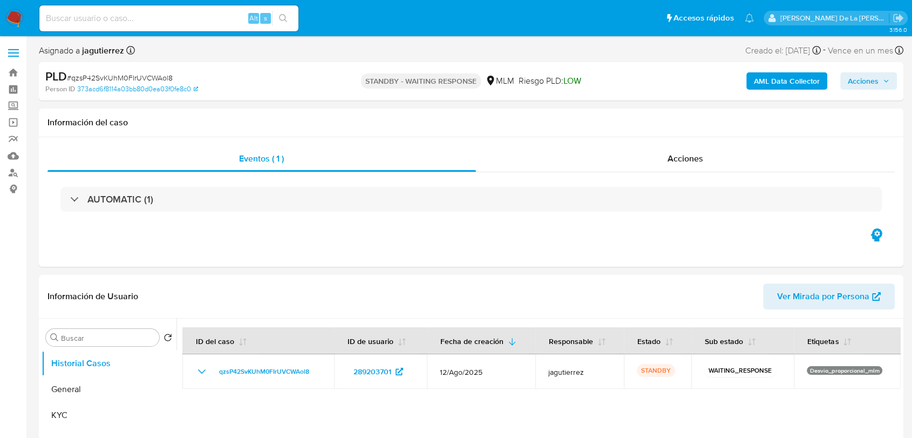
select select "10"
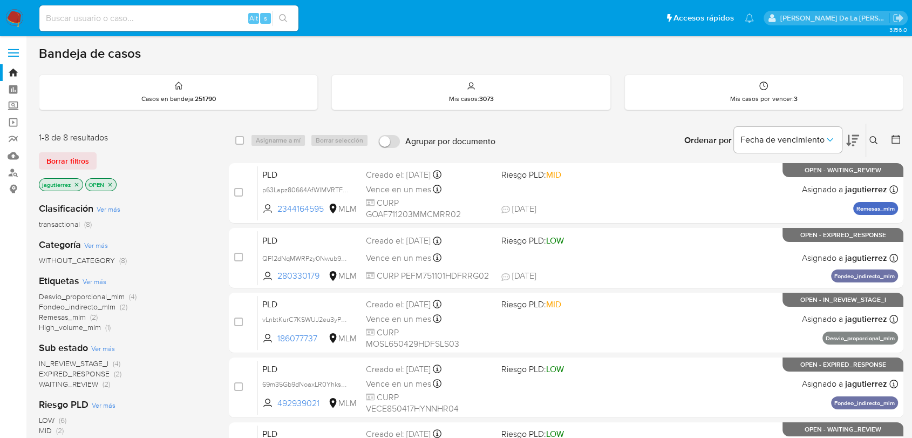
click at [75, 361] on span "IN_REVIEW_STAGE_I" at bounding box center [74, 363] width 70 height 11
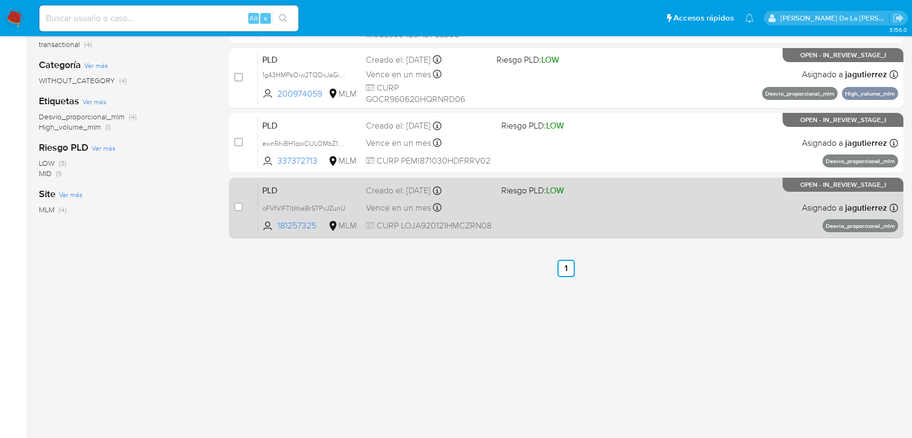
scroll to position [60, 0]
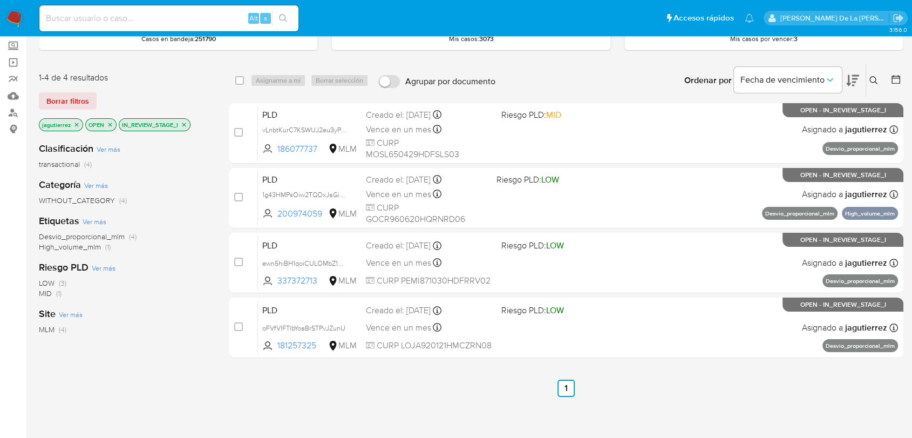
click at [309, 401] on div "select-all-cases-checkbox Asignarme a mí Borrar selección Agrupar por documento…" at bounding box center [566, 307] width 675 height 489
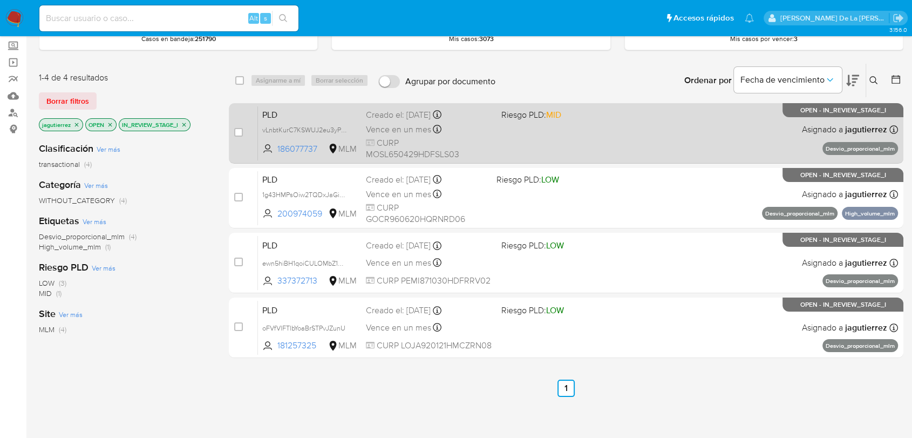
click at [629, 141] on div "PLD vLnbtKurC7KSWUJ2eu3yPLc9 186077737 MLM Riesgo PLD: MID Creado el: 12/08/202…" at bounding box center [578, 133] width 640 height 55
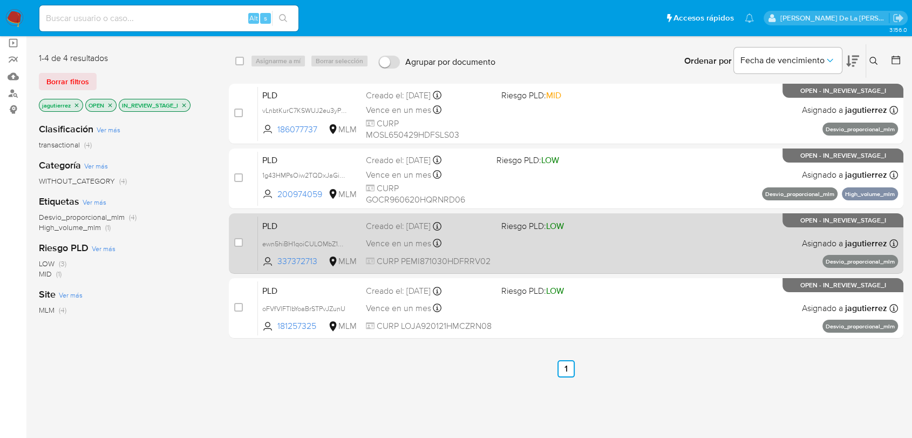
scroll to position [0, 0]
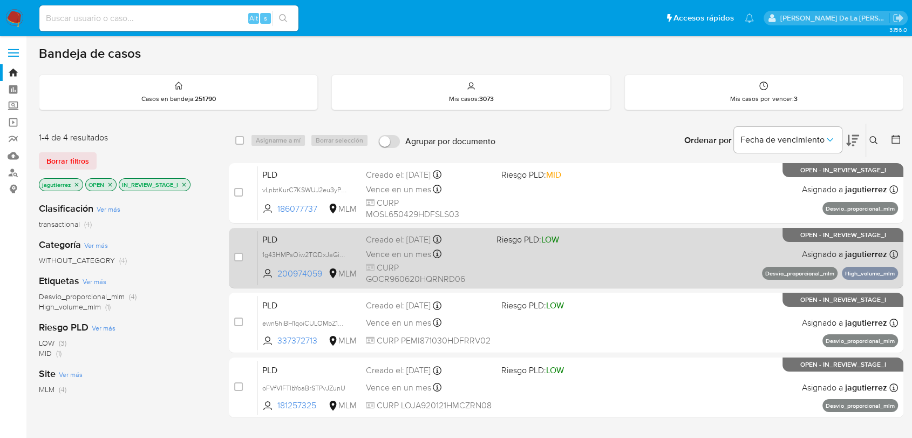
click at [540, 257] on div "PLD 1g43HMPsOiw2TQDxJaGiDivH 200974059 MLM Riesgo PLD: LOW Creado el: 12/08/202…" at bounding box center [578, 258] width 640 height 55
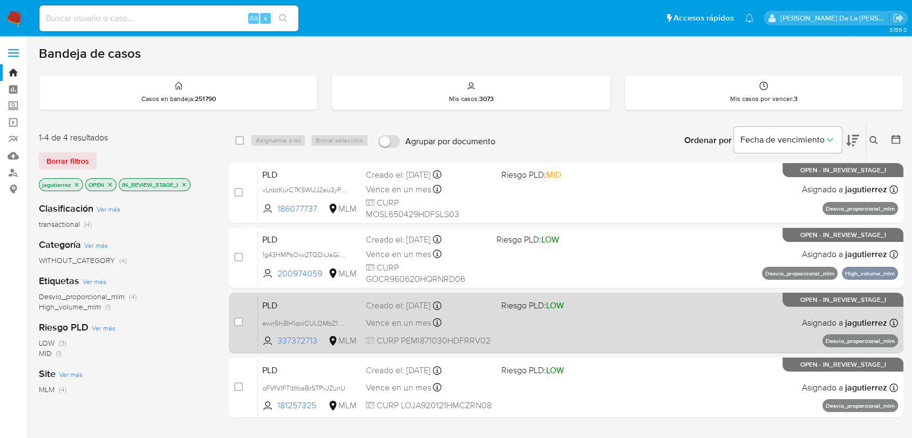
click at [519, 313] on div "PLD ewn5hiBH1qoiCULOMbZ1MNQ3 337372713 MLM Riesgo PLD: LOW Creado el: 12/08/202…" at bounding box center [578, 322] width 640 height 55
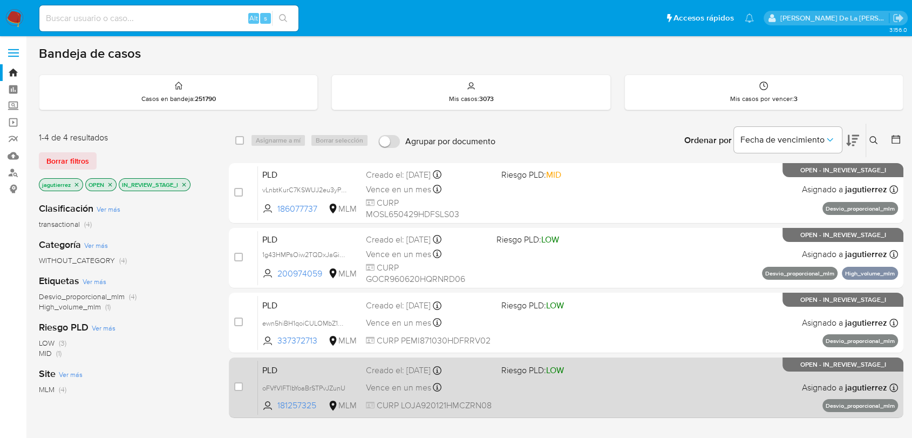
click at [510, 394] on div "PLD oFVfVlFTlbYoaBrSTPvJZunU 181257325 MLM Riesgo PLD: LOW Creado el: 12/08/202…" at bounding box center [578, 387] width 640 height 55
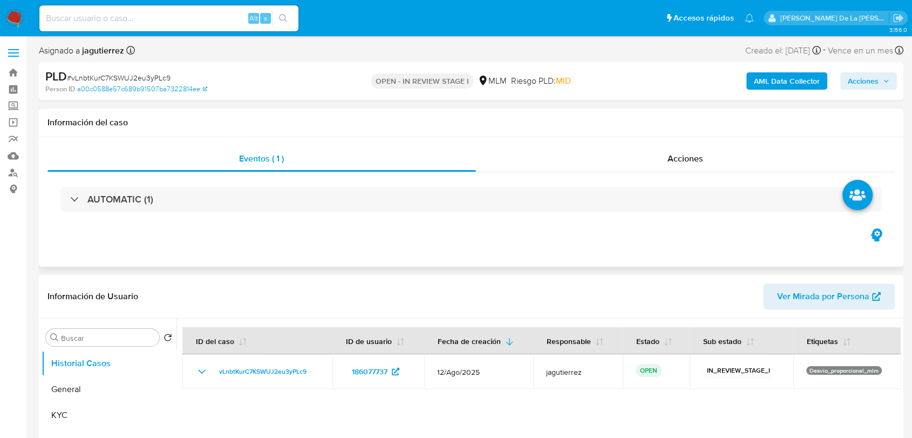
select select "10"
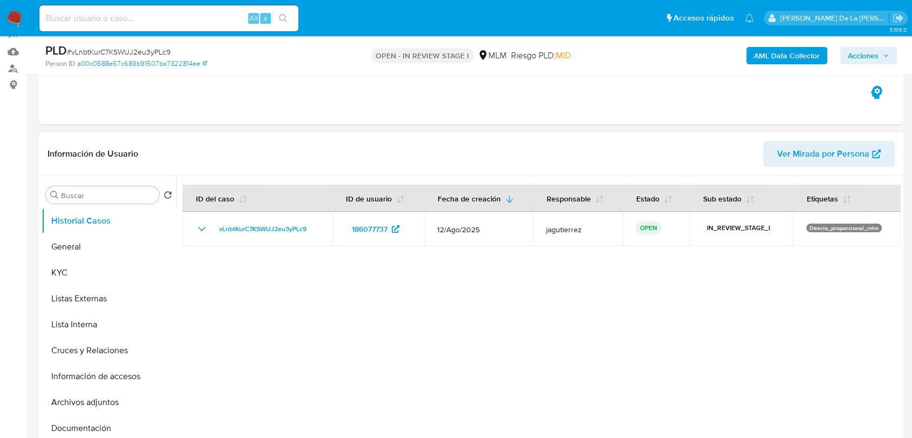
scroll to position [120, 0]
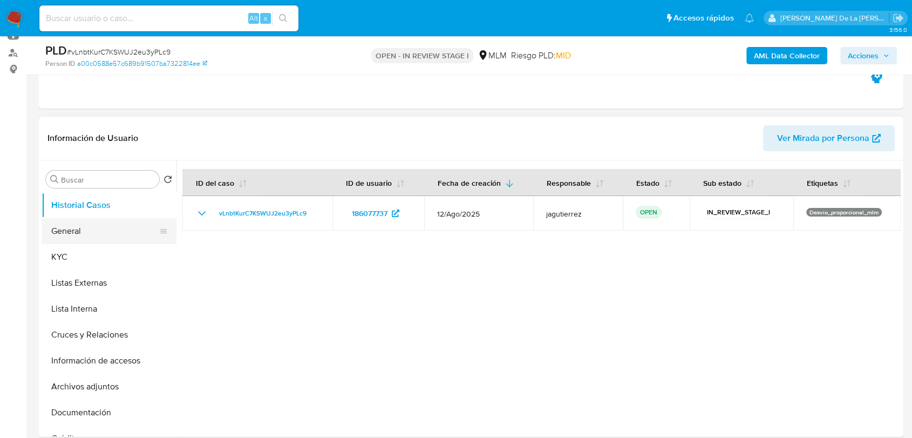
click at [91, 234] on button "General" at bounding box center [105, 231] width 126 height 26
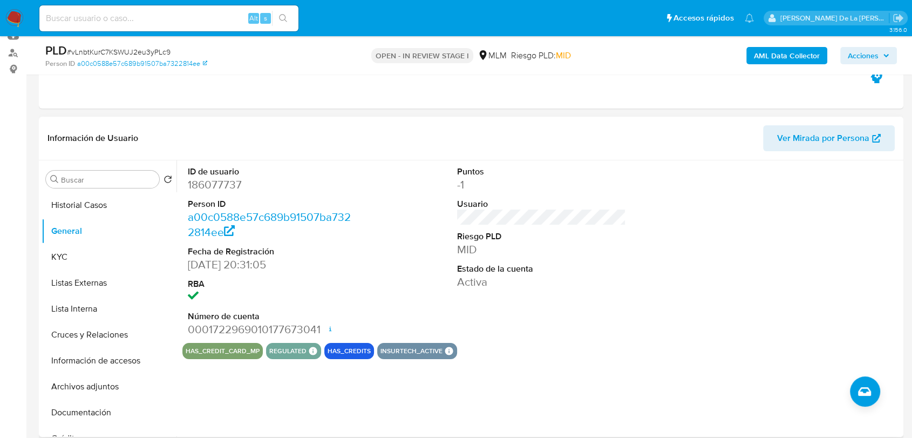
click at [209, 191] on dd "186077737" at bounding box center [272, 184] width 169 height 15
click at [209, 190] on dd "186077737" at bounding box center [272, 184] width 169 height 15
copy dd "186077737"
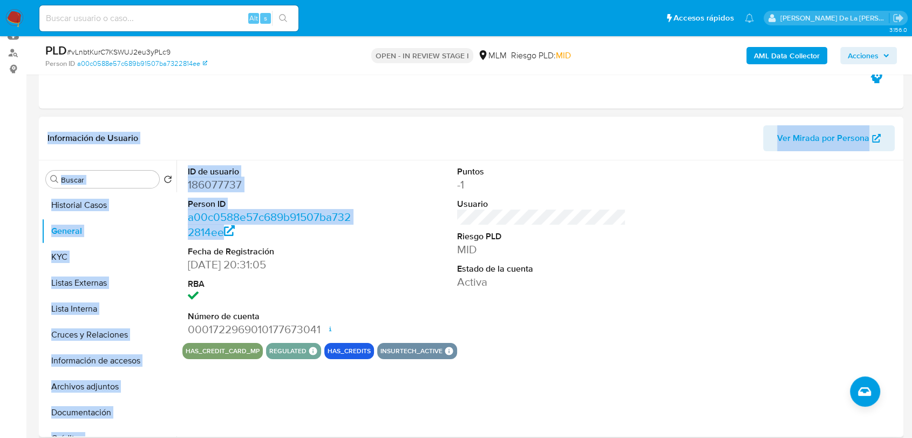
drag, startPoint x: 368, startPoint y: 162, endPoint x: 397, endPoint y: 263, distance: 104.4
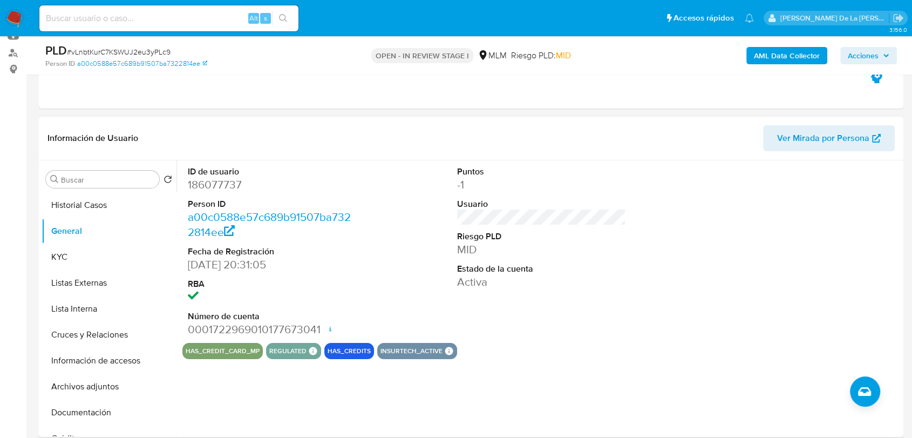
click at [410, 208] on div "ID de usuario 186077737 Person ID a00c0588e57c689b91507ba7322814ee Fecha de Reg…" at bounding box center [541, 251] width 719 height 182
click at [76, 235] on button "General" at bounding box center [105, 231] width 126 height 26
click at [73, 246] on button "KYC" at bounding box center [105, 257] width 126 height 26
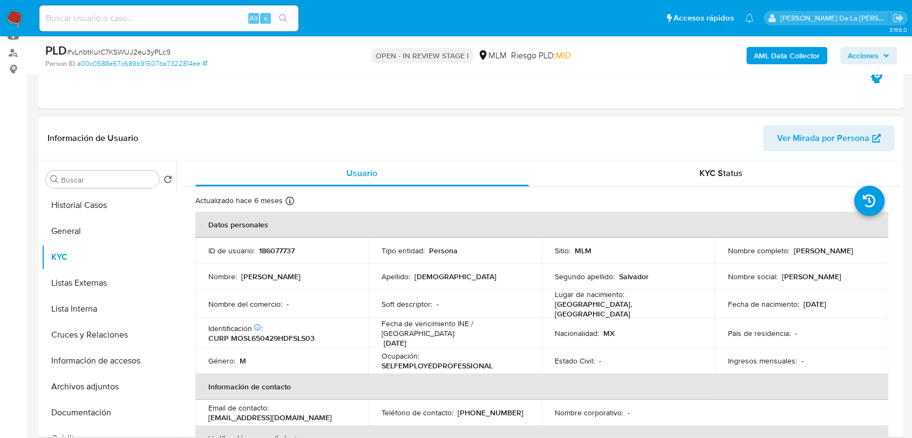
drag, startPoint x: 721, startPoint y: 257, endPoint x: 834, endPoint y: 259, distance: 112.8
click at [834, 259] on td "Nombre completo : Luis Mosqueda Salvador" at bounding box center [801, 251] width 173 height 26
click at [103, 286] on button "Listas Externas" at bounding box center [105, 283] width 126 height 26
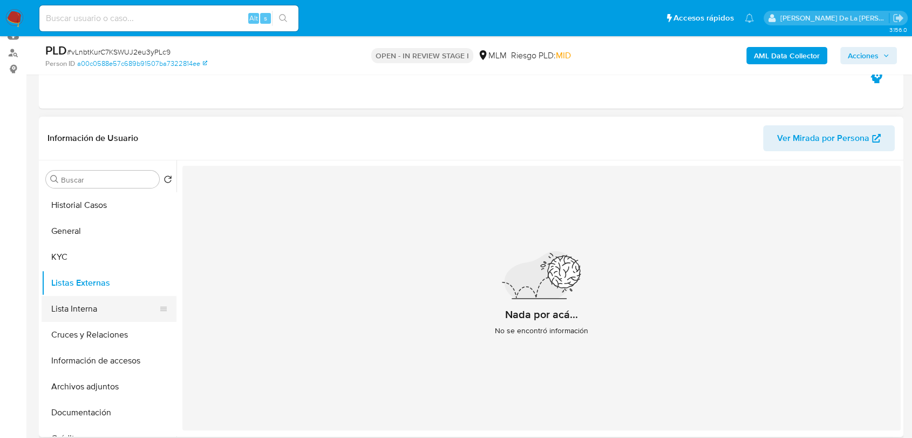
click at [101, 315] on button "Lista Interna" at bounding box center [105, 309] width 126 height 26
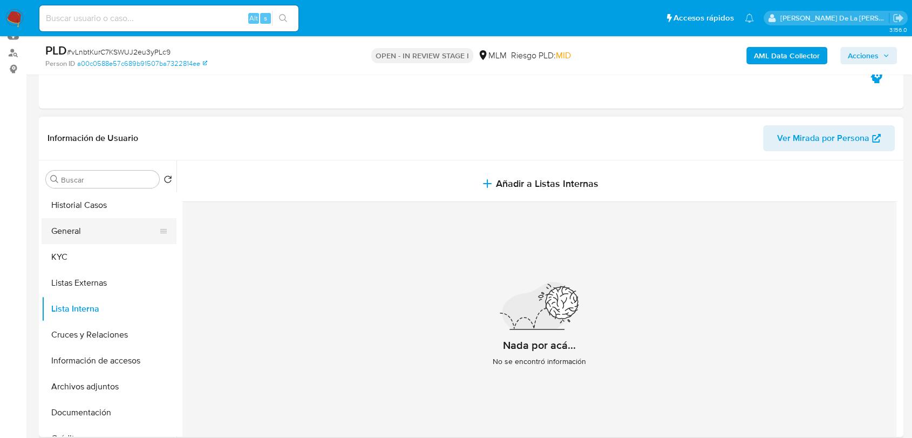
click at [118, 232] on button "General" at bounding box center [105, 231] width 126 height 26
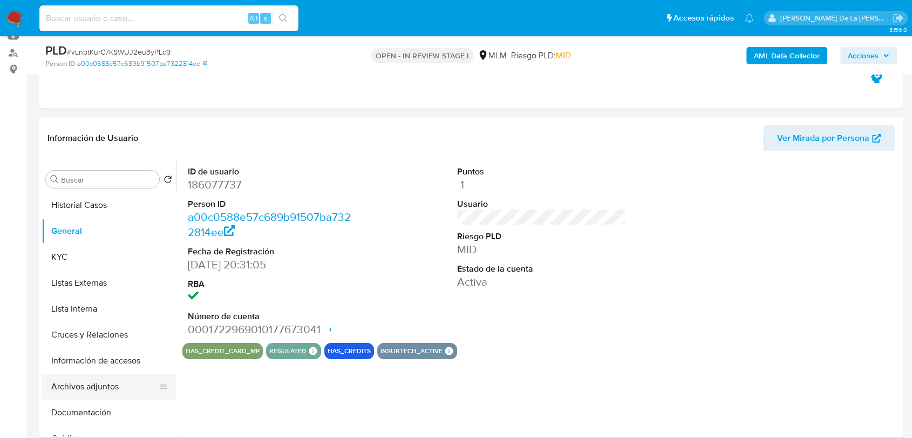
click at [109, 396] on button "Archivos adjuntos" at bounding box center [105, 387] width 126 height 26
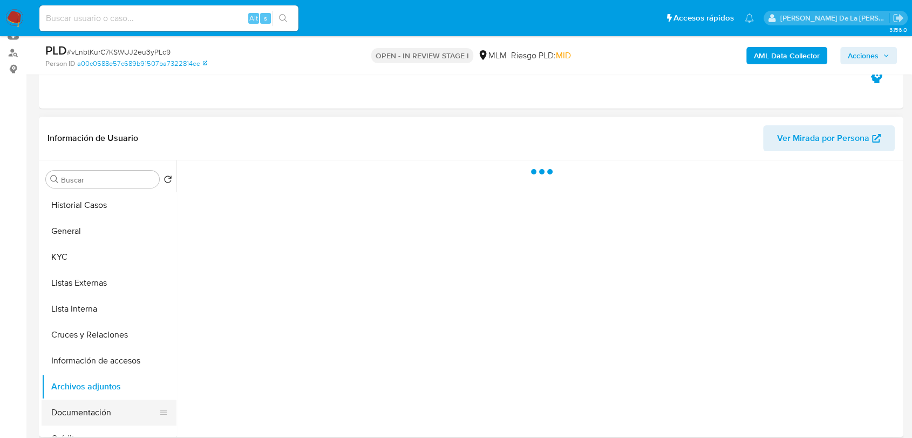
click at [101, 412] on button "Documentación" at bounding box center [105, 412] width 126 height 26
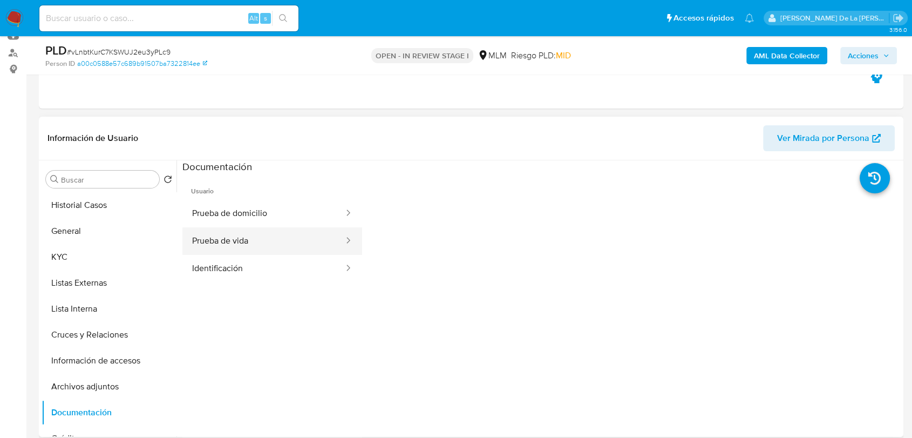
drag, startPoint x: 250, startPoint y: 217, endPoint x: 240, endPoint y: 234, distance: 19.6
click at [250, 217] on button "Prueba de domicilio" at bounding box center [263, 214] width 162 height 28
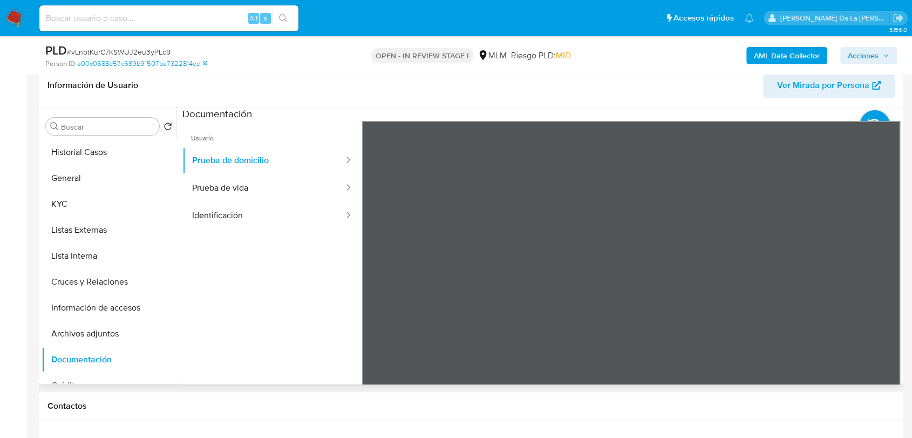
scroll to position [180, 0]
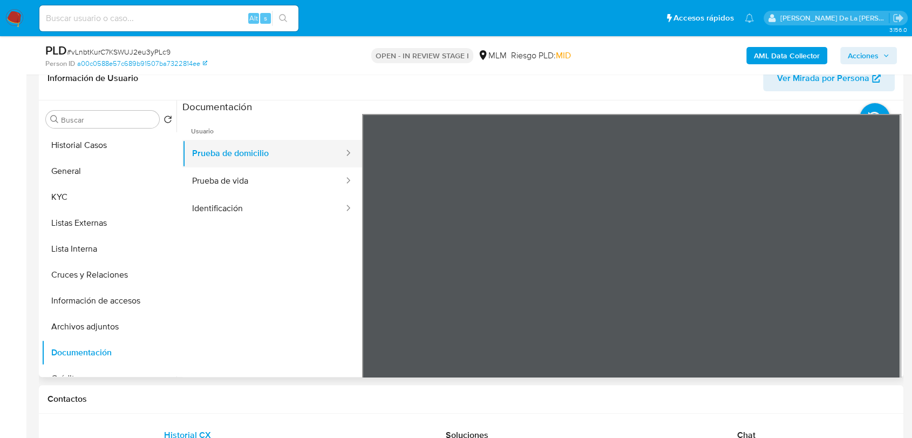
click at [256, 165] on button "Prueba de domicilio" at bounding box center [263, 154] width 162 height 28
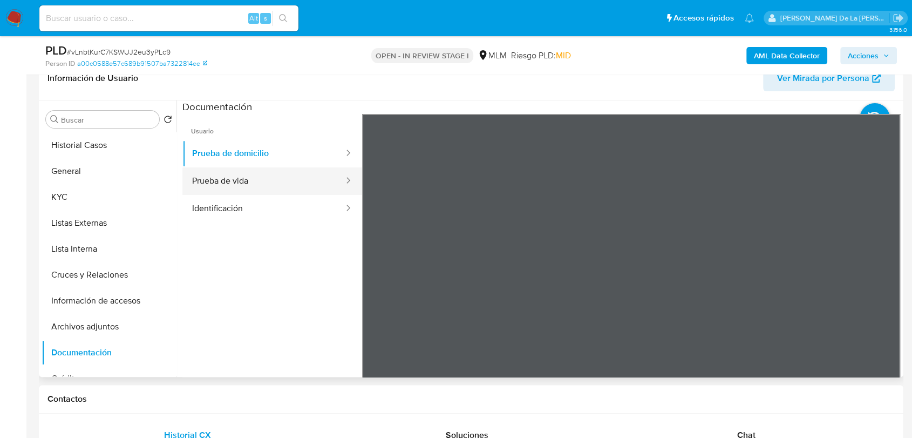
click at [259, 188] on button "Prueba de vida" at bounding box center [263, 181] width 162 height 28
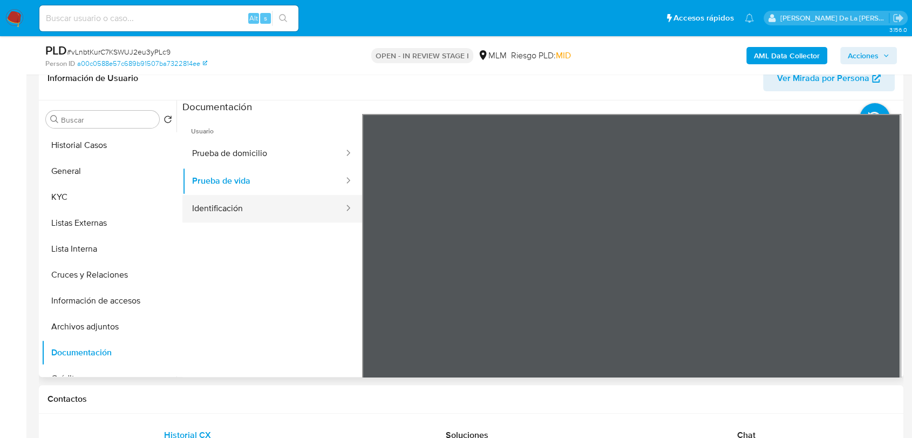
click at [257, 196] on button "Identificación" at bounding box center [263, 209] width 162 height 28
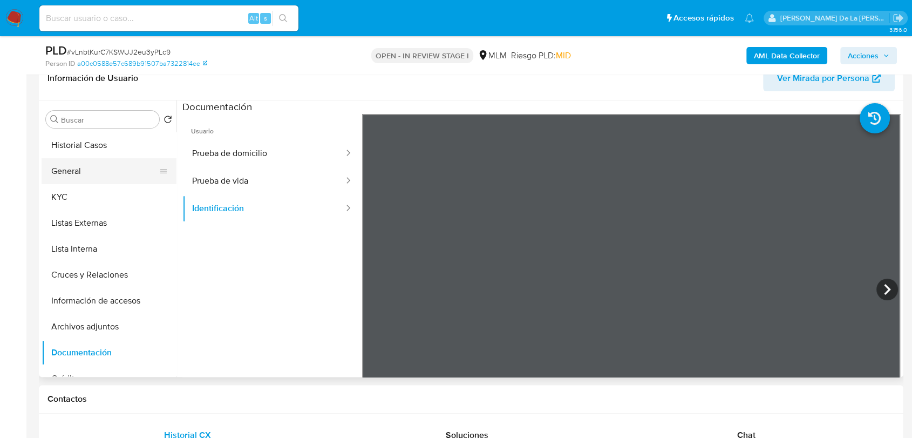
click at [96, 174] on button "General" at bounding box center [105, 171] width 126 height 26
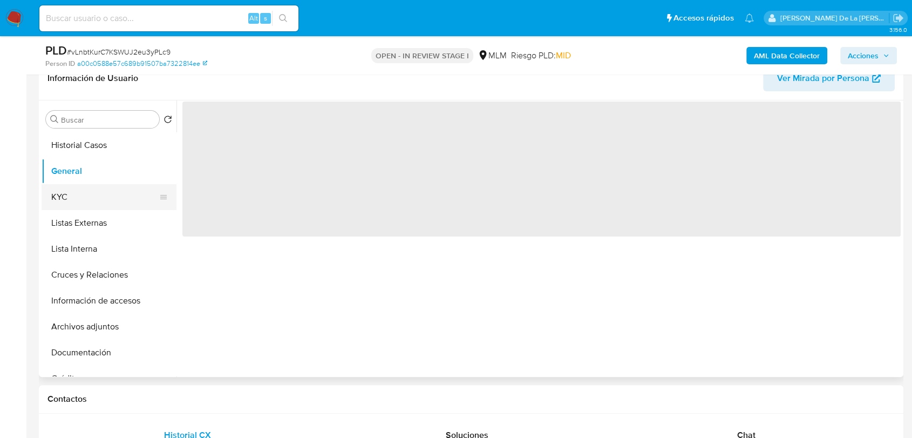
click at [90, 184] on button "KYC" at bounding box center [105, 197] width 126 height 26
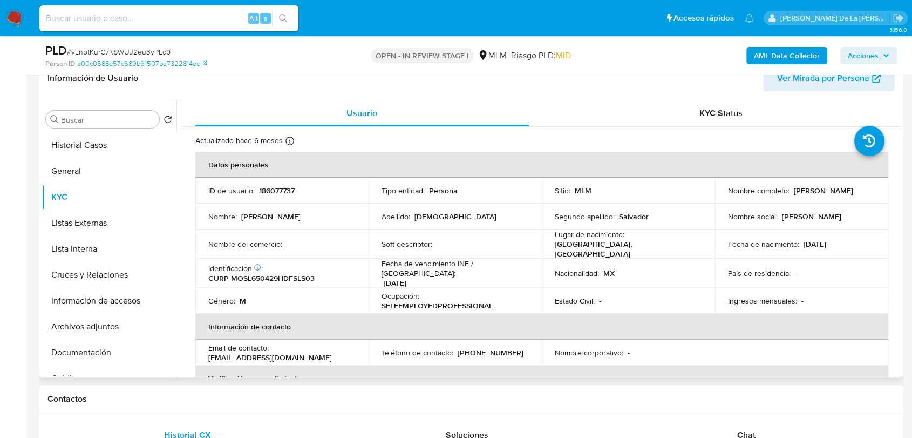
drag, startPoint x: 723, startPoint y: 195, endPoint x: 812, endPoint y: 198, distance: 88.6
click at [812, 198] on td "Nombre completo : Luis Mosqueda Salvador" at bounding box center [801, 191] width 173 height 26
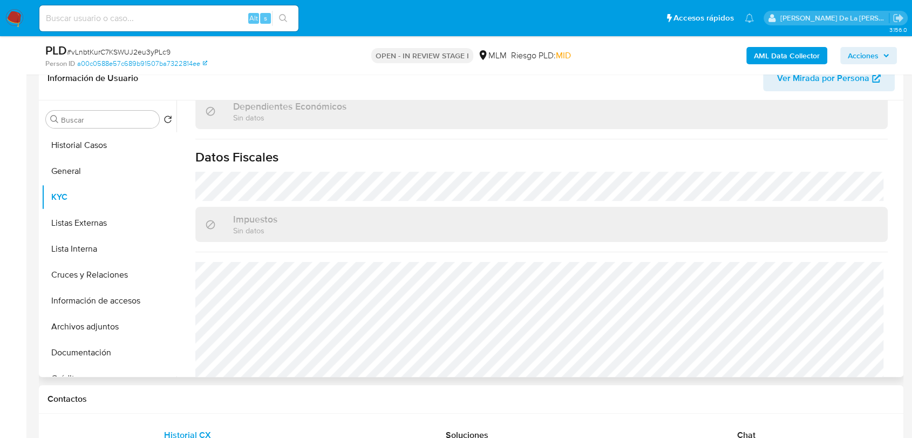
scroll to position [668, 0]
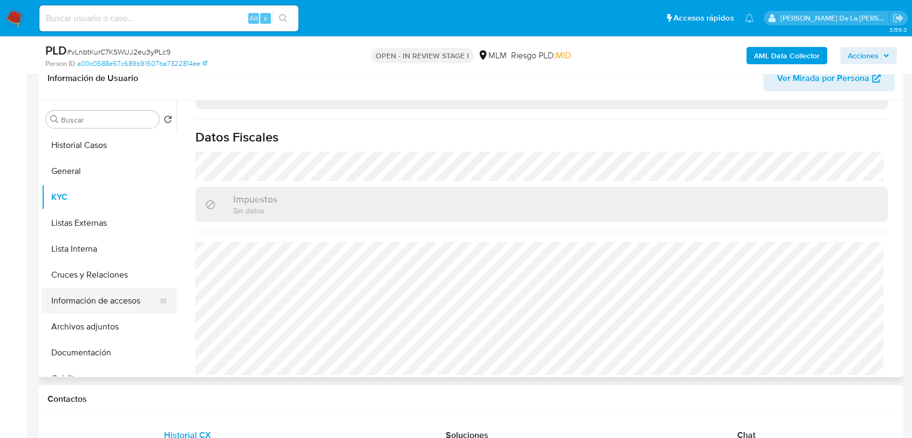
click at [117, 293] on button "Información de accesos" at bounding box center [105, 301] width 126 height 26
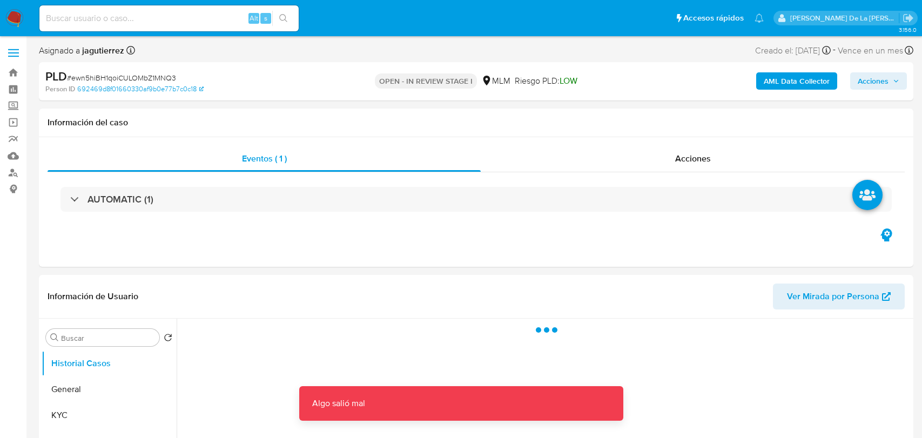
select select "10"
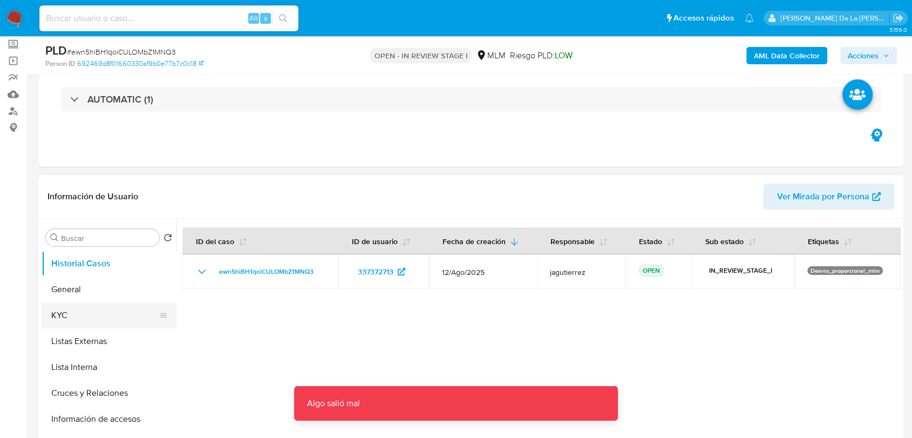
scroll to position [60, 0]
click at [78, 319] on button "KYC" at bounding box center [105, 317] width 126 height 26
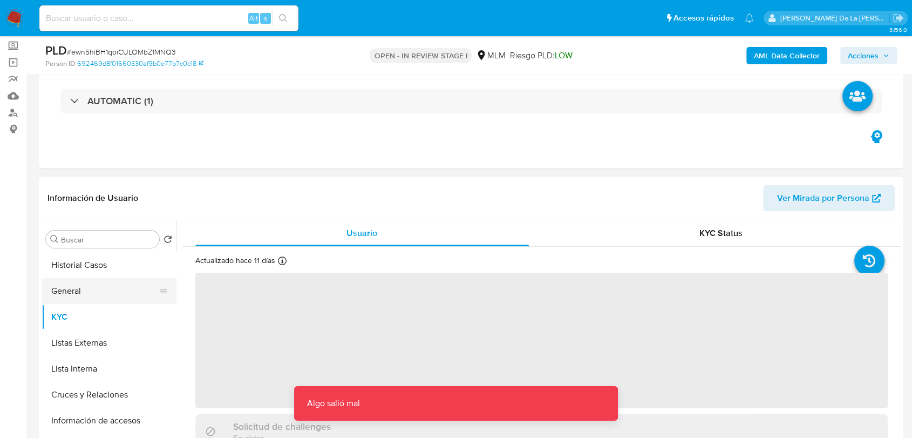
click at [110, 290] on button "General" at bounding box center [105, 291] width 126 height 26
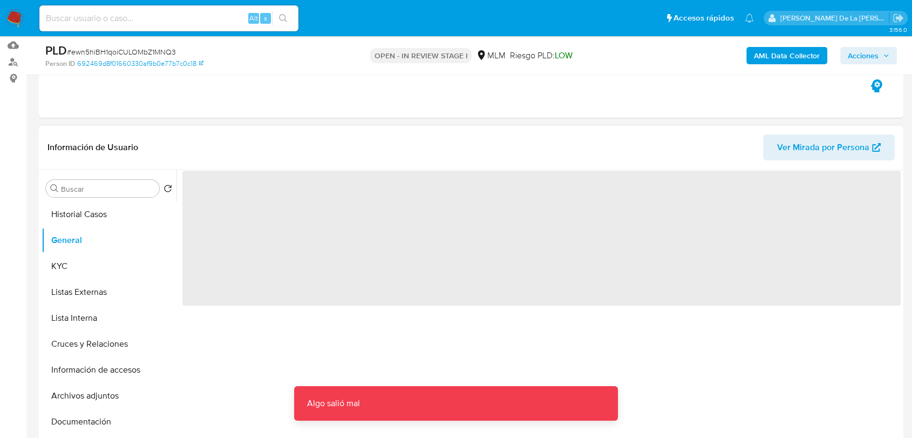
scroll to position [180, 0]
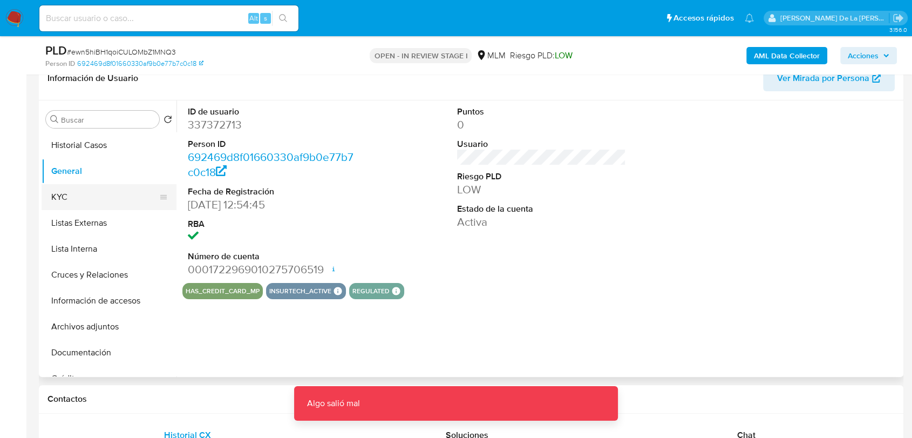
click at [99, 194] on button "KYC" at bounding box center [105, 197] width 126 height 26
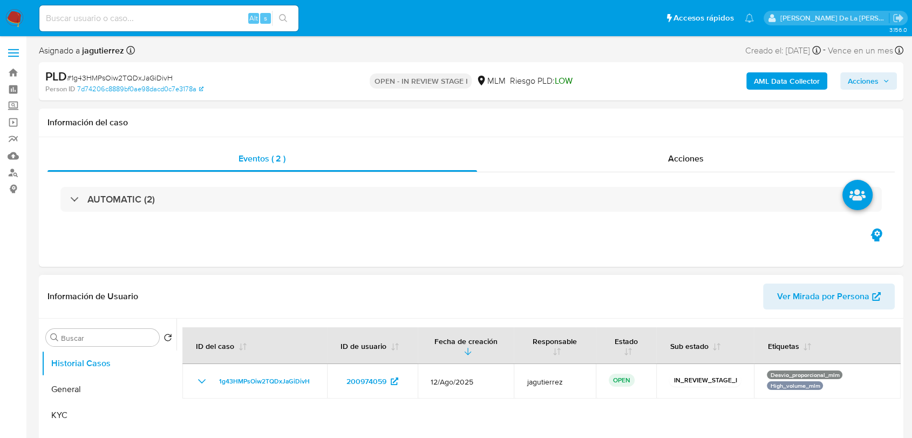
scroll to position [60, 0]
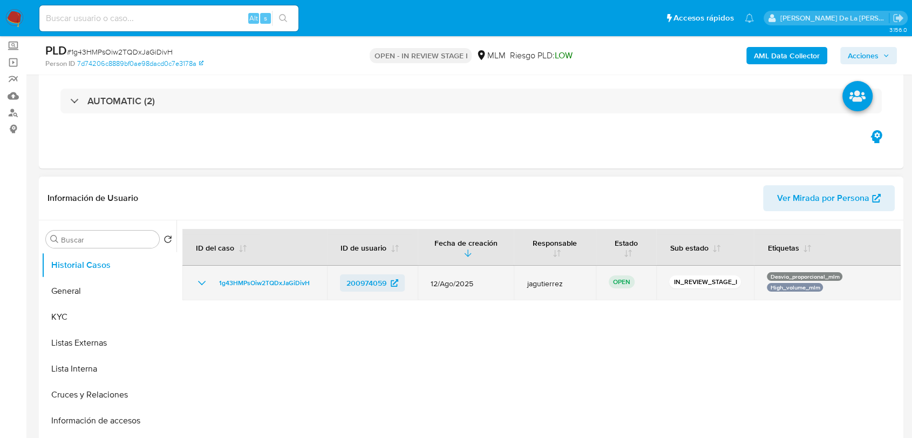
select select "10"
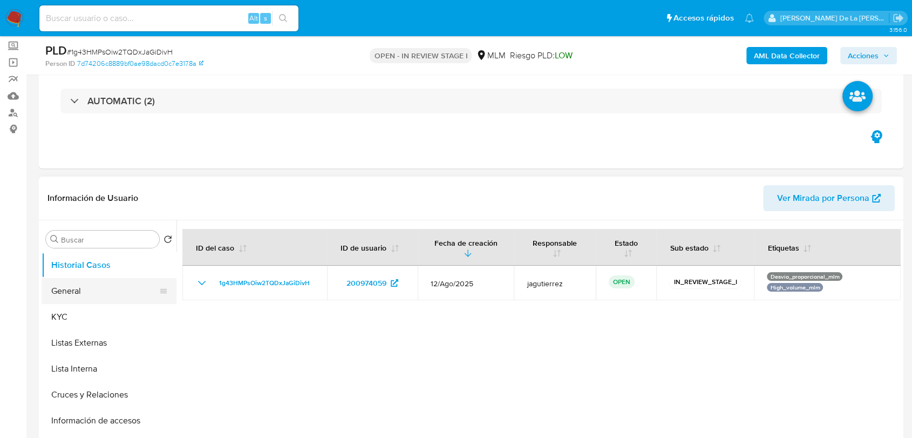
click at [99, 292] on button "General" at bounding box center [105, 291] width 126 height 26
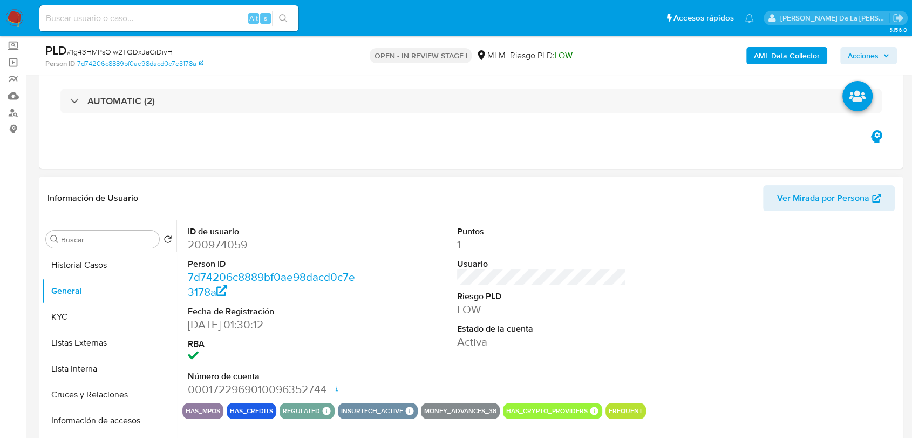
scroll to position [120, 0]
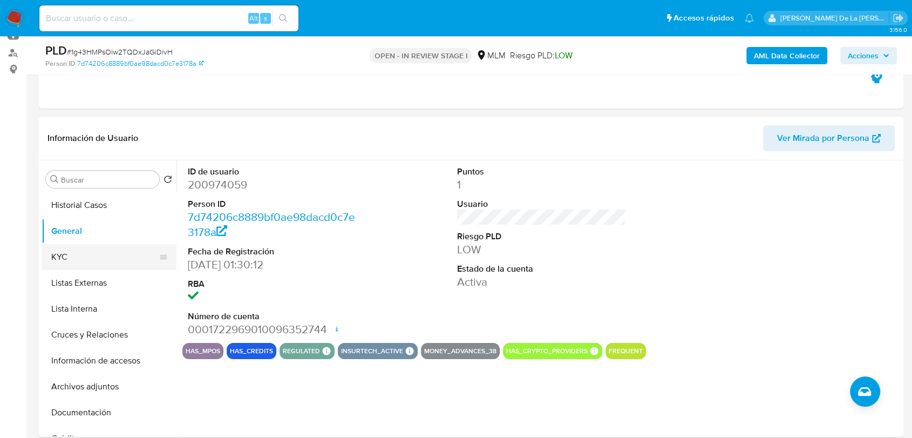
drag, startPoint x: 108, startPoint y: 250, endPoint x: 130, endPoint y: 251, distance: 21.6
click at [108, 251] on button "KYC" at bounding box center [105, 257] width 126 height 26
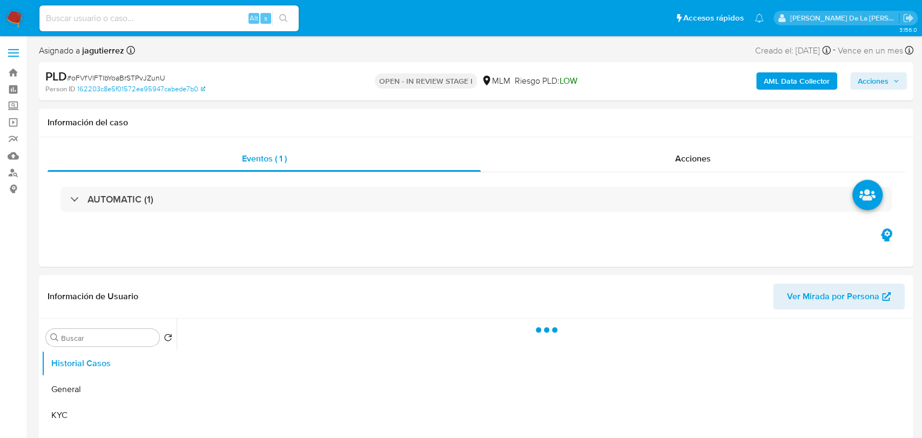
select select "10"
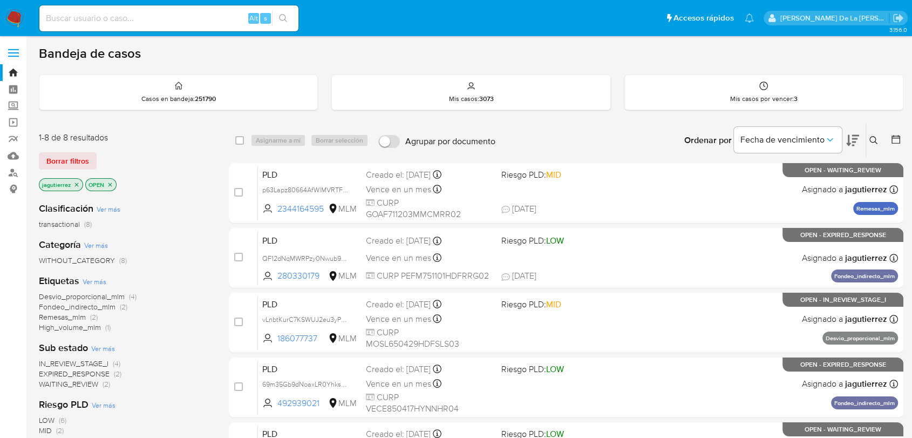
click at [104, 294] on span "Desvio_proporcional_mlm" at bounding box center [82, 296] width 86 height 11
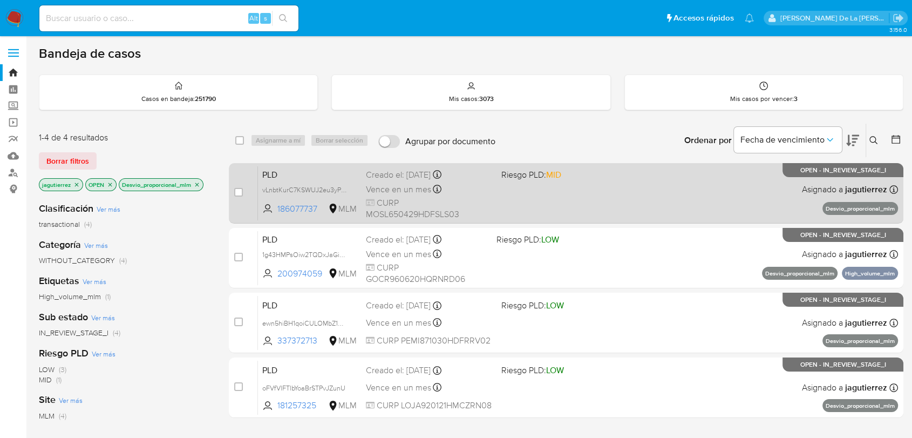
click at [538, 193] on div "PLD vLnbtKurC7KSWUJ2eu3yPLc9 186077737 MLM Riesgo PLD: MID Creado el: 12/08/202…" at bounding box center [578, 193] width 640 height 55
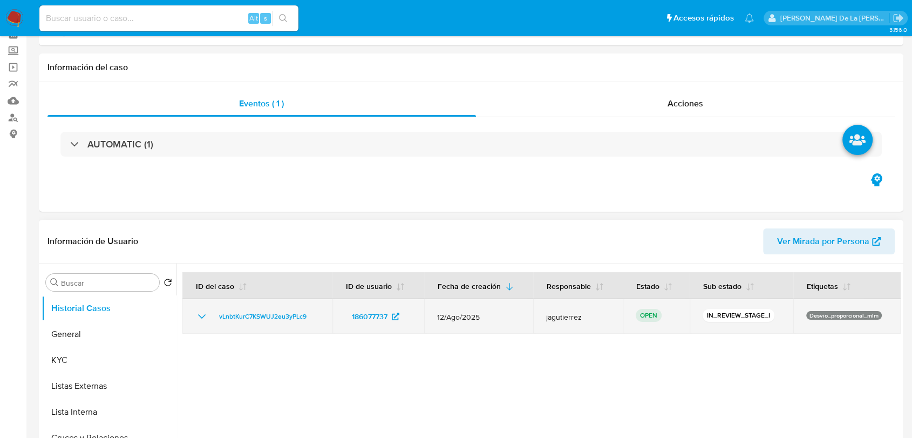
select select "10"
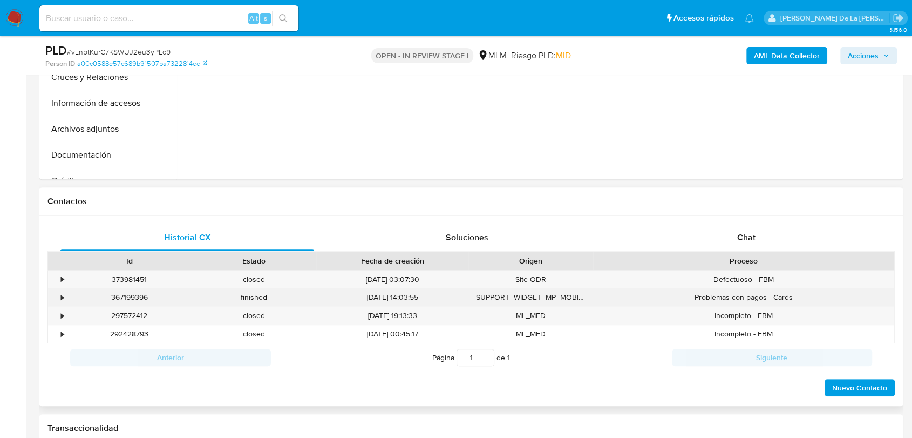
scroll to position [419, 0]
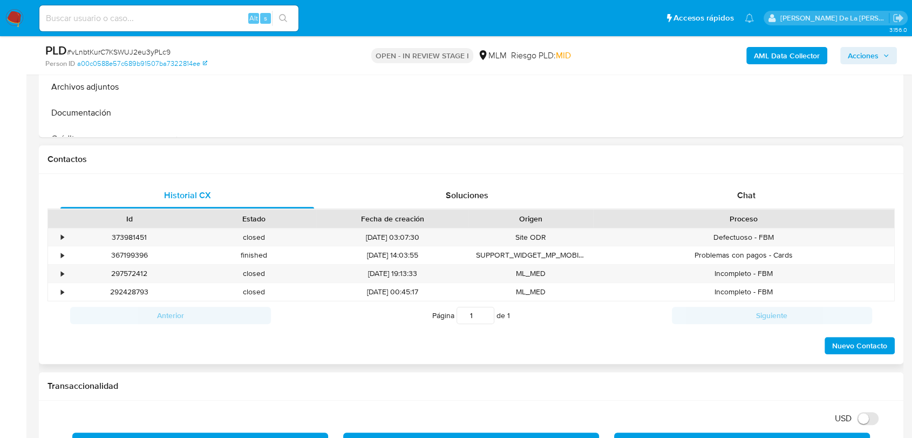
click at [736, 178] on div "Historial CX Soluciones Chat Id Estado Fecha de creación Origen Proceso • 37398…" at bounding box center [471, 269] width 865 height 191
click at [741, 192] on span "Chat" at bounding box center [746, 195] width 18 height 12
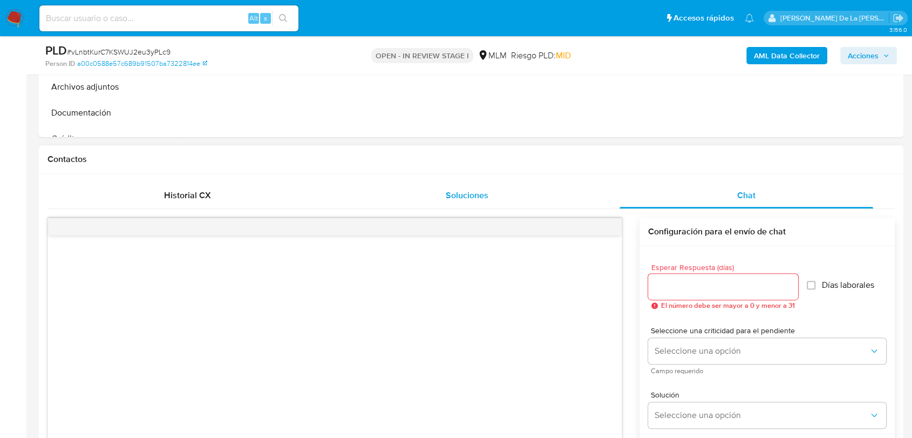
click at [475, 189] on span "Soluciones" at bounding box center [467, 195] width 43 height 12
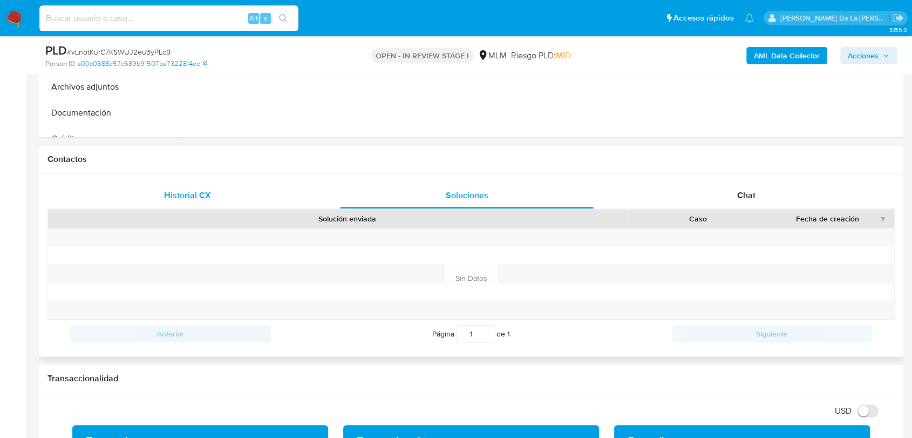
click at [193, 191] on span "Historial CX" at bounding box center [187, 195] width 47 height 12
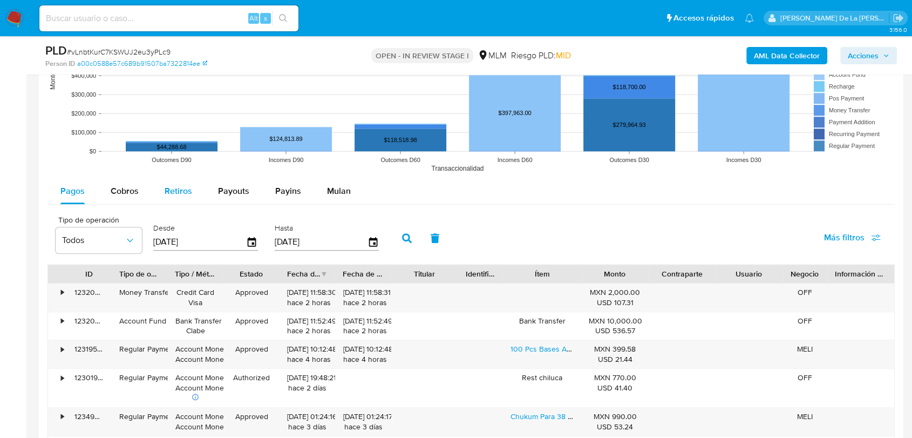
scroll to position [1080, 0]
click at [119, 196] on span "Cobros" at bounding box center [125, 191] width 28 height 12
select select "10"
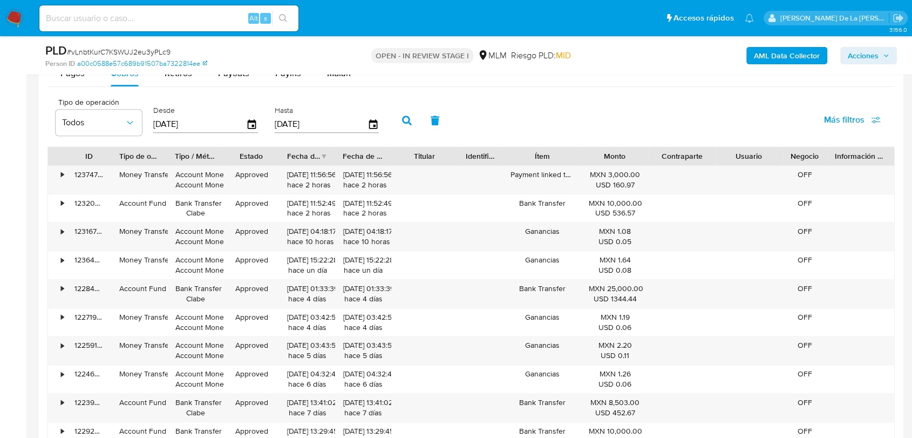
scroll to position [1200, 0]
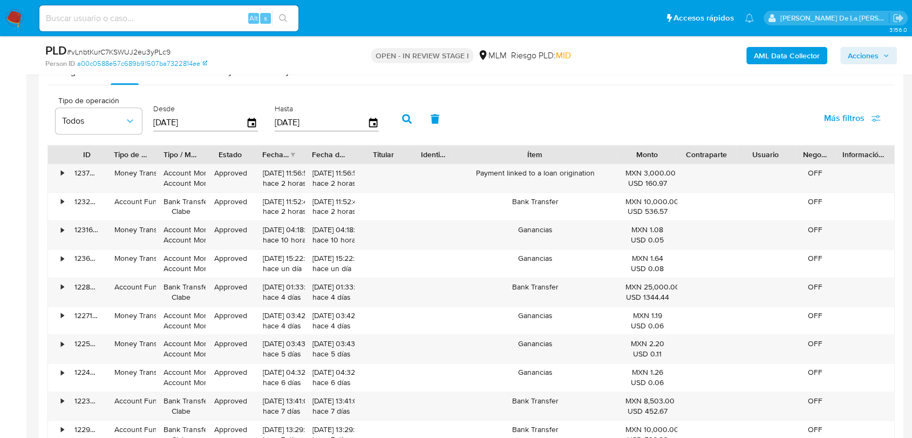
drag, startPoint x: 575, startPoint y: 154, endPoint x: 644, endPoint y: 157, distance: 68.6
click at [646, 156] on div "ID Tipo de operación Tipo / Método Estado Fecha de creación Fecha de aprobación…" at bounding box center [471, 154] width 846 height 18
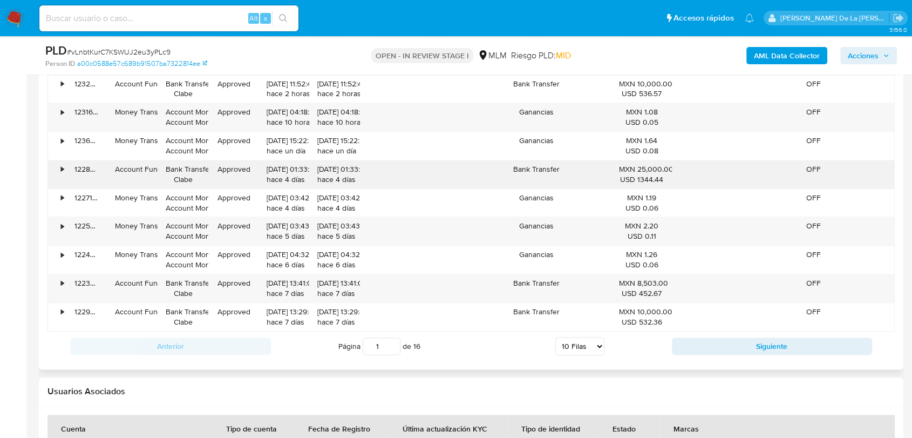
scroll to position [1319, 0]
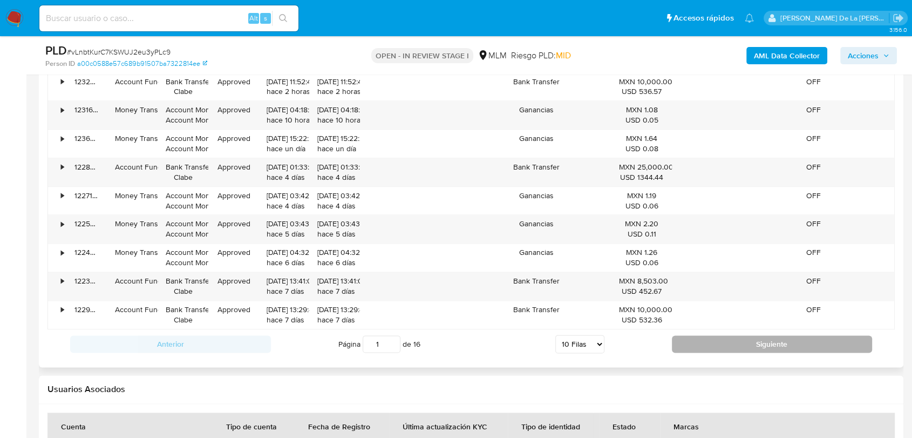
click at [733, 342] on button "Siguiente" at bounding box center [772, 343] width 201 height 17
type input "2"
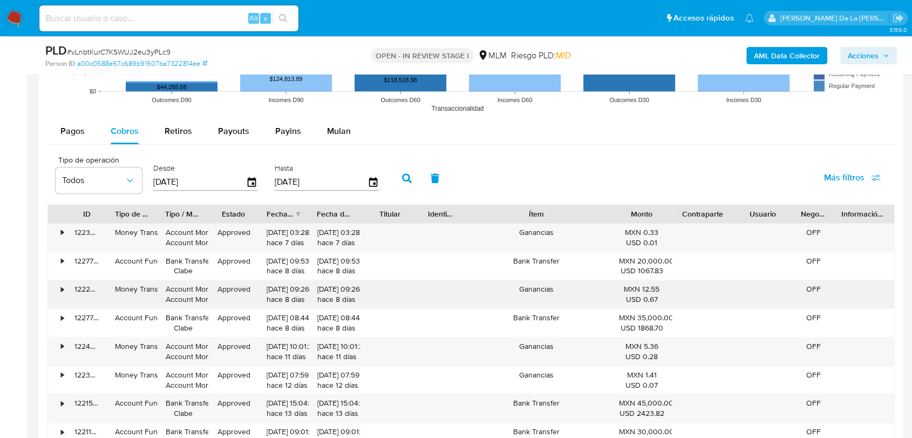
scroll to position [1140, 0]
click at [275, 119] on div "Payins" at bounding box center [288, 132] width 26 height 26
select select "10"
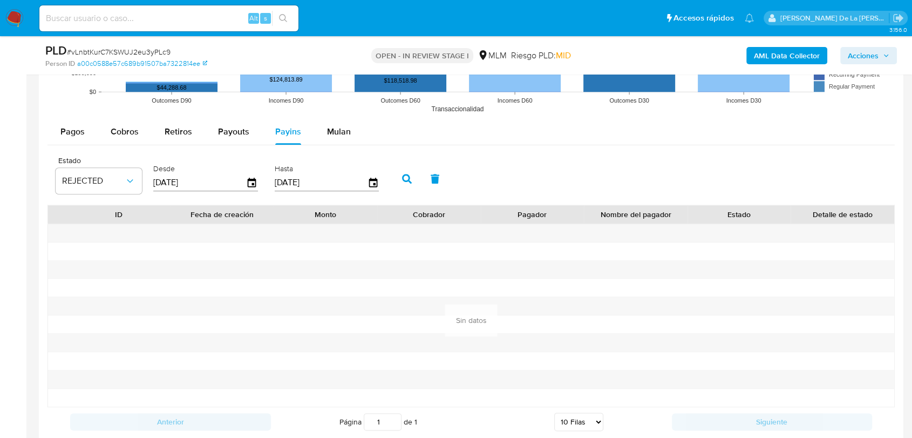
click at [365, 135] on div "Pagos Cobros Retiros Payouts Payins Mulan" at bounding box center [472, 132] width 848 height 26
click at [344, 133] on span "Mulan" at bounding box center [339, 131] width 24 height 12
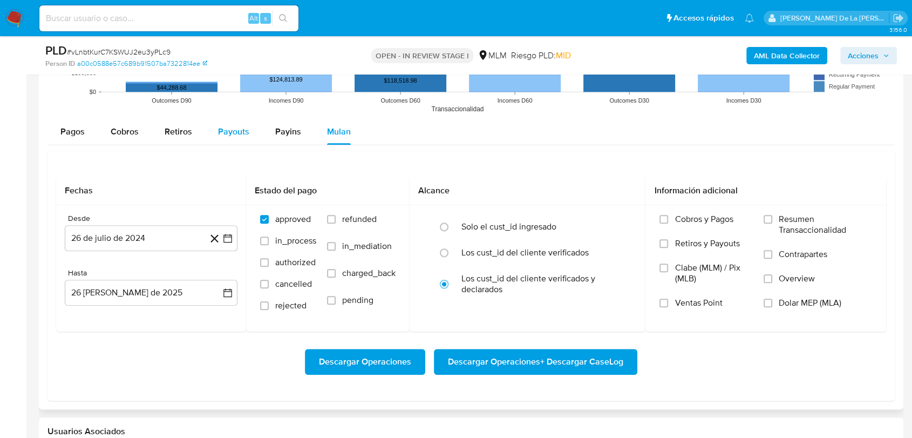
click at [218, 127] on span "Payouts" at bounding box center [233, 131] width 31 height 12
select select "10"
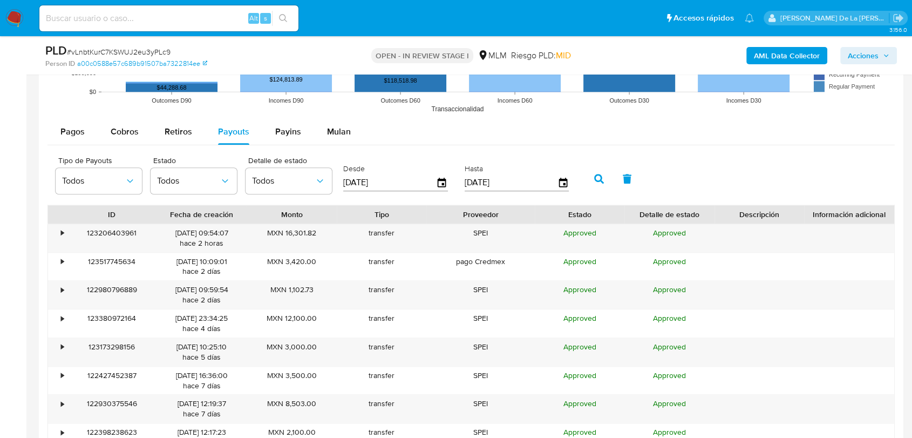
drag, startPoint x: 532, startPoint y: 211, endPoint x: 546, endPoint y: 215, distance: 14.2
click at [546, 214] on div "ID Fecha de creación Monto Tipo Proveedor Estado Detalle de estado Descripción …" at bounding box center [471, 214] width 846 height 18
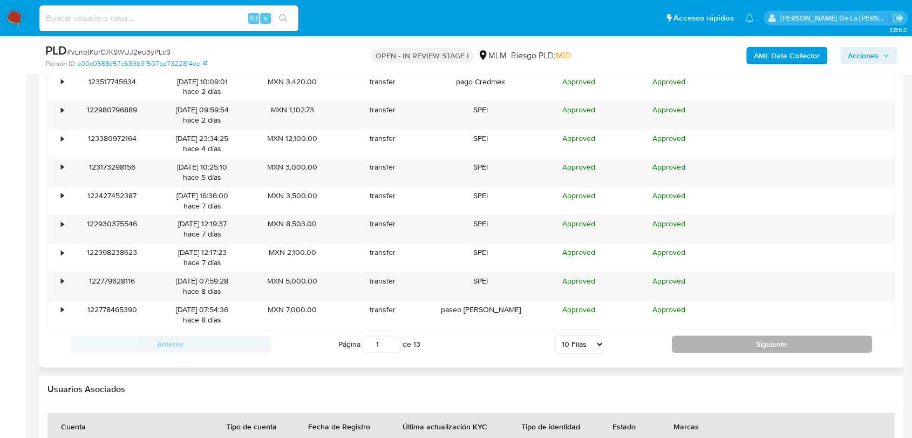
click at [735, 346] on button "Siguiente" at bounding box center [772, 343] width 201 height 17
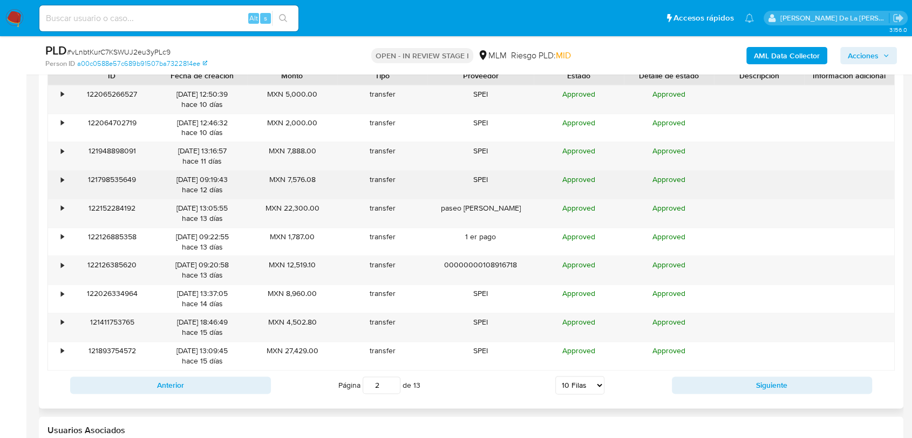
scroll to position [1259, 0]
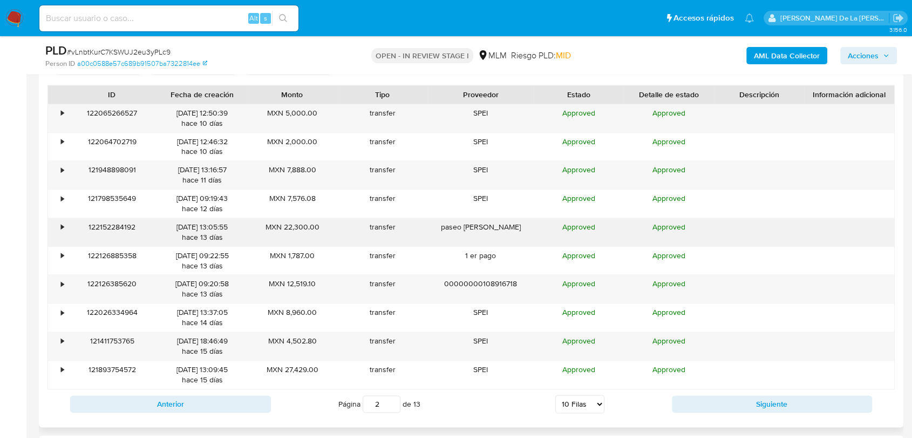
click at [65, 227] on div "•" at bounding box center [57, 232] width 19 height 28
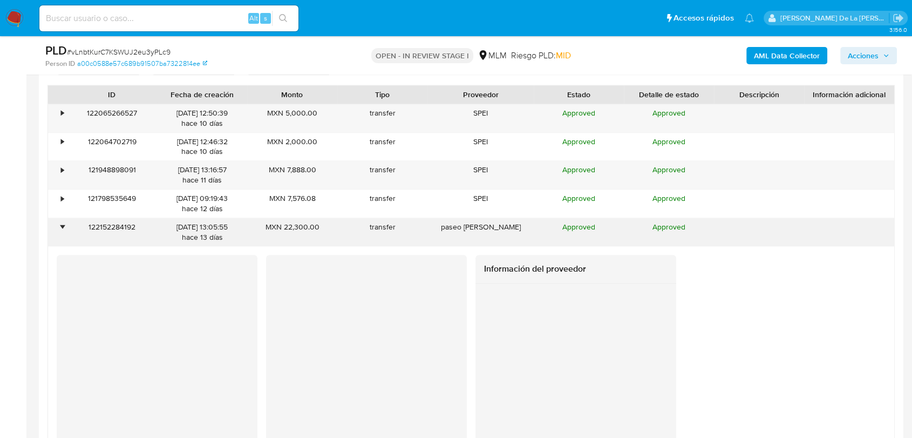
click at [61, 227] on div "•" at bounding box center [62, 227] width 3 height 10
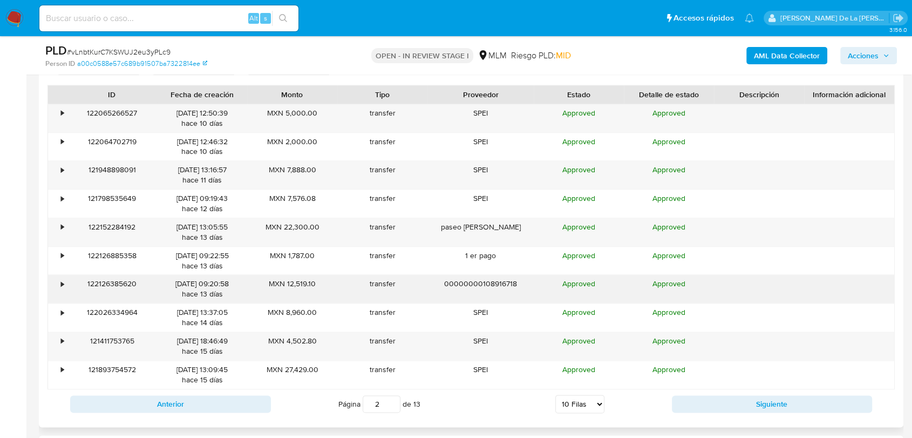
click at [59, 286] on div "•" at bounding box center [57, 289] width 19 height 28
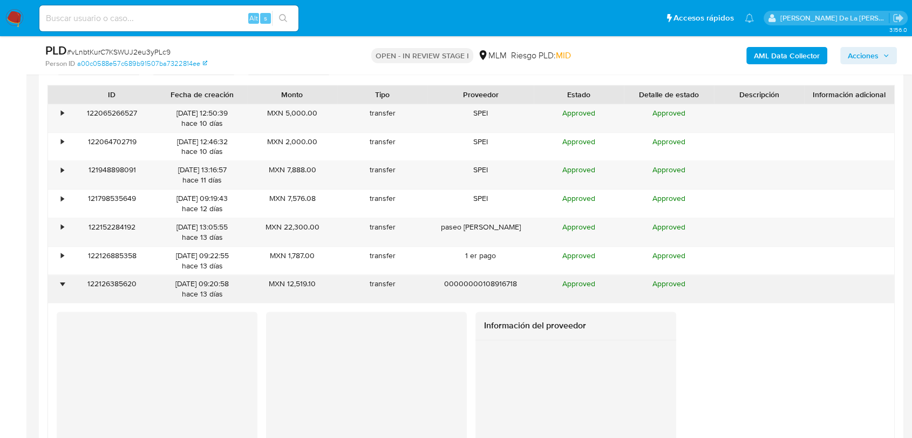
scroll to position [1319, 0]
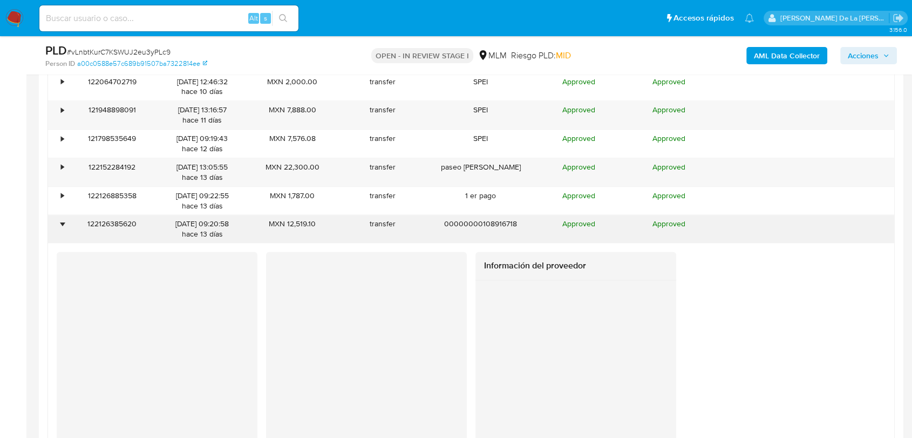
click at [67, 221] on div "122126385620" at bounding box center [112, 229] width 90 height 28
click at [61, 225] on div "•" at bounding box center [62, 224] width 3 height 10
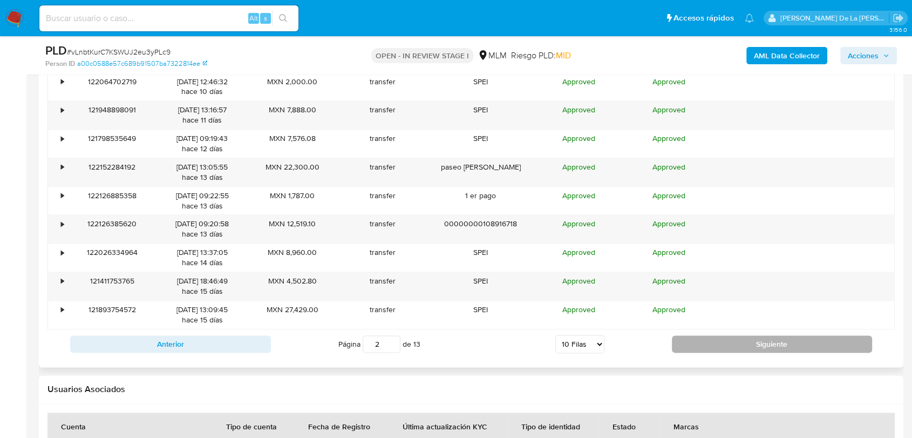
click at [734, 349] on button "Siguiente" at bounding box center [772, 343] width 201 height 17
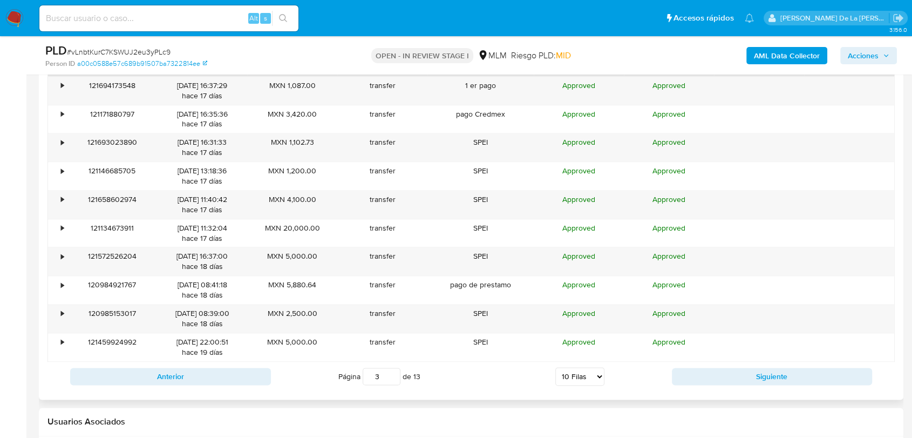
scroll to position [1259, 0]
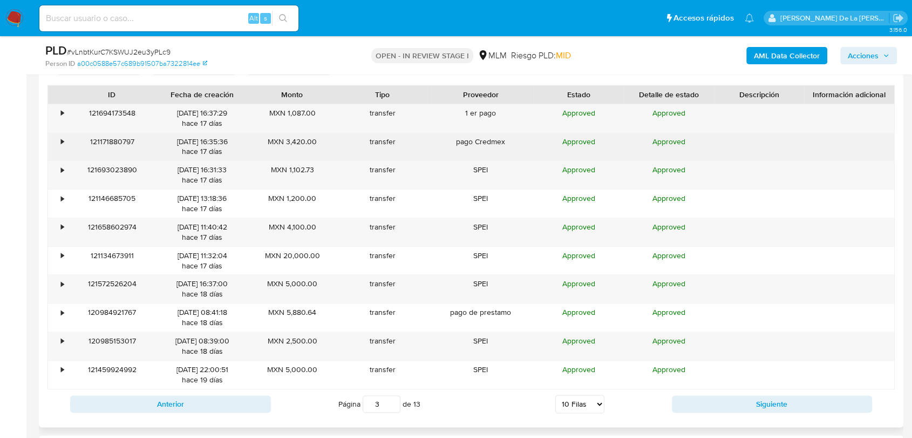
click at [62, 140] on div "•" at bounding box center [62, 142] width 3 height 10
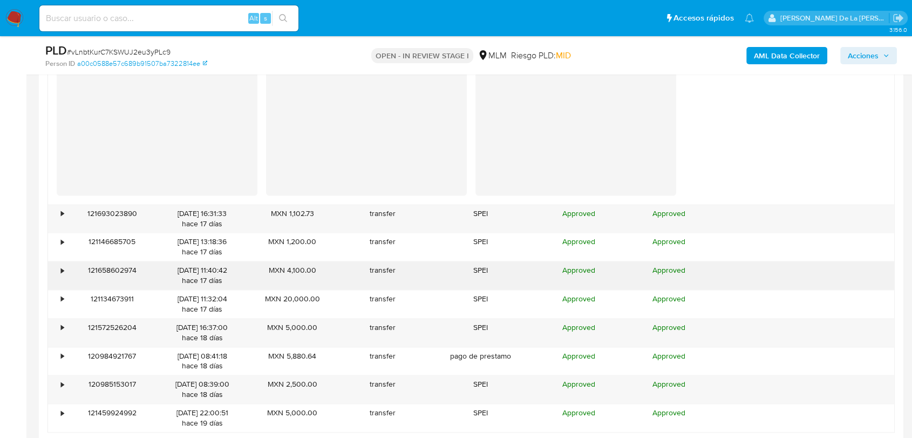
scroll to position [1499, 0]
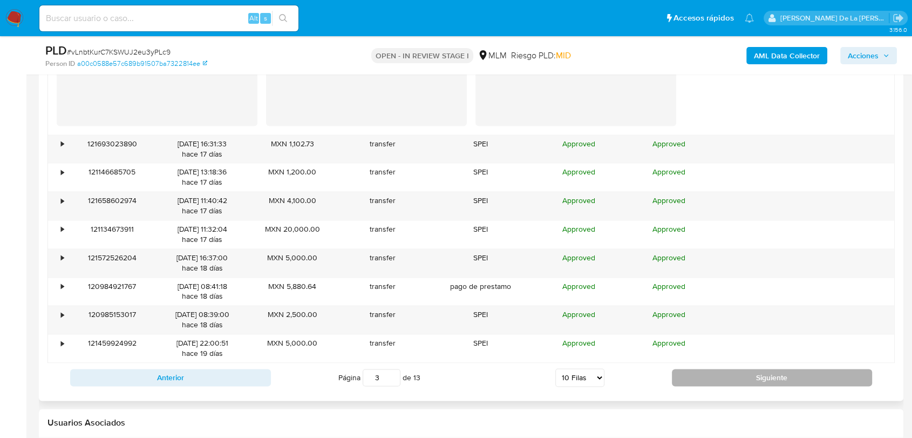
click at [684, 371] on button "Siguiente" at bounding box center [772, 377] width 201 height 17
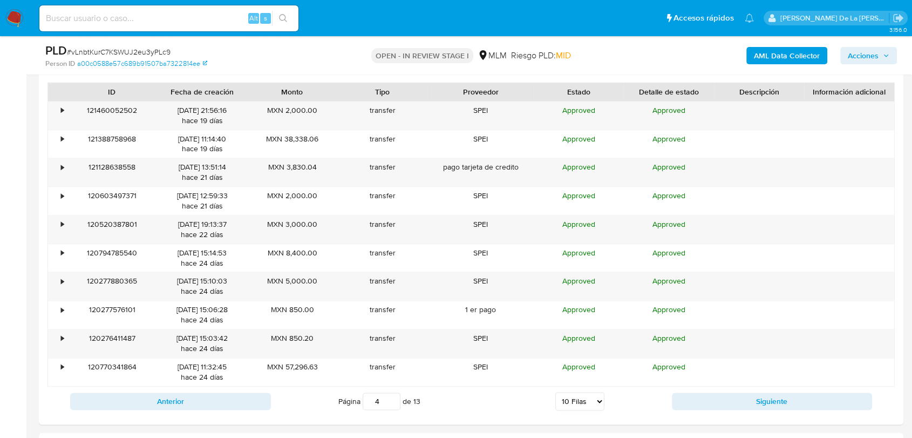
scroll to position [1259, 0]
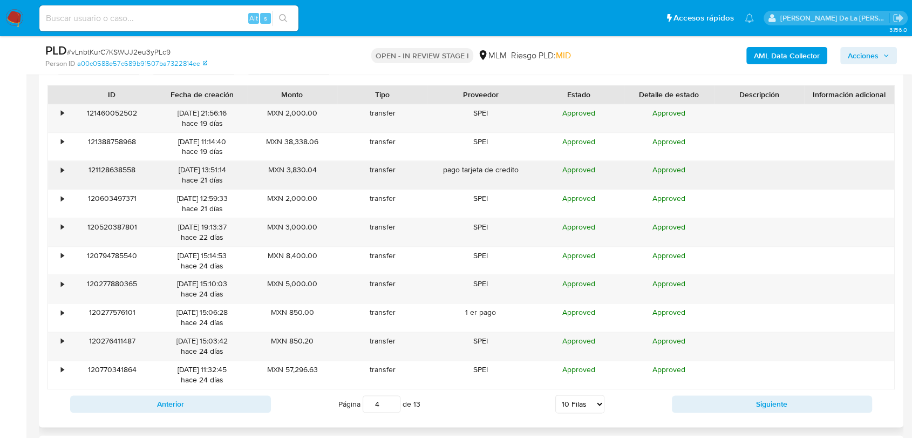
click at [60, 167] on div "•" at bounding box center [57, 175] width 19 height 28
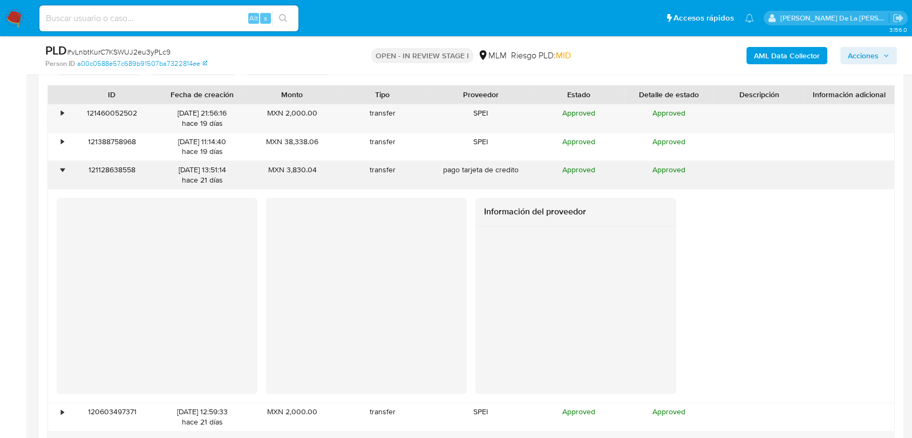
click at [59, 167] on div "•" at bounding box center [57, 175] width 19 height 28
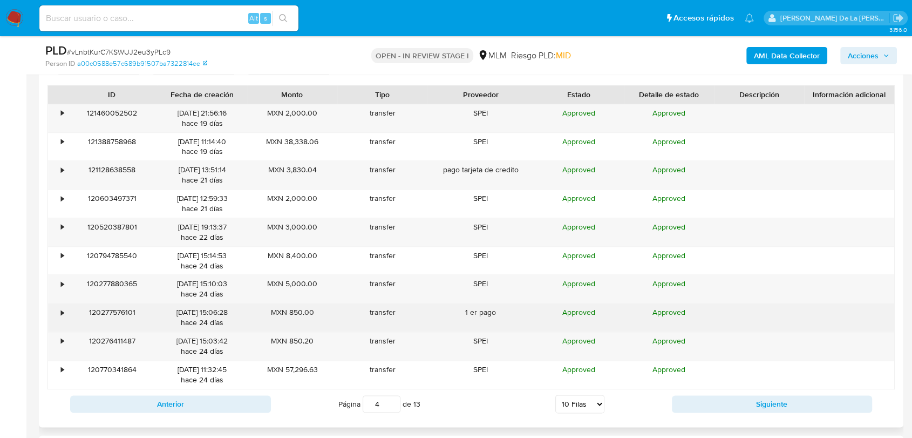
click at [59, 312] on div "•" at bounding box center [57, 317] width 19 height 28
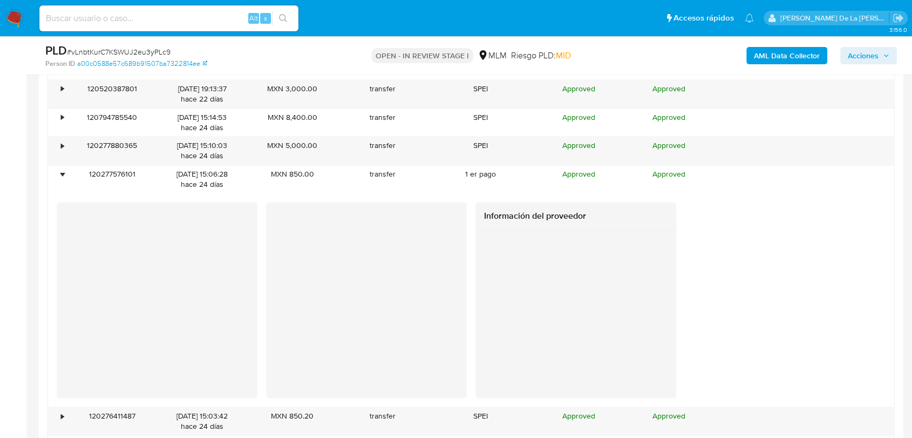
scroll to position [1499, 0]
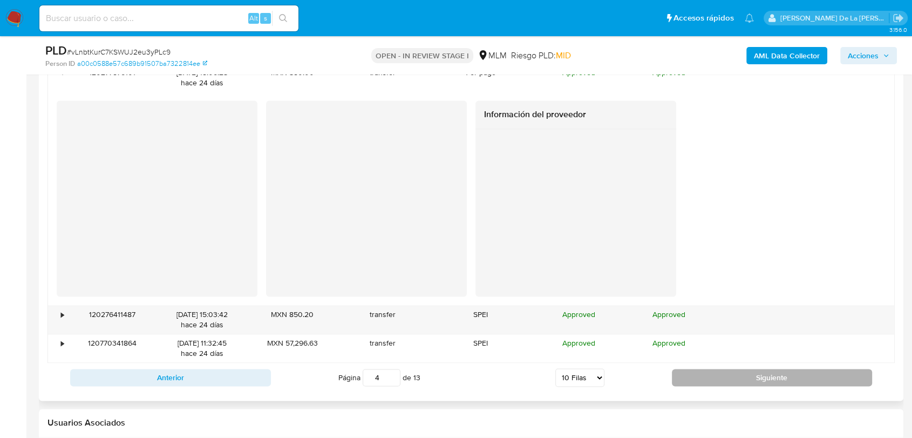
click at [722, 375] on button "Siguiente" at bounding box center [772, 377] width 201 height 17
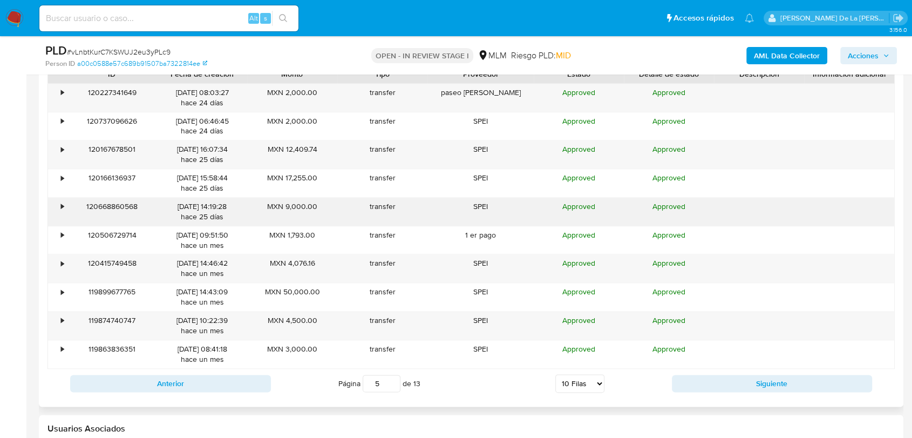
scroll to position [1200, 0]
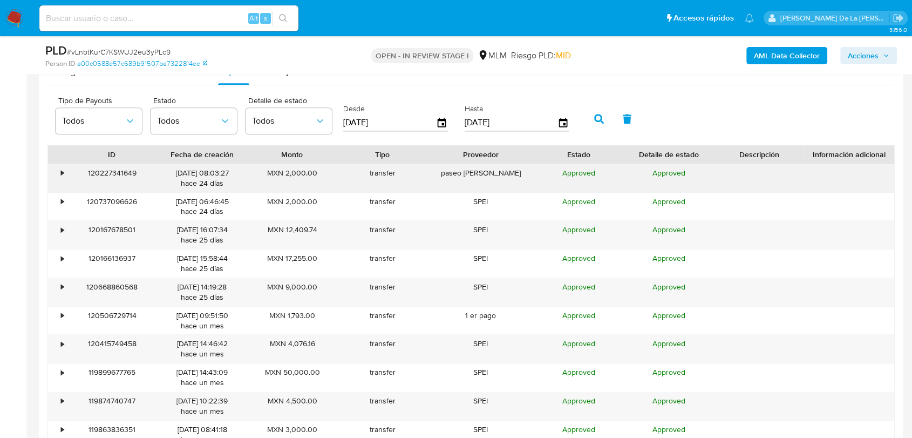
click at [60, 170] on div "•" at bounding box center [57, 178] width 19 height 28
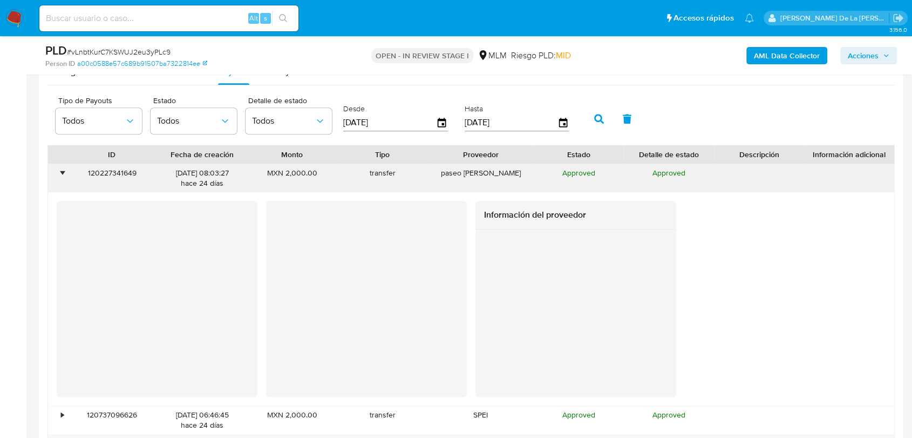
click at [60, 170] on div "•" at bounding box center [57, 178] width 19 height 28
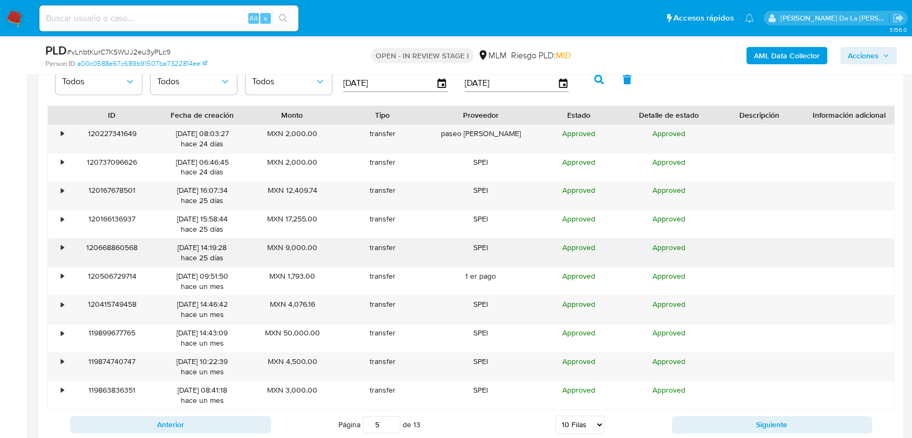
scroll to position [1259, 0]
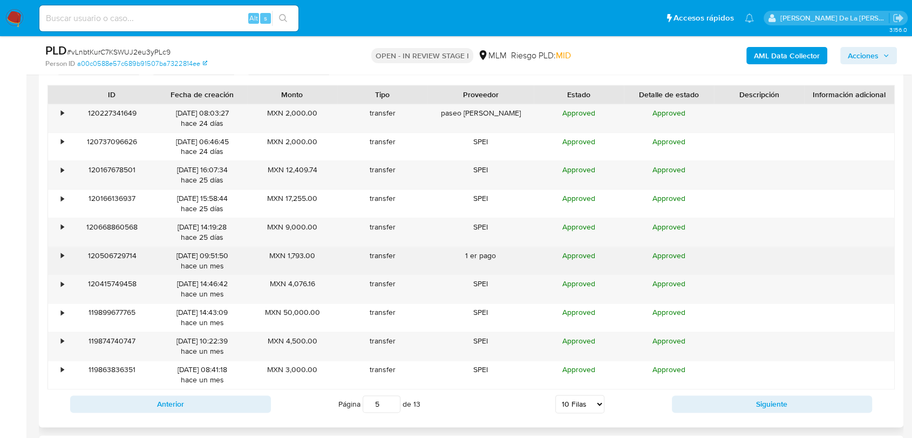
click at [49, 256] on div "•" at bounding box center [57, 261] width 19 height 28
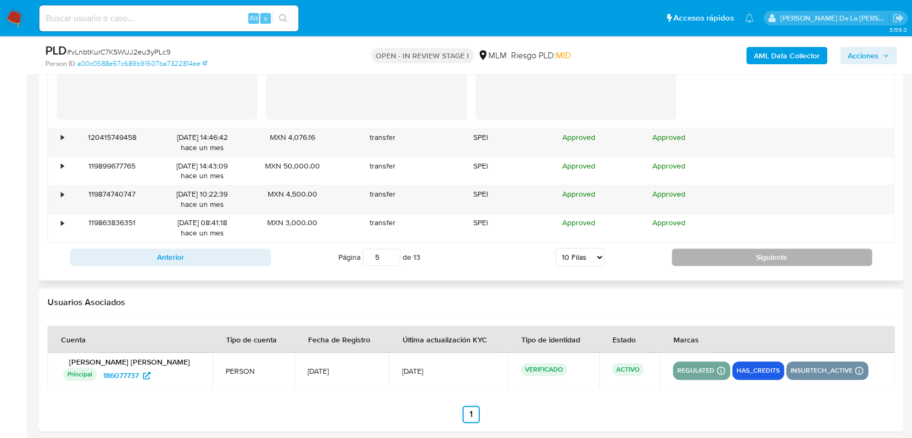
click at [702, 248] on button "Siguiente" at bounding box center [772, 256] width 201 height 17
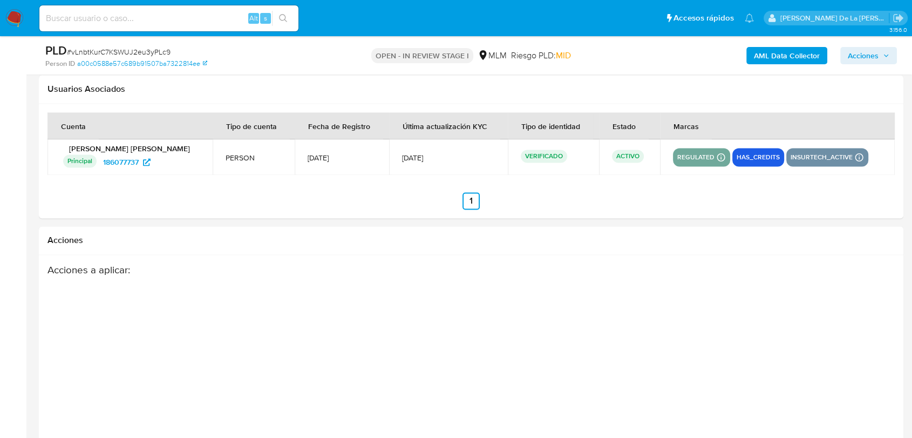
scroll to position [1319, 0]
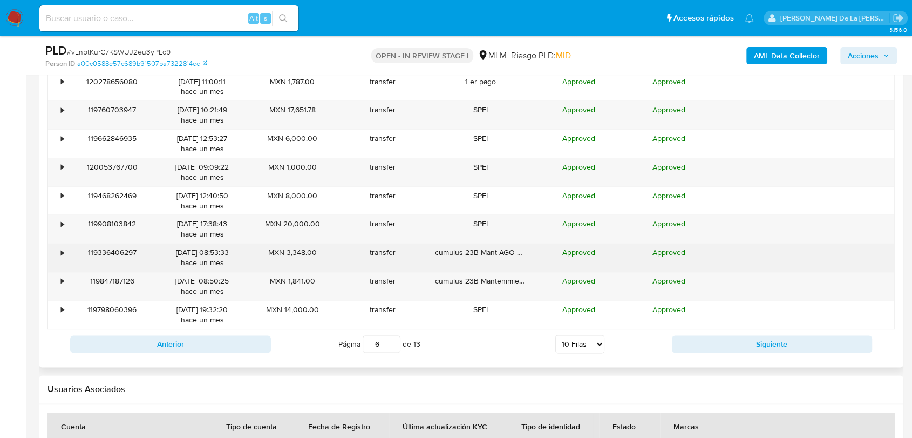
click at [61, 255] on div "•" at bounding box center [62, 252] width 3 height 10
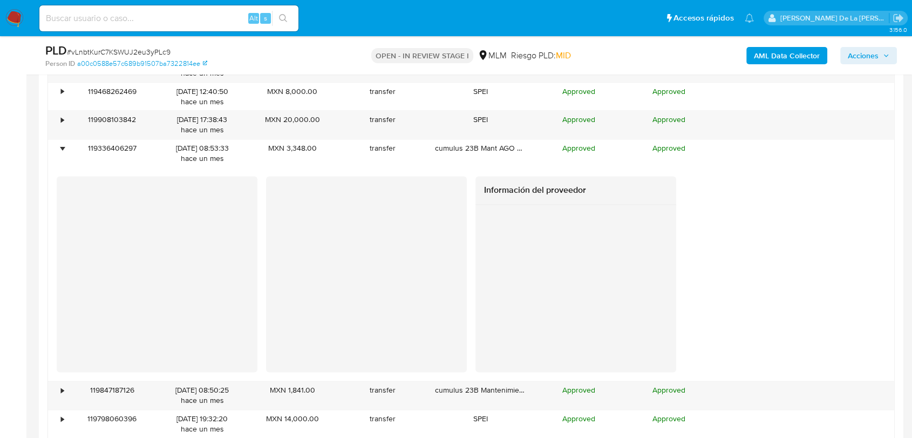
scroll to position [1499, 0]
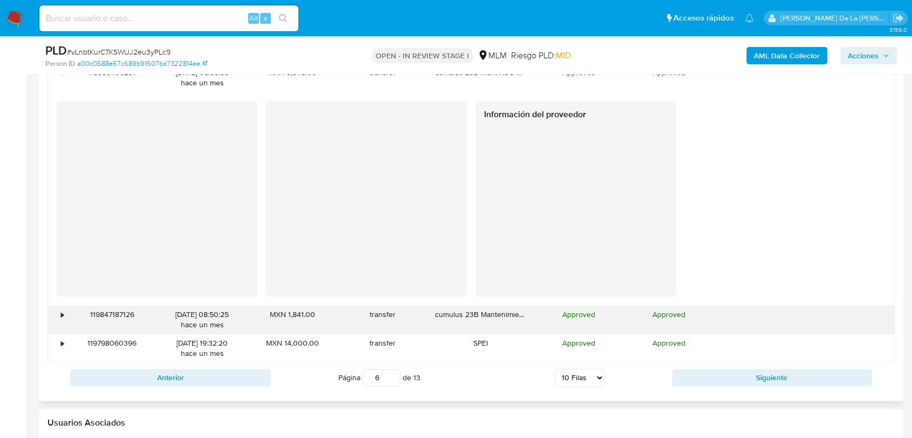
click at [59, 316] on div "•" at bounding box center [57, 320] width 19 height 28
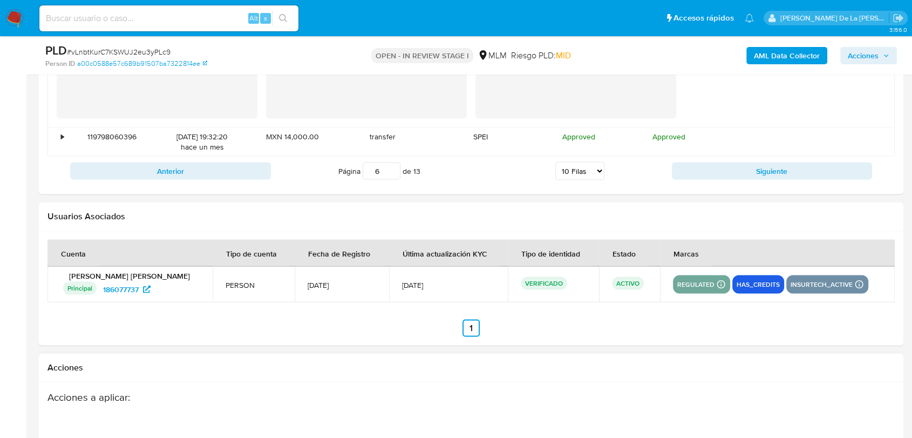
drag, startPoint x: 743, startPoint y: 174, endPoint x: 730, endPoint y: 176, distance: 13.1
click at [742, 174] on button "Siguiente" at bounding box center [772, 170] width 201 height 17
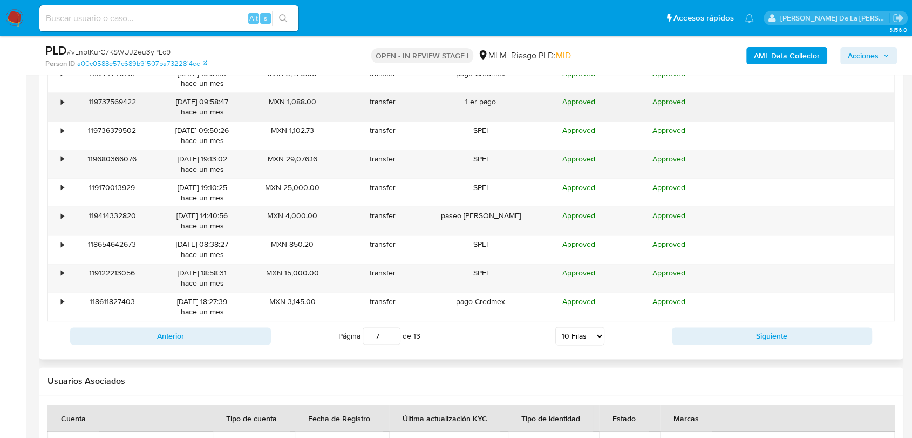
scroll to position [1329, 0]
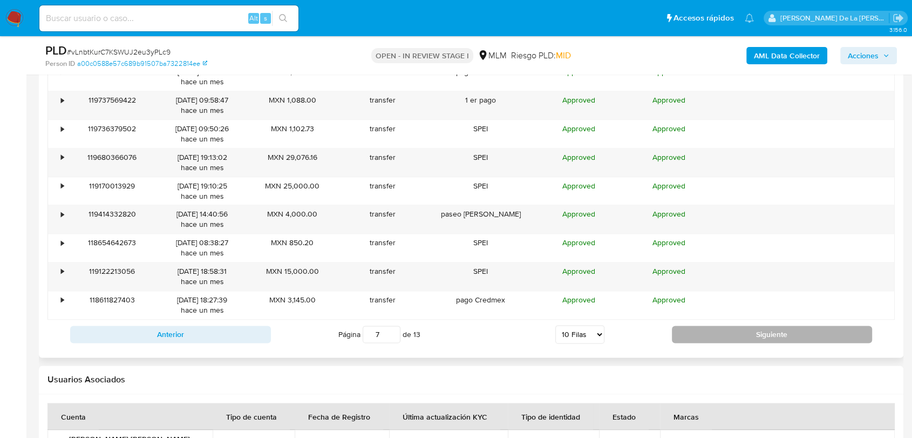
click at [721, 336] on button "Siguiente" at bounding box center [772, 334] width 201 height 17
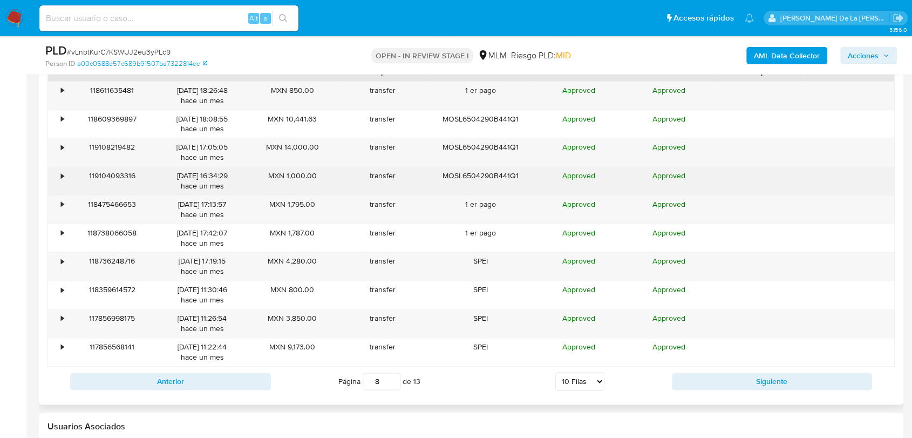
scroll to position [1209, 0]
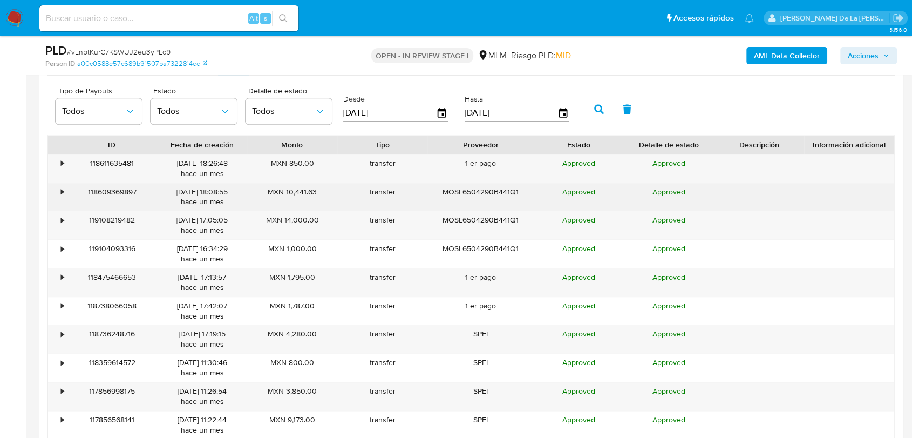
click at [62, 187] on div "•" at bounding box center [62, 192] width 3 height 10
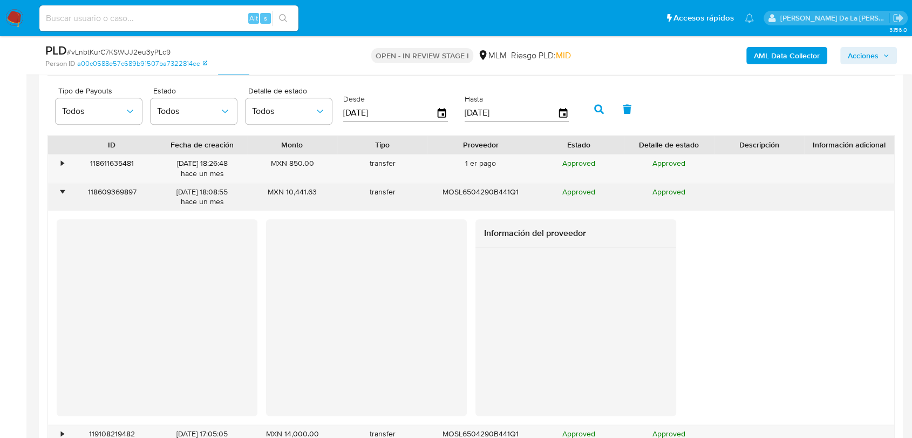
click at [62, 187] on div "•" at bounding box center [62, 192] width 3 height 10
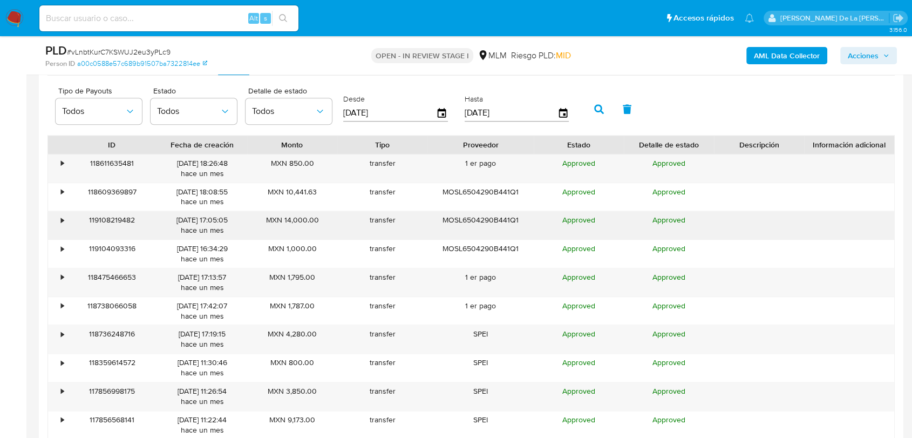
click at [58, 219] on div "•" at bounding box center [57, 225] width 19 height 28
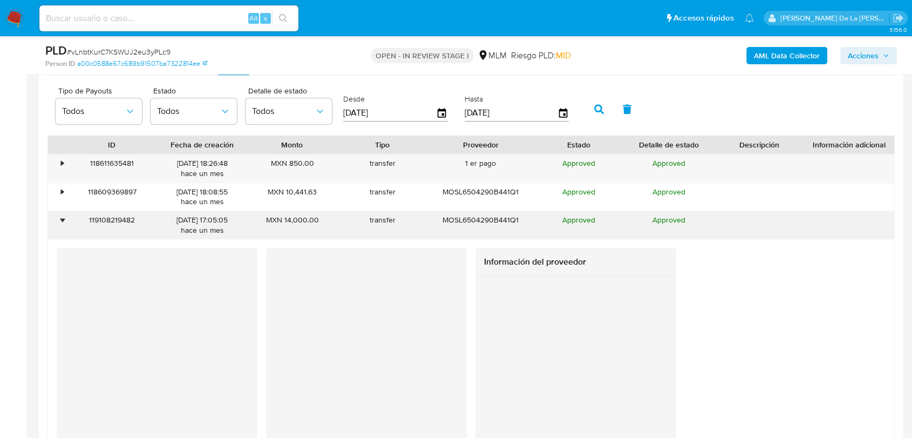
click at [58, 219] on div "•" at bounding box center [57, 225] width 19 height 28
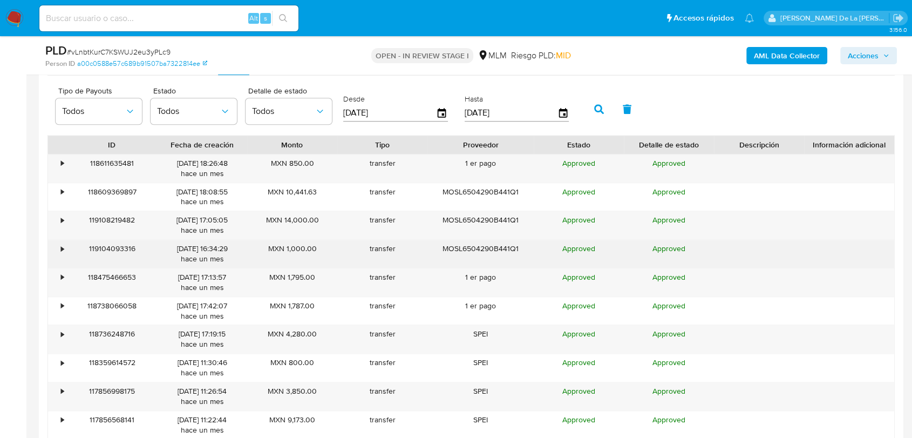
click at [70, 260] on div "119104093316" at bounding box center [112, 254] width 90 height 28
click at [56, 262] on div "•" at bounding box center [57, 254] width 19 height 28
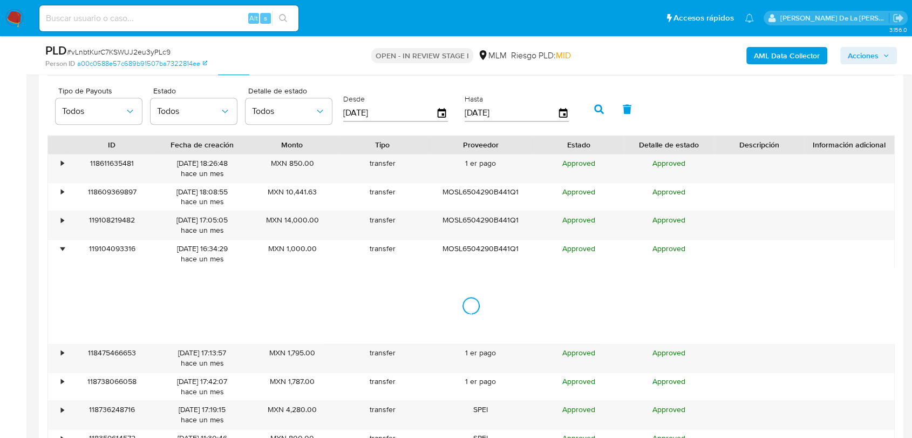
click at [55, 275] on div at bounding box center [471, 306] width 846 height 76
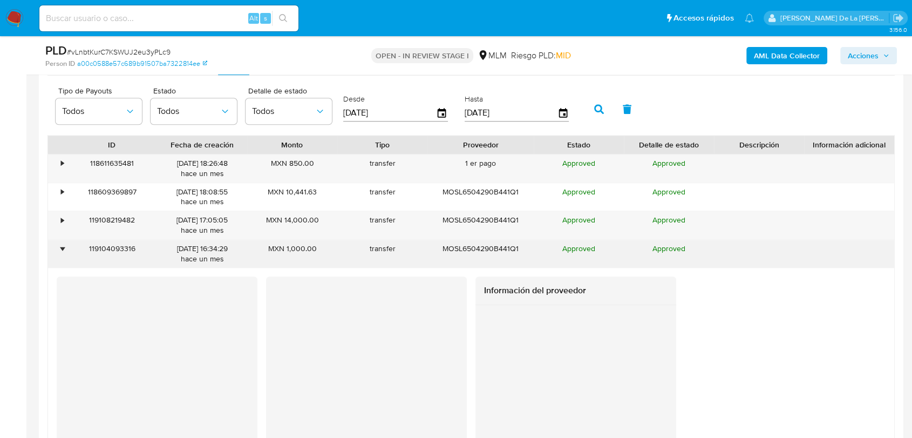
click at [56, 257] on div "•" at bounding box center [57, 254] width 19 height 28
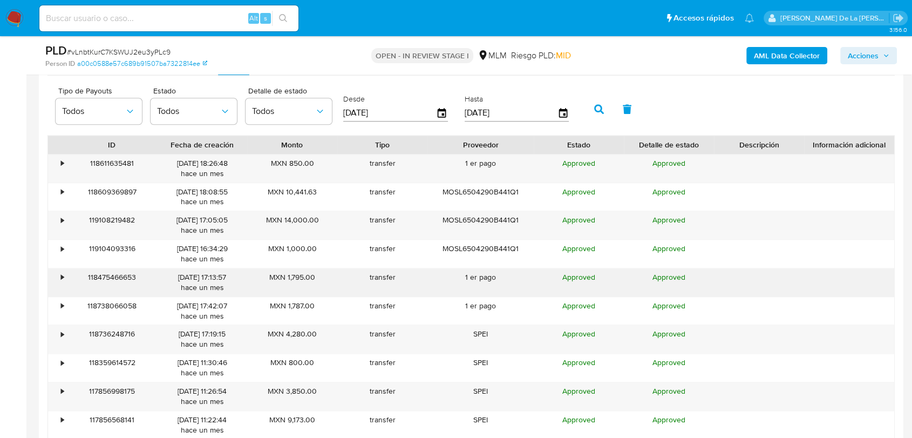
click at [55, 280] on div "•" at bounding box center [57, 282] width 19 height 28
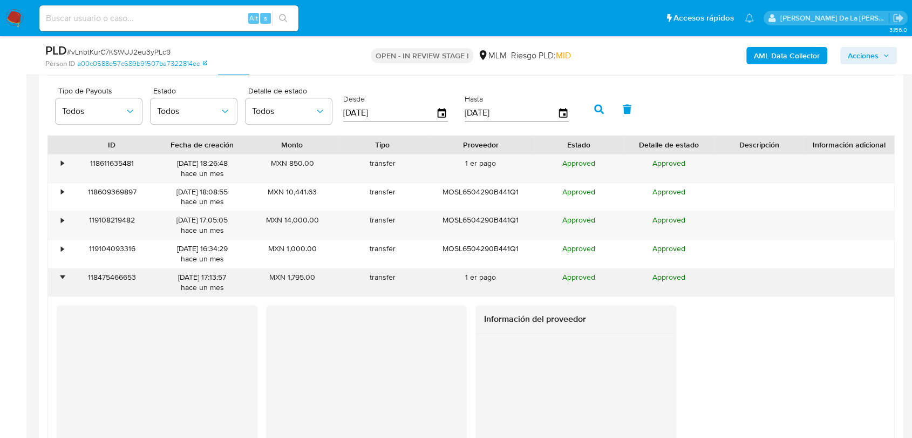
click at [67, 274] on div "118475466653" at bounding box center [112, 282] width 90 height 28
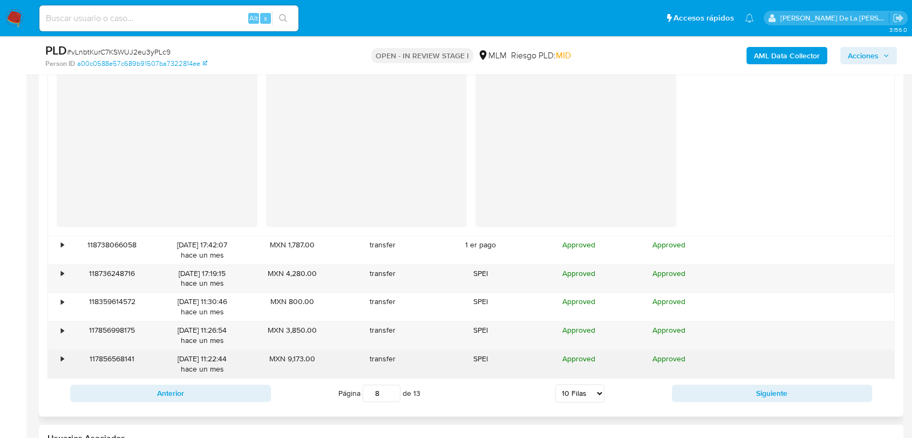
scroll to position [1569, 0]
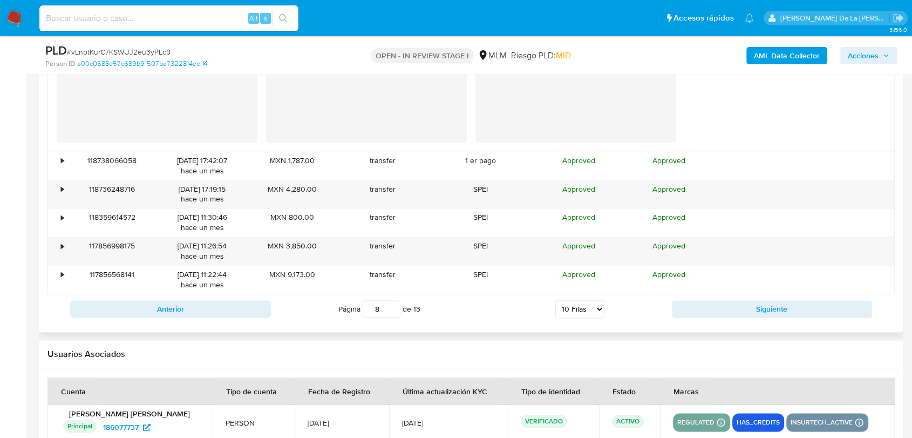
click at [745, 319] on div "Anterior Página 8 de 13 5 [PERSON_NAME] 10 [PERSON_NAME] 20 [PERSON_NAME] 25 [P…" at bounding box center [472, 308] width 848 height 29
click at [751, 308] on button "Siguiente" at bounding box center [772, 308] width 201 height 17
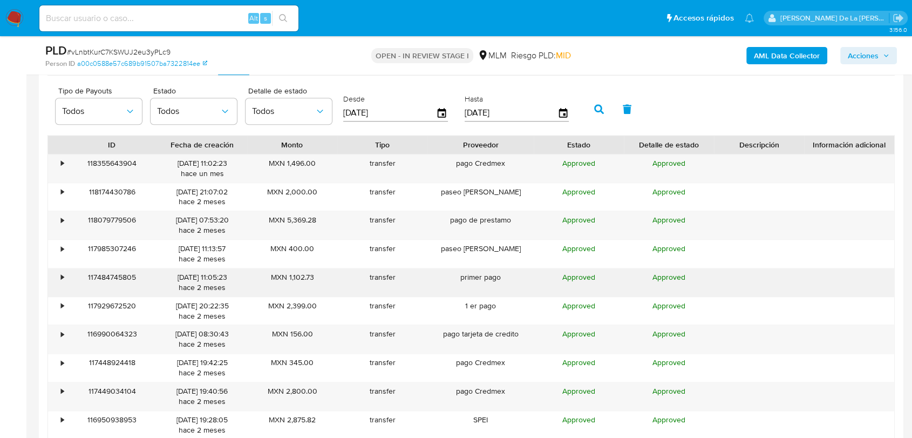
scroll to position [1269, 0]
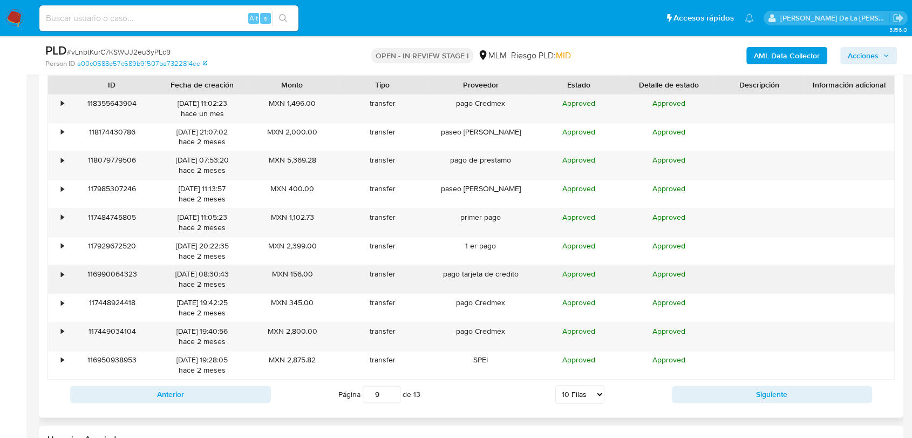
click at [61, 274] on div "•" at bounding box center [62, 274] width 3 height 10
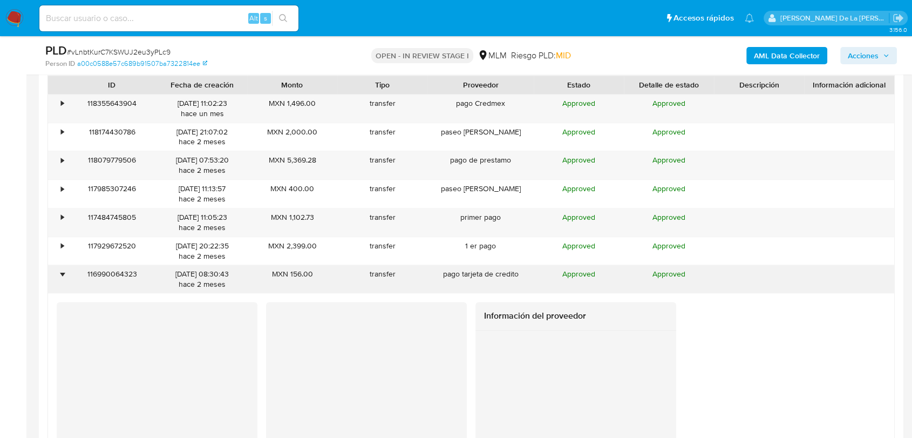
scroll to position [1329, 0]
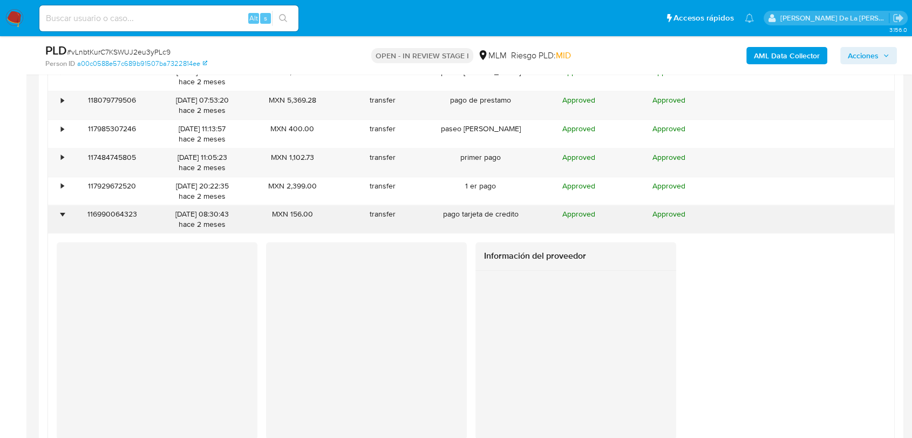
click at [55, 211] on div "•" at bounding box center [57, 219] width 19 height 28
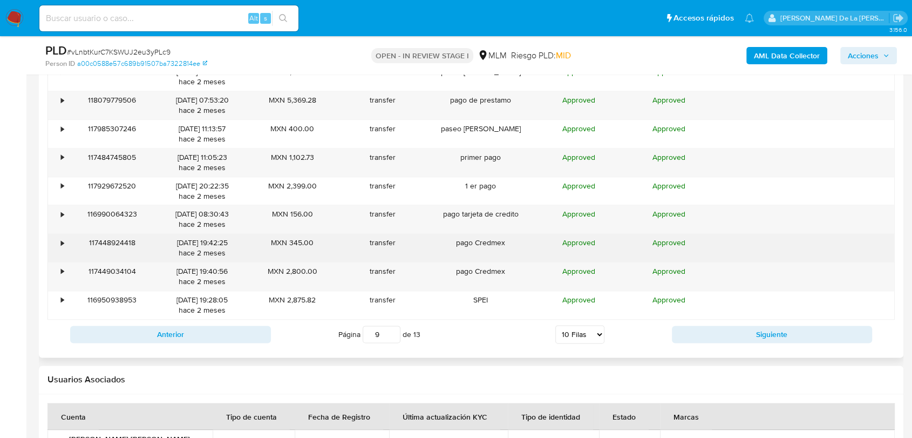
click at [56, 234] on div "•" at bounding box center [57, 248] width 19 height 28
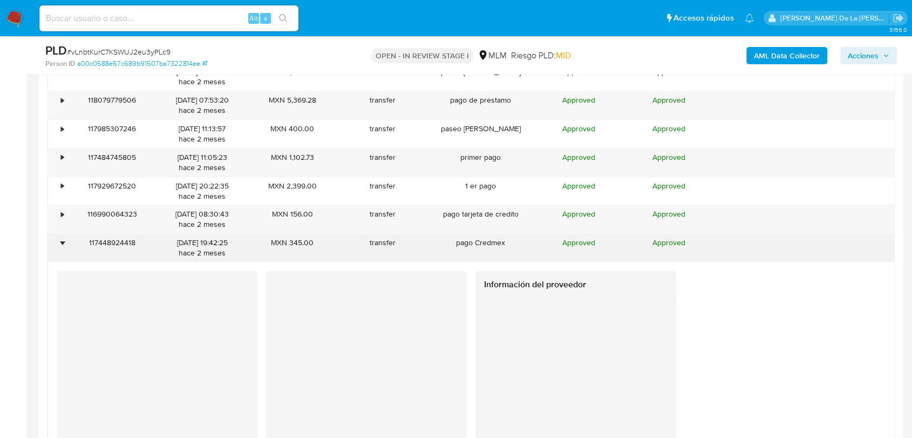
click at [56, 234] on div "•" at bounding box center [57, 248] width 19 height 28
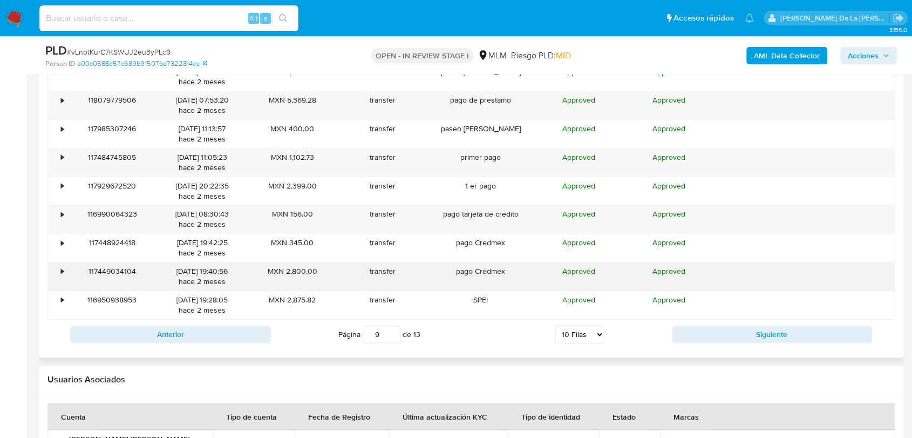
click at [61, 271] on div "•" at bounding box center [62, 271] width 3 height 10
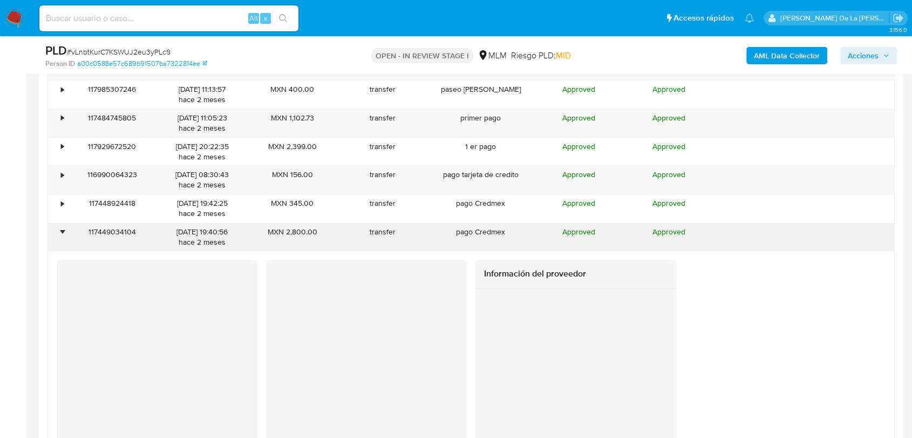
scroll to position [1389, 0]
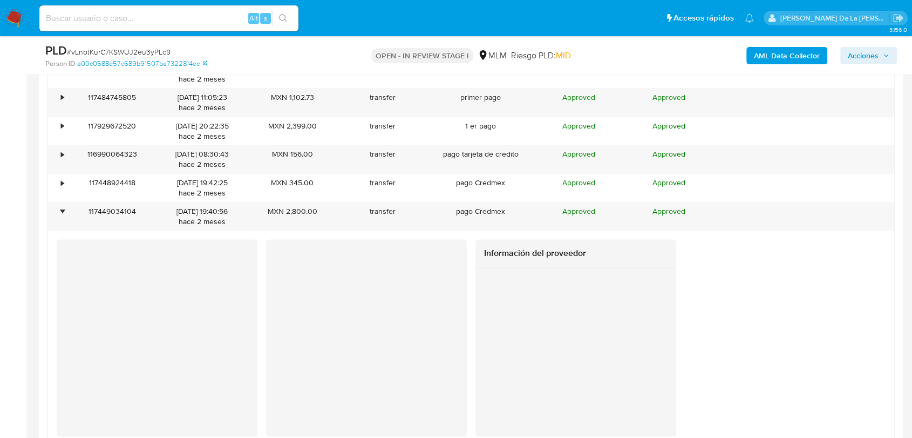
click at [65, 234] on div "Información del proveedor" at bounding box center [471, 338] width 846 height 214
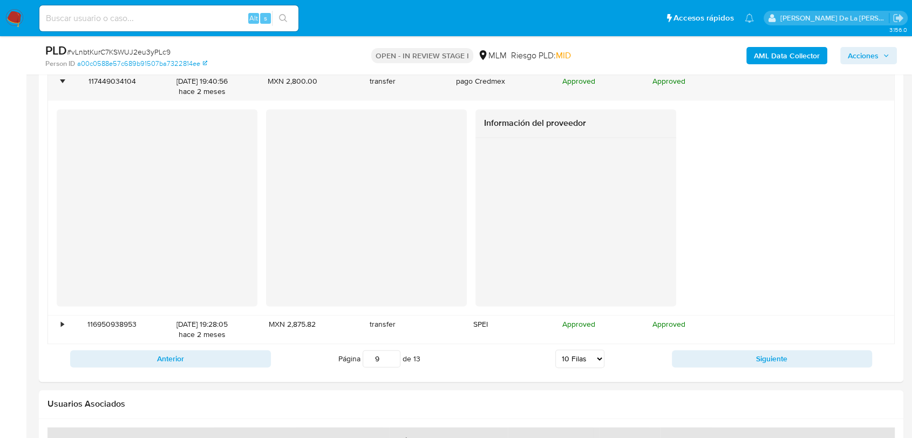
scroll to position [1629, 0]
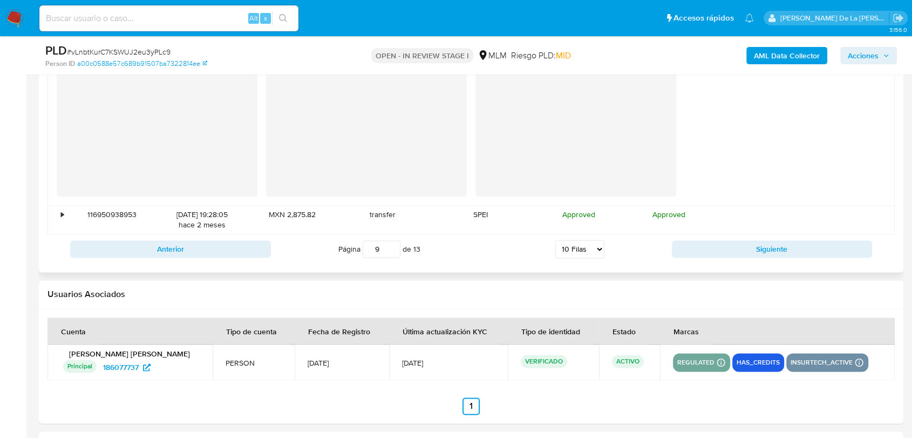
click at [760, 261] on div "Anterior Página 9 de 13 5 [PERSON_NAME] 10 [PERSON_NAME] 20 [PERSON_NAME] 25 [P…" at bounding box center [472, 248] width 848 height 29
click at [760, 253] on button "Siguiente" at bounding box center [772, 248] width 201 height 17
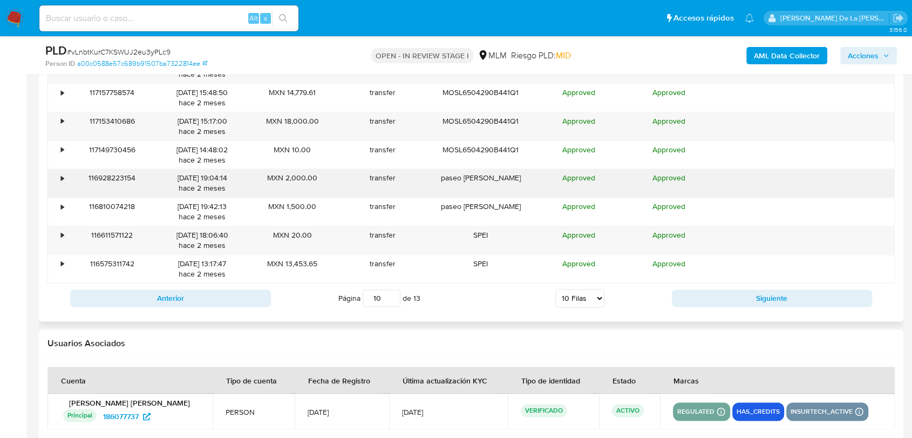
scroll to position [1269, 0]
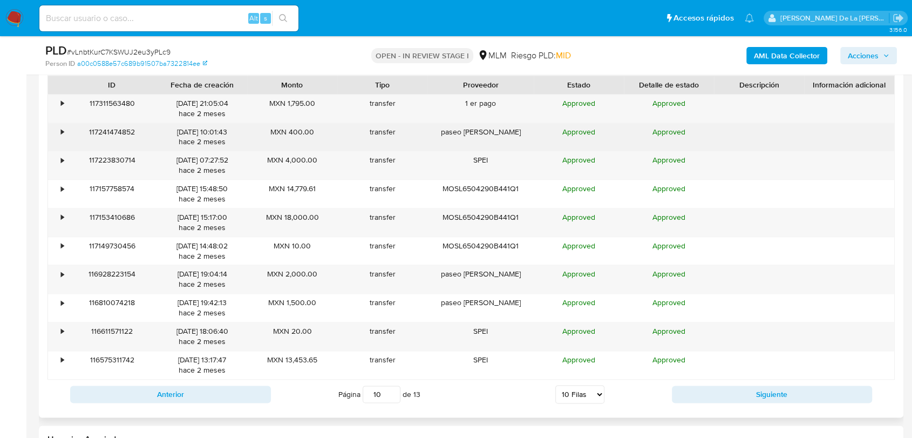
click at [59, 131] on div "•" at bounding box center [57, 137] width 19 height 28
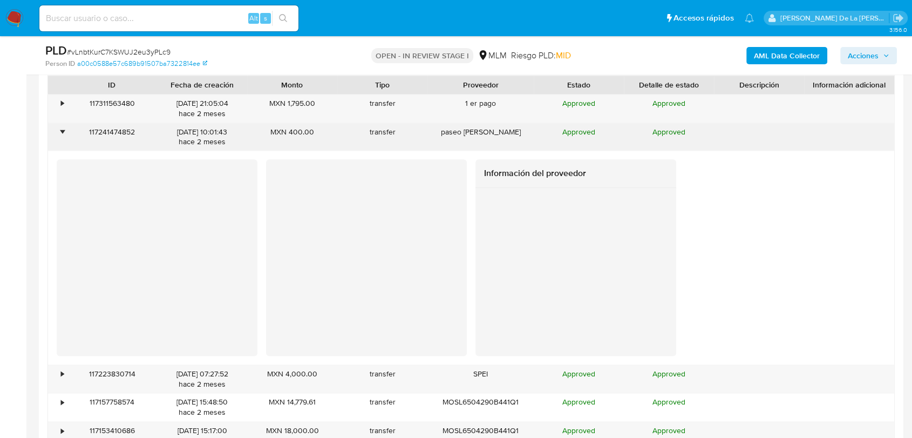
click at [61, 131] on div "•" at bounding box center [62, 132] width 3 height 10
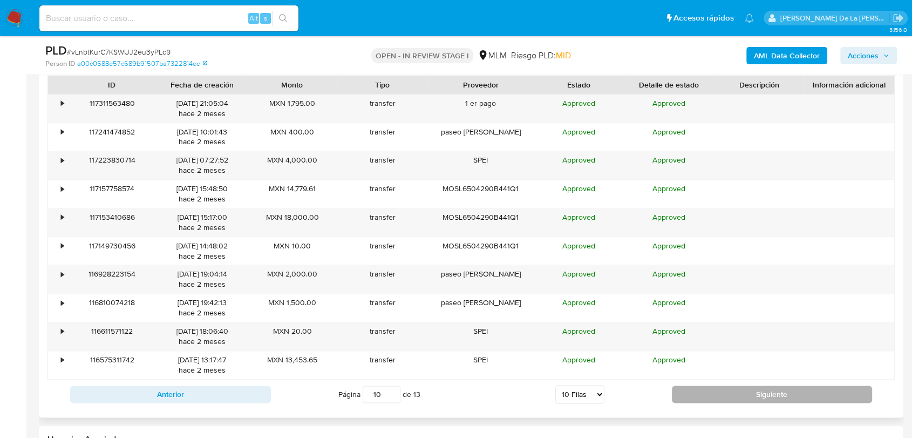
click at [723, 390] on button "Siguiente" at bounding box center [772, 393] width 201 height 17
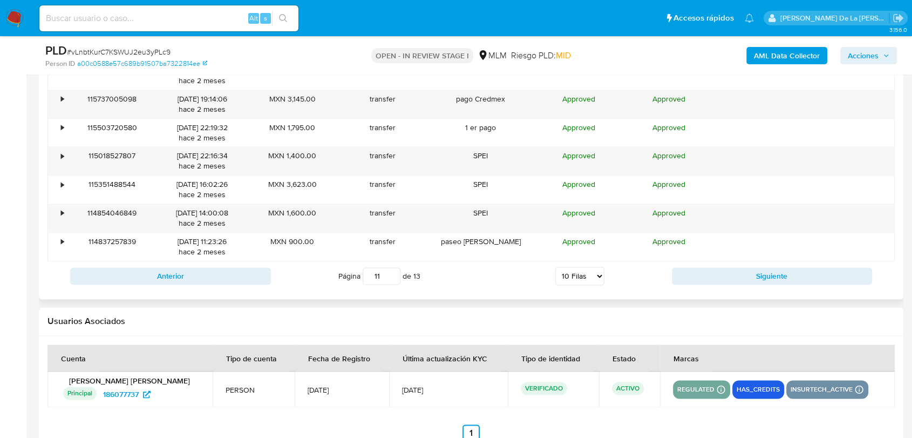
scroll to position [1389, 0]
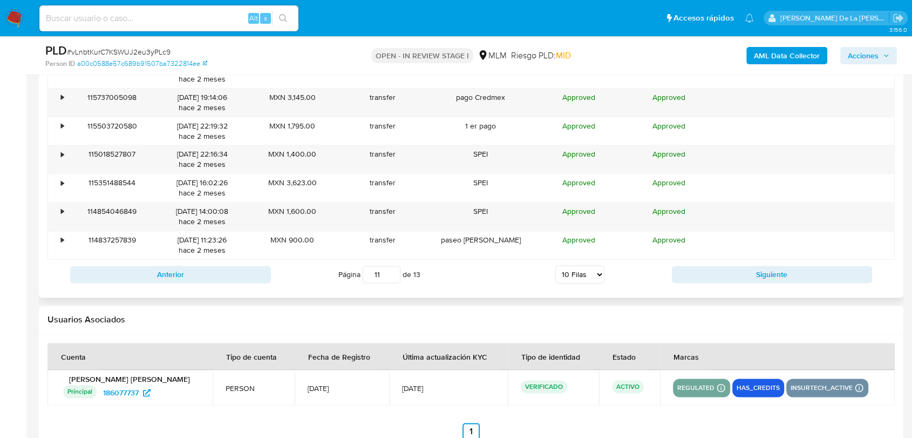
click at [705, 263] on div "Anterior Página 11 de 13 5 [PERSON_NAME] 10 [PERSON_NAME] 20 [PERSON_NAME] 25 […" at bounding box center [472, 274] width 848 height 29
click at [707, 272] on button "Siguiente" at bounding box center [772, 274] width 201 height 17
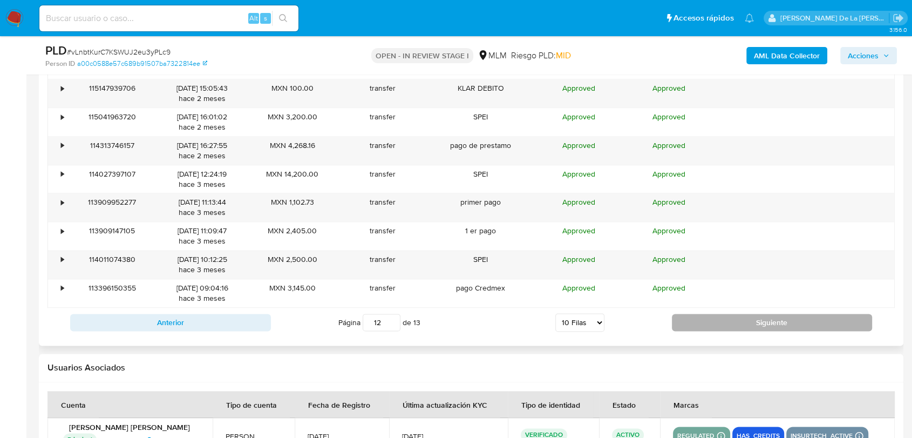
scroll to position [1269, 0]
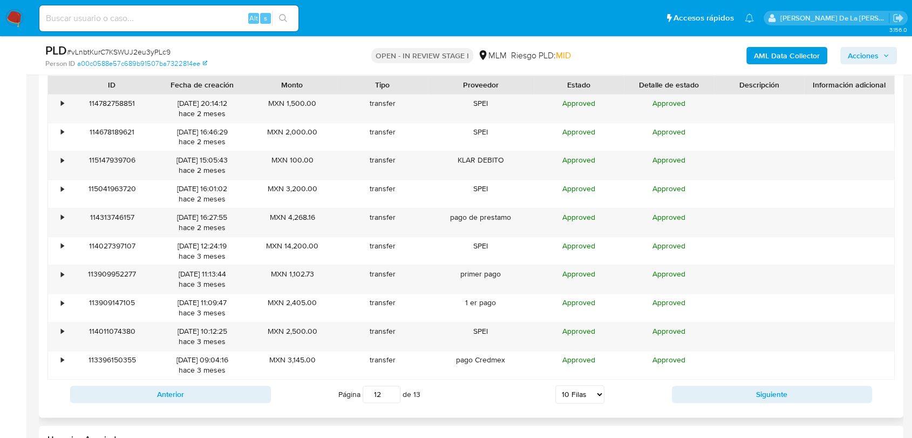
click at [713, 381] on div "Anterior Página 12 de 13 5 [PERSON_NAME] 10 [PERSON_NAME] 20 [PERSON_NAME] 25 […" at bounding box center [472, 394] width 848 height 29
click at [713, 385] on button "Siguiente" at bounding box center [772, 393] width 201 height 17
type input "13"
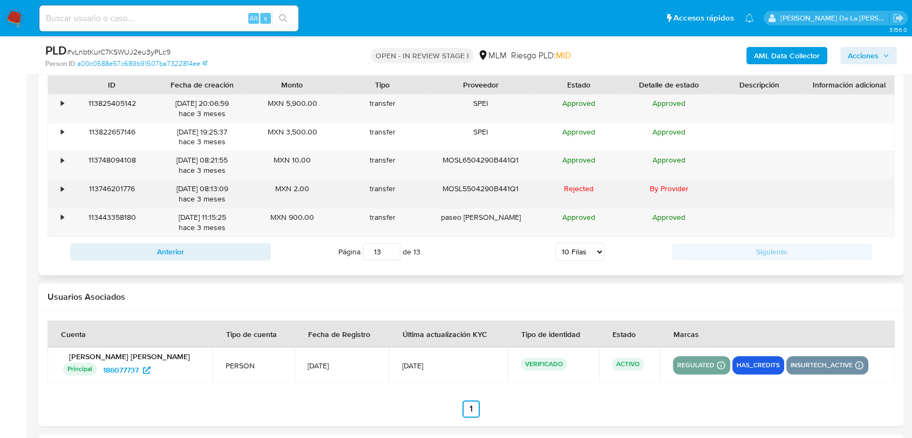
click at [60, 186] on div "•" at bounding box center [57, 194] width 19 height 28
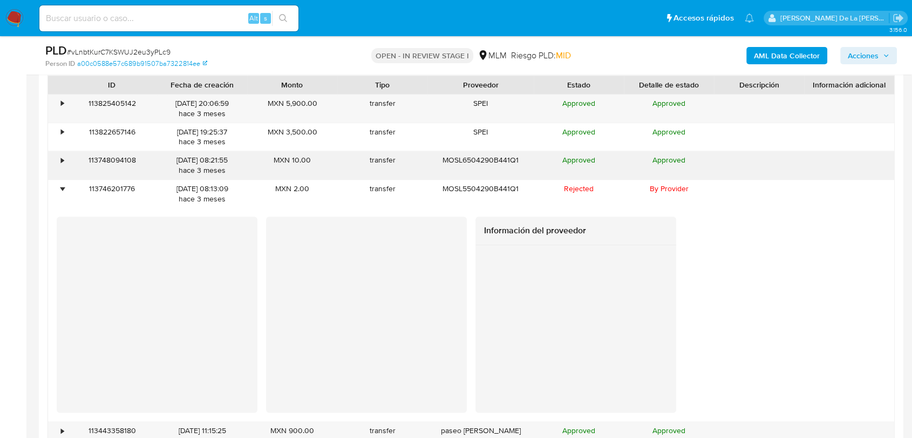
click at [61, 155] on div "•" at bounding box center [57, 165] width 19 height 28
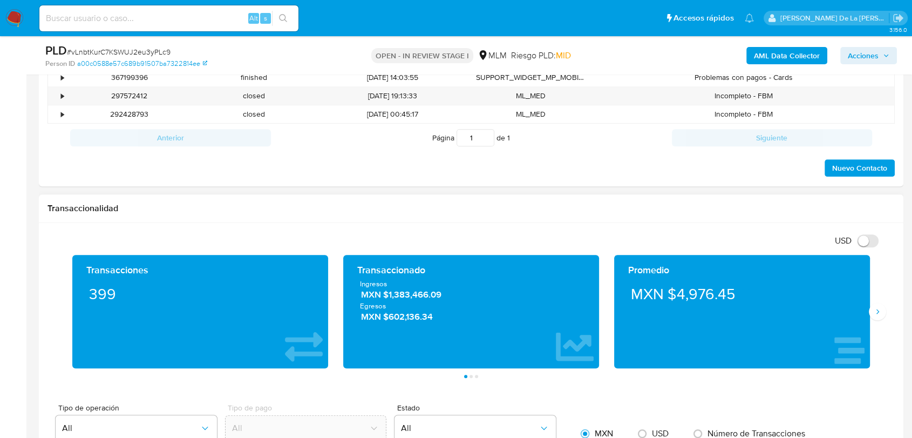
scroll to position [549, 0]
